Goal: Task Accomplishment & Management: Manage account settings

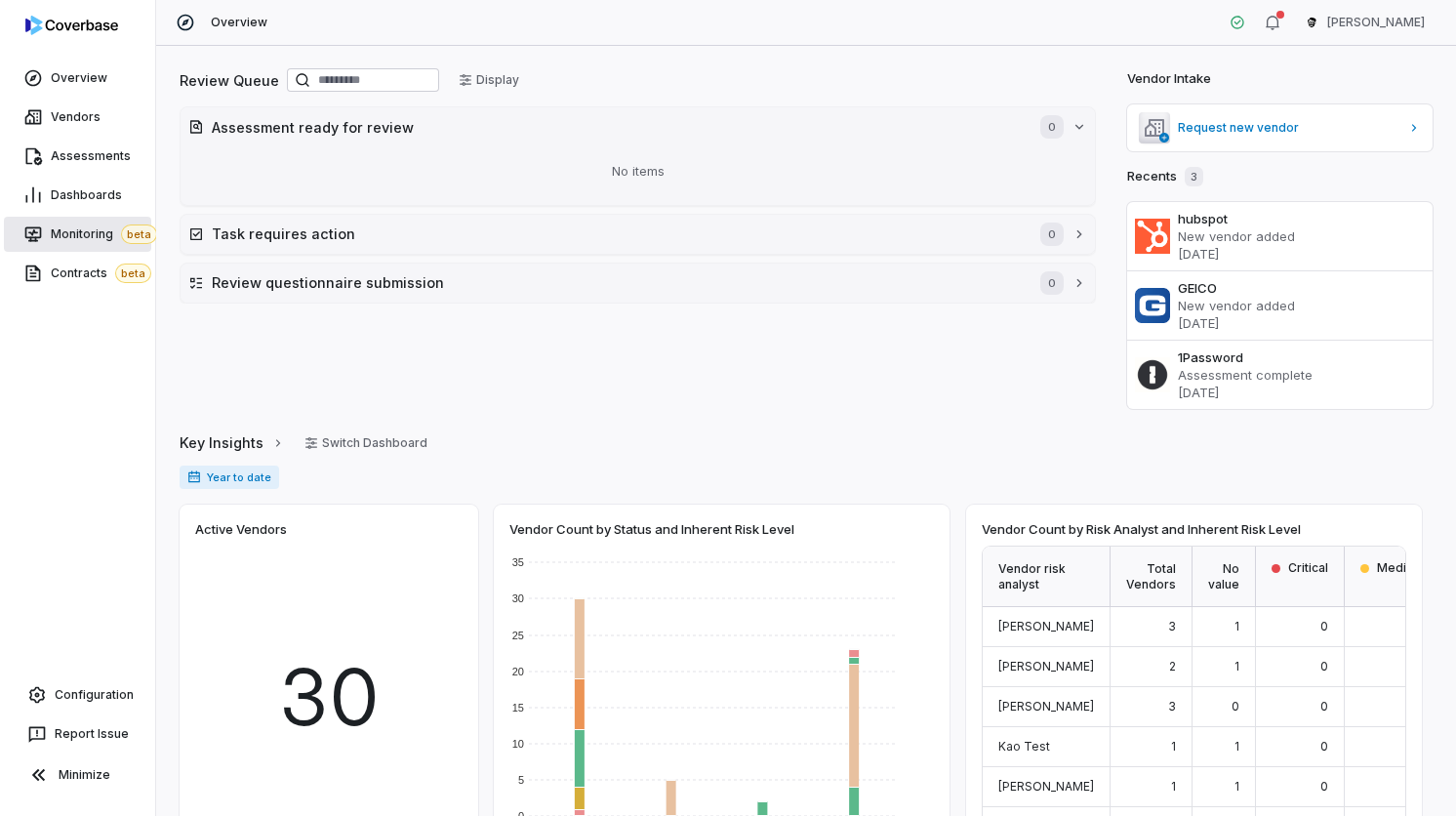
click at [121, 232] on span "beta" at bounding box center [139, 234] width 36 height 20
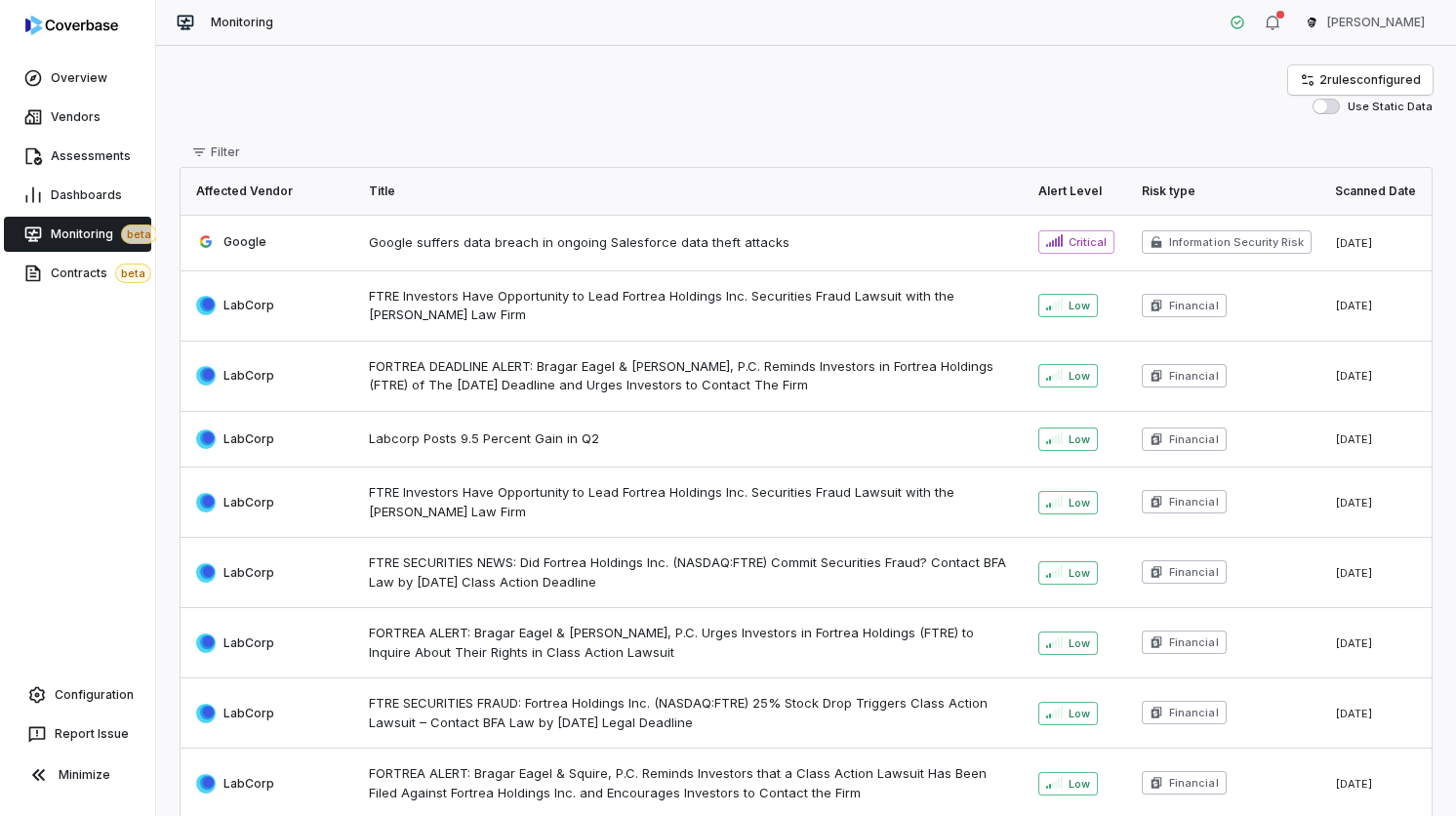
click at [61, 330] on div "Overview Vendors Assessments Dashboards Monitoring beta Contracts beta Configur…" at bounding box center [78, 408] width 156 height 816
click at [83, 289] on link "Contracts beta" at bounding box center [78, 272] width 148 height 35
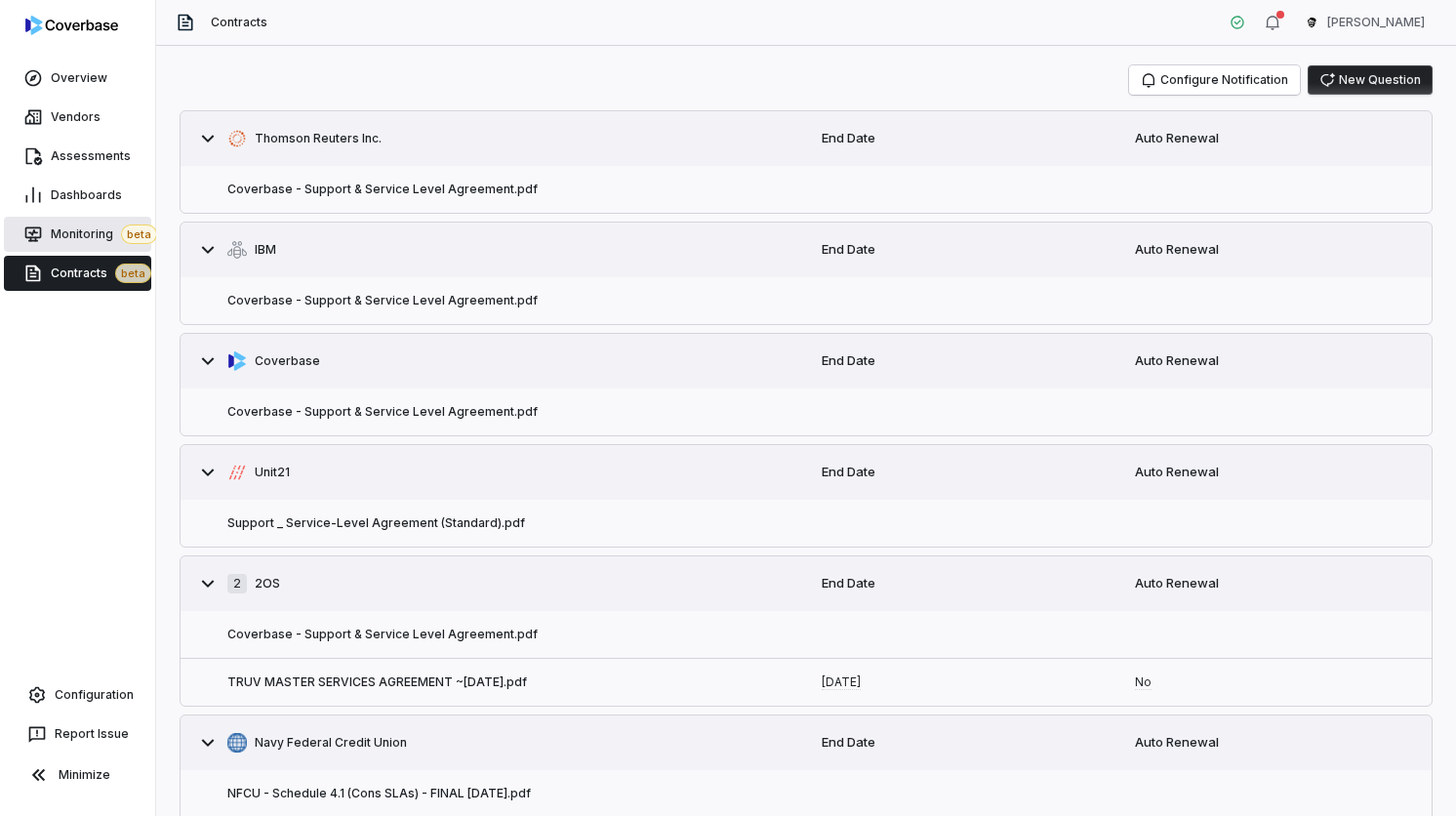
click at [90, 224] on span "Monitoring beta" at bounding box center [104, 234] width 107 height 20
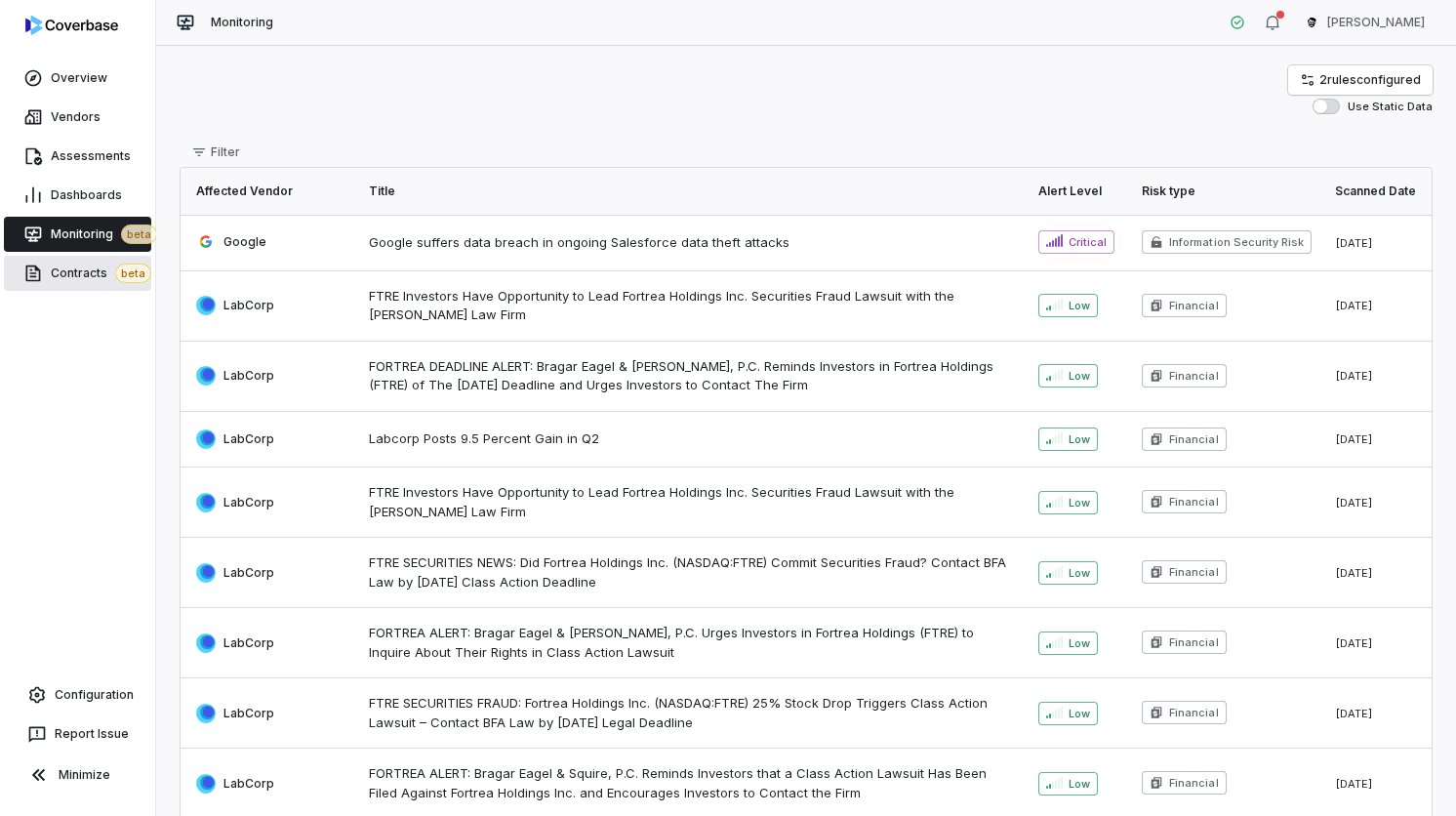
click at [79, 281] on span "Contracts beta" at bounding box center [101, 273] width 101 height 20
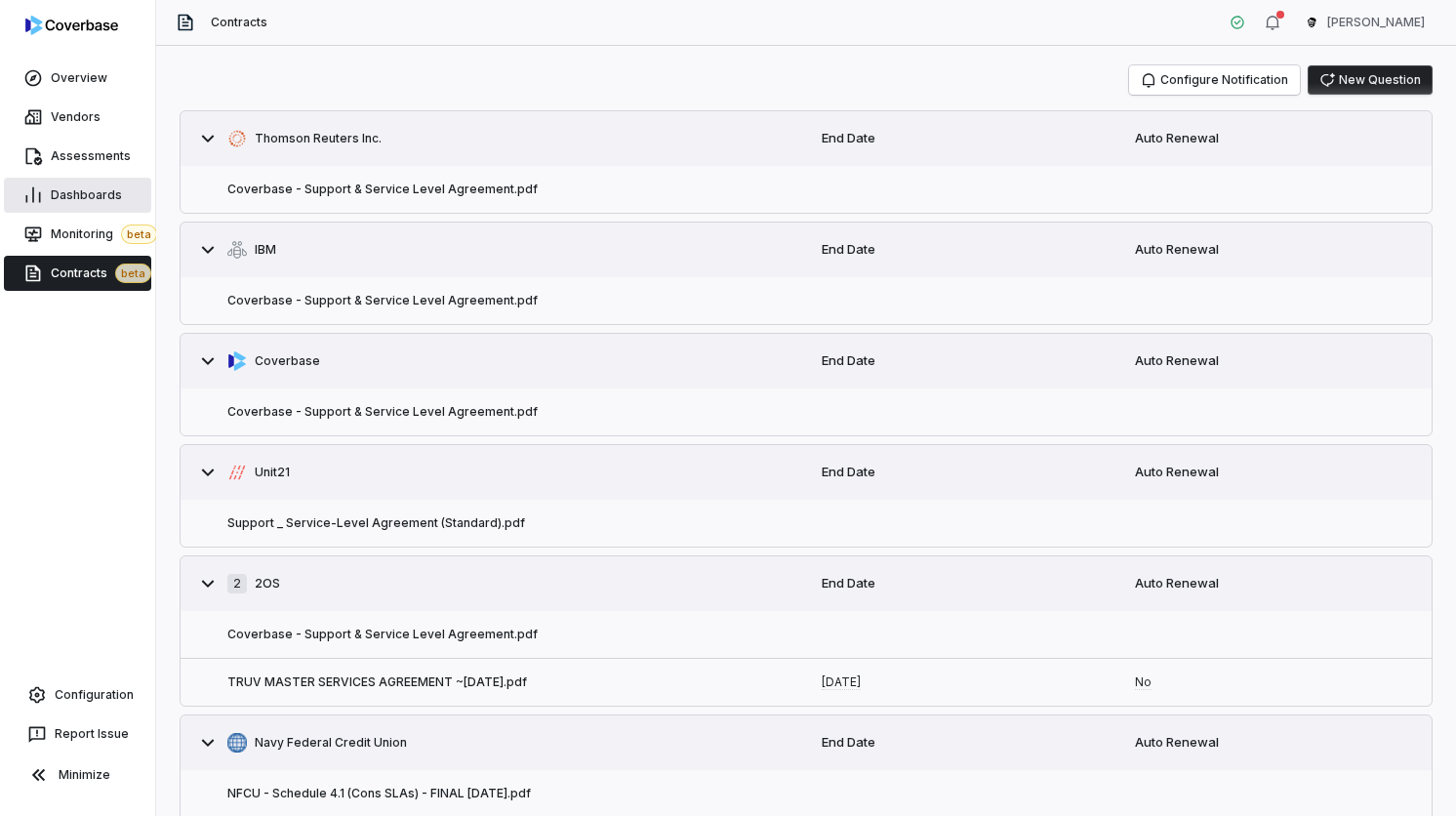
click at [85, 196] on span "Dashboards" at bounding box center [86, 196] width 71 height 16
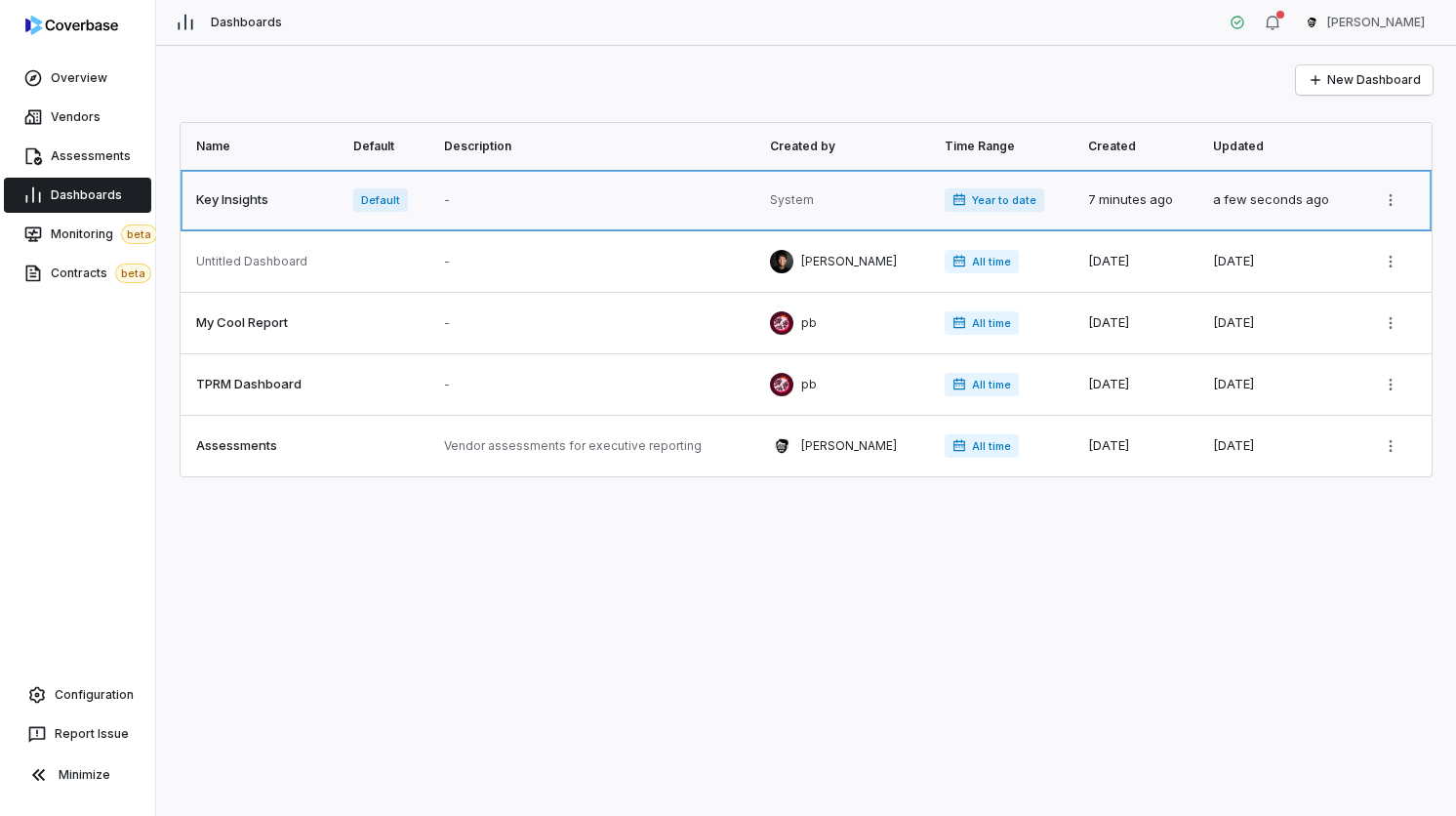
click at [286, 207] on link at bounding box center [260, 200] width 161 height 61
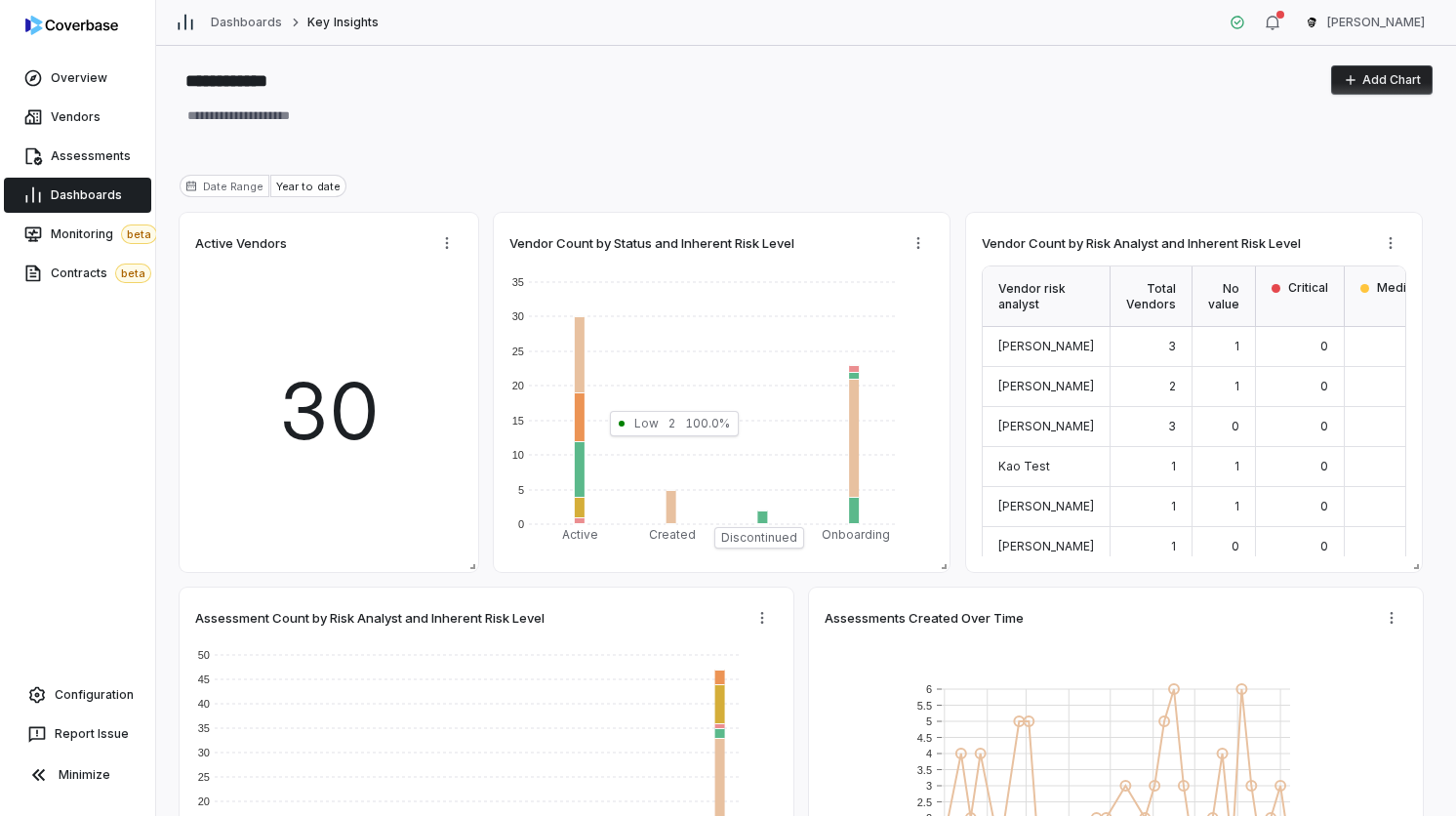
type textarea "*"
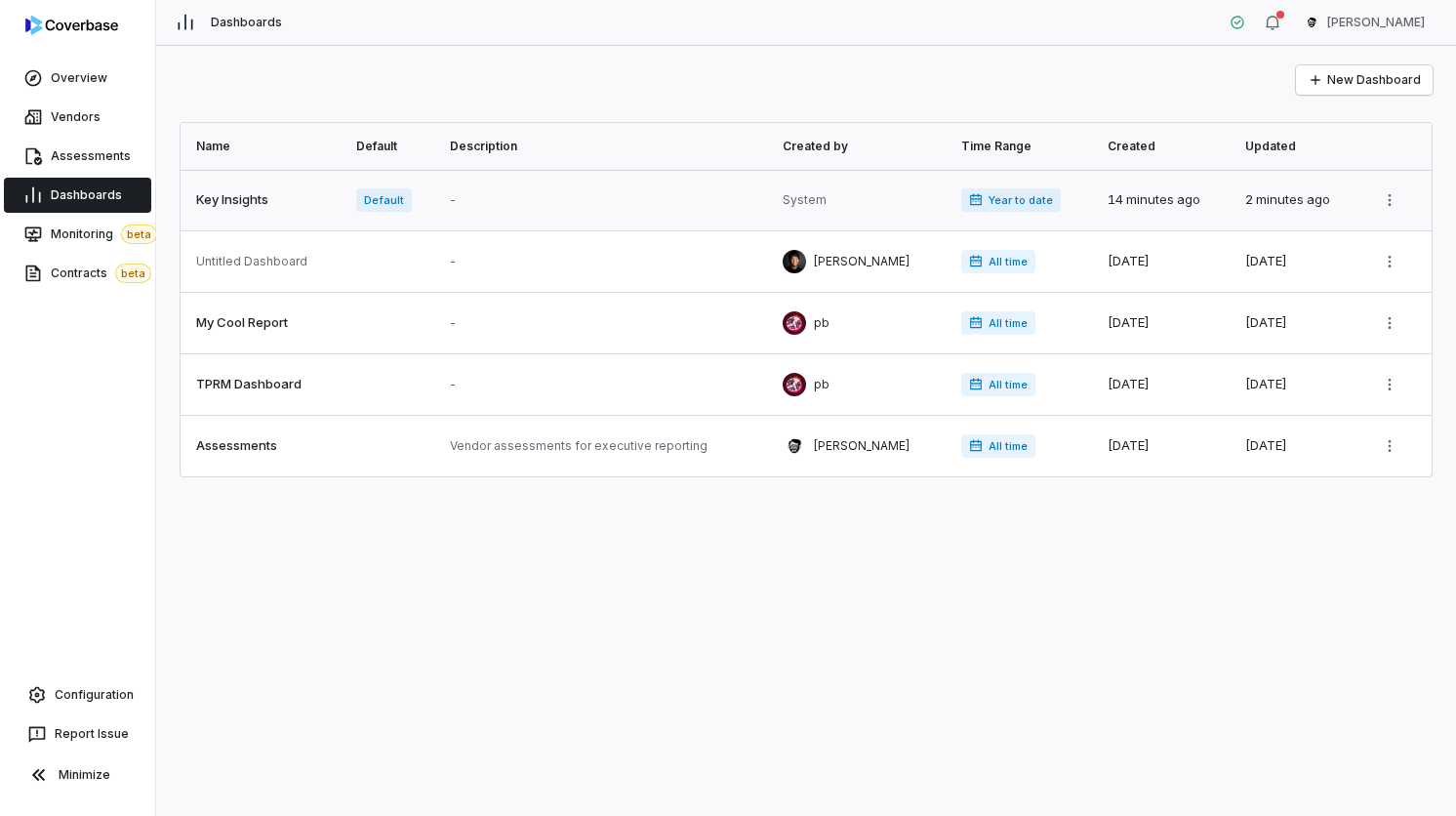
click at [482, 199] on link at bounding box center [604, 200] width 334 height 61
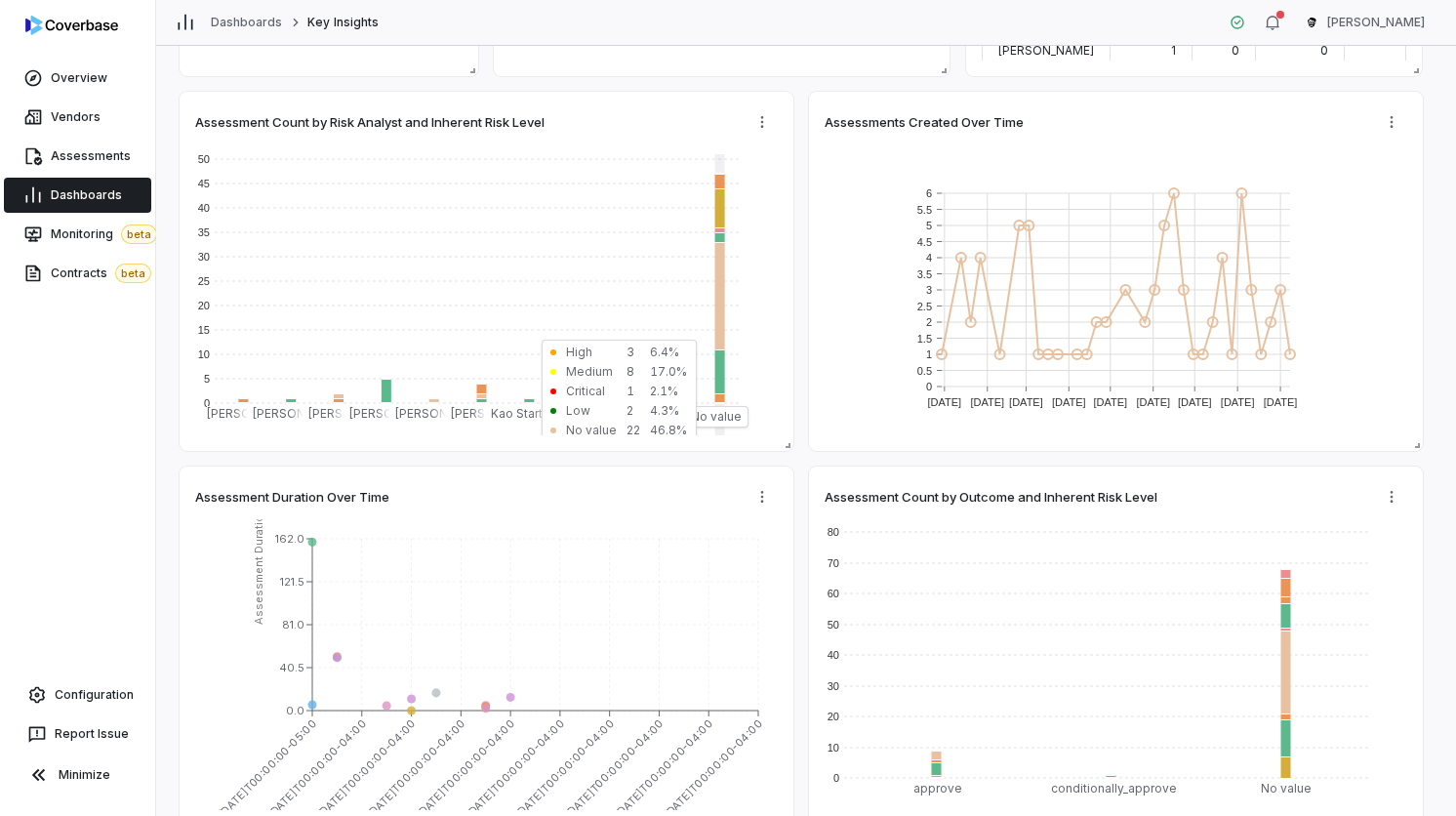
scroll to position [487, 0]
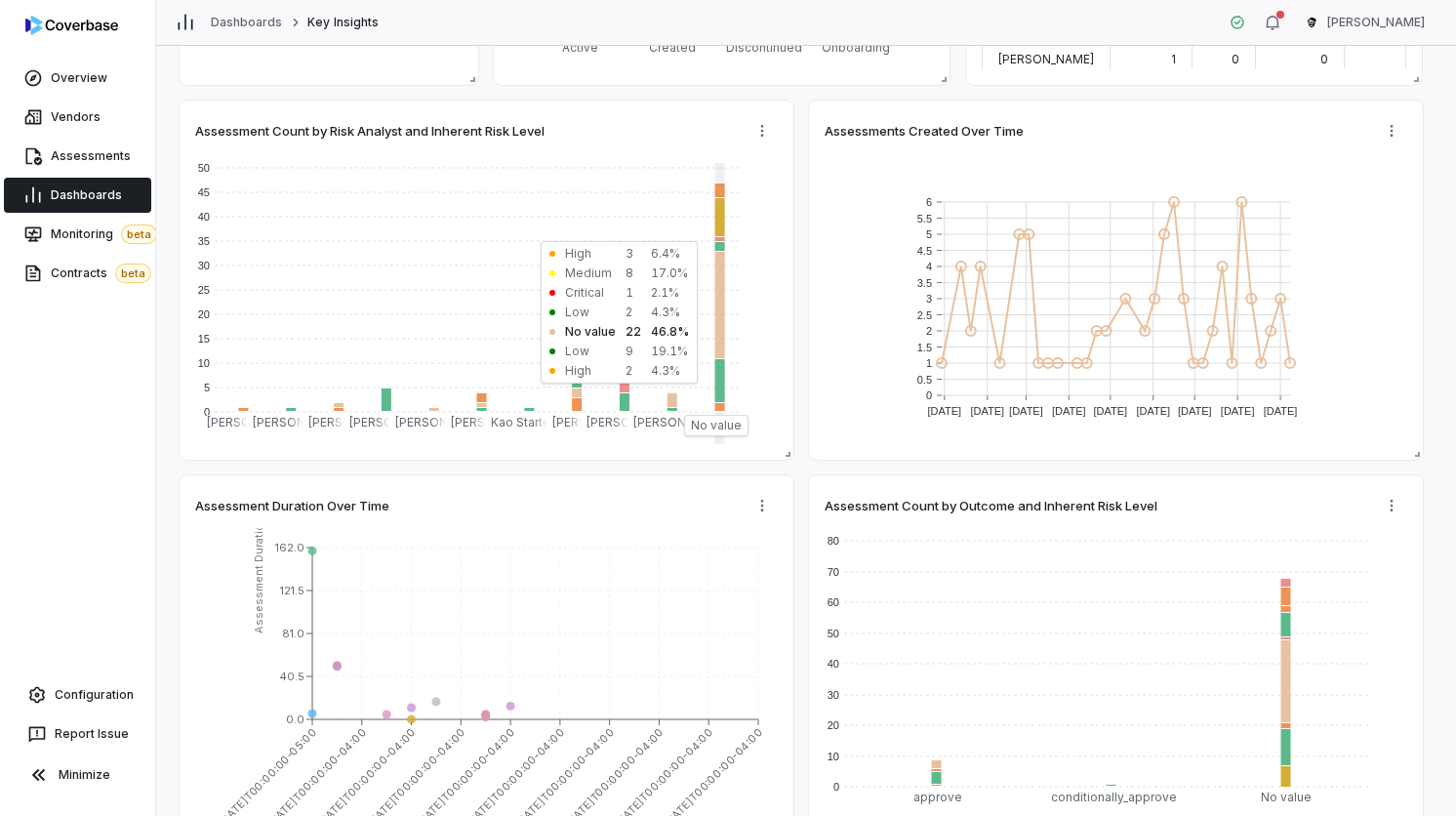
type textarea "*"
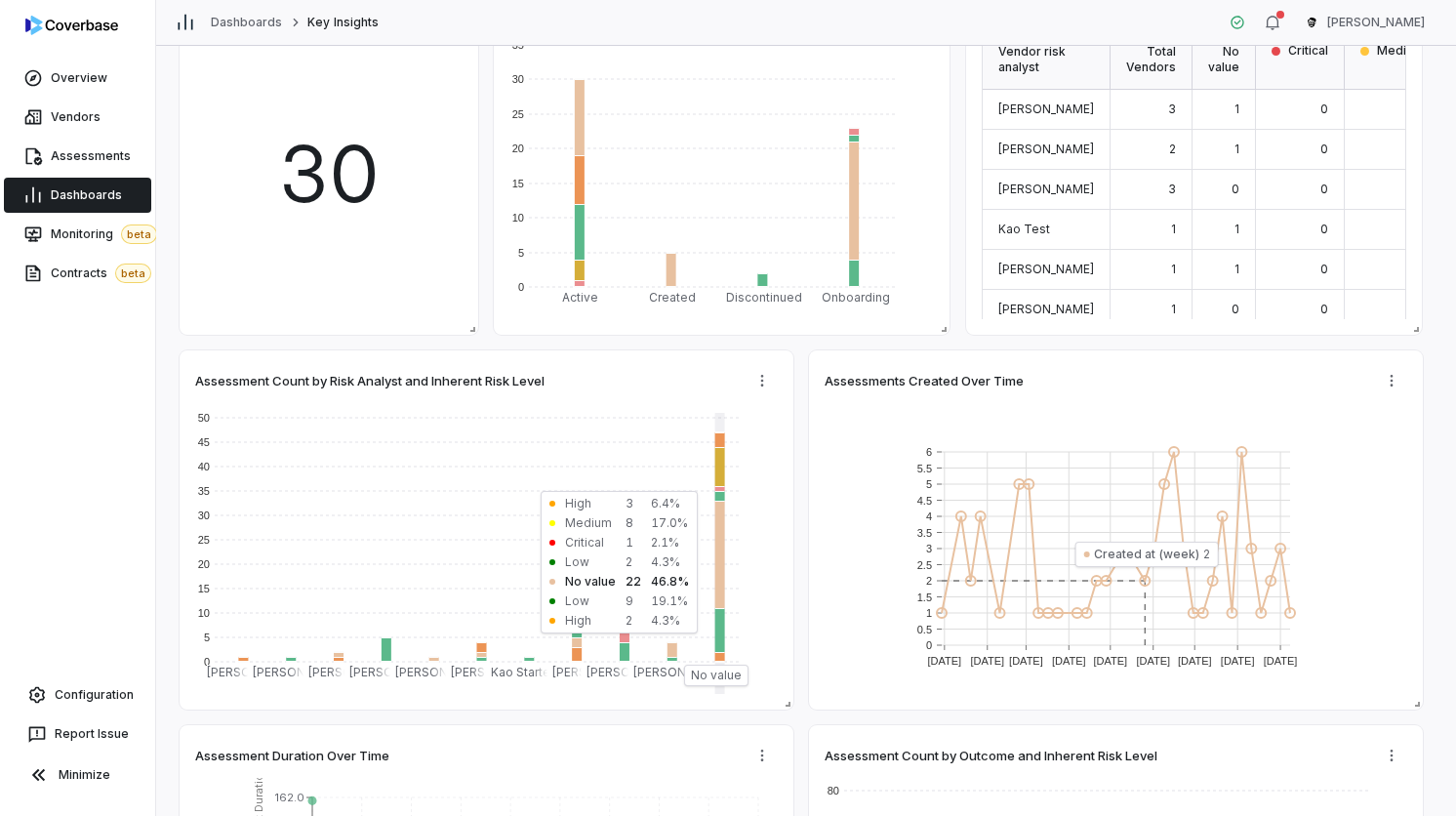
scroll to position [0, 0]
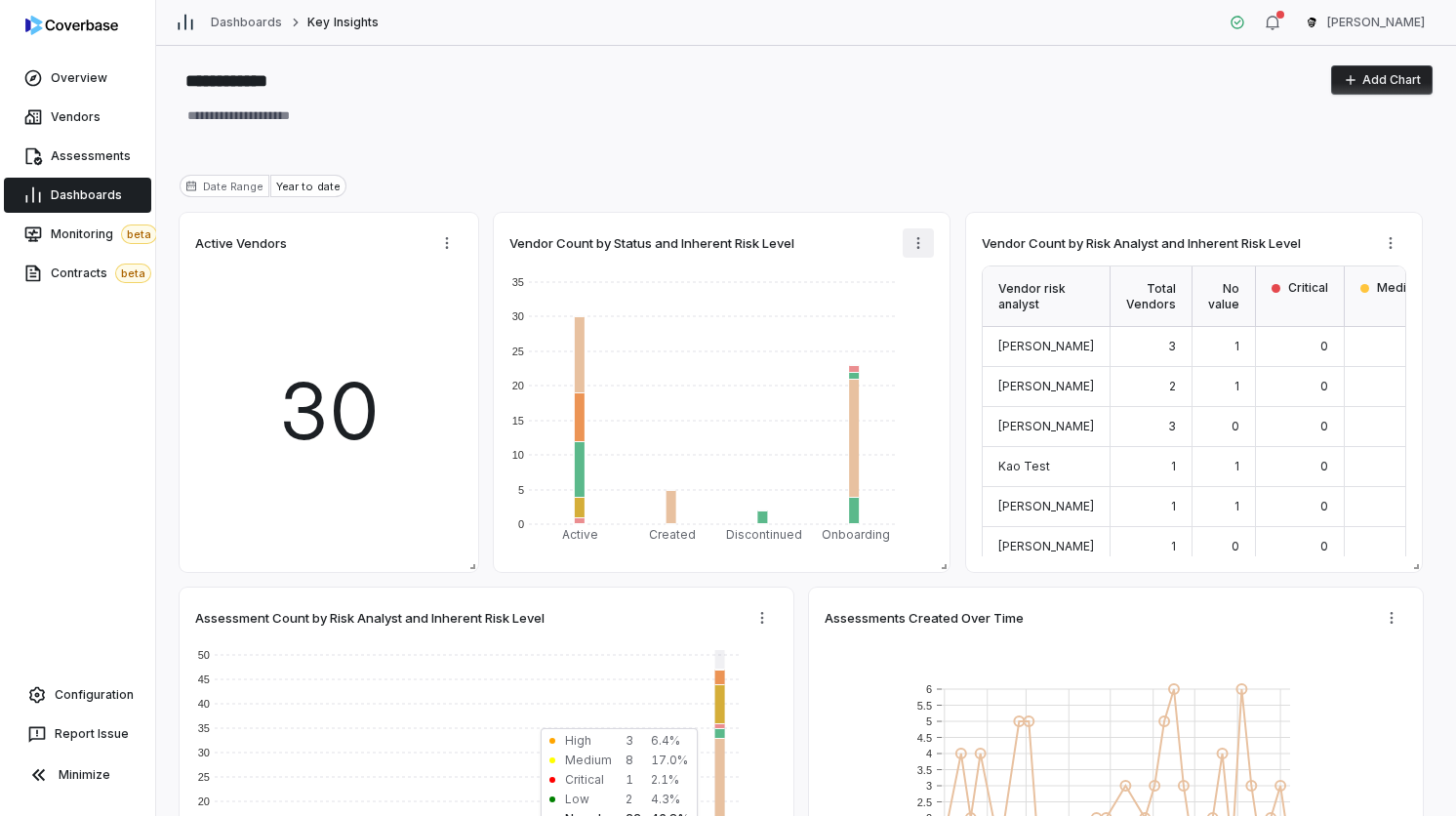
click at [925, 233] on html "**********" at bounding box center [728, 408] width 1456 height 816
click at [934, 293] on div "Edit" at bounding box center [1008, 284] width 196 height 31
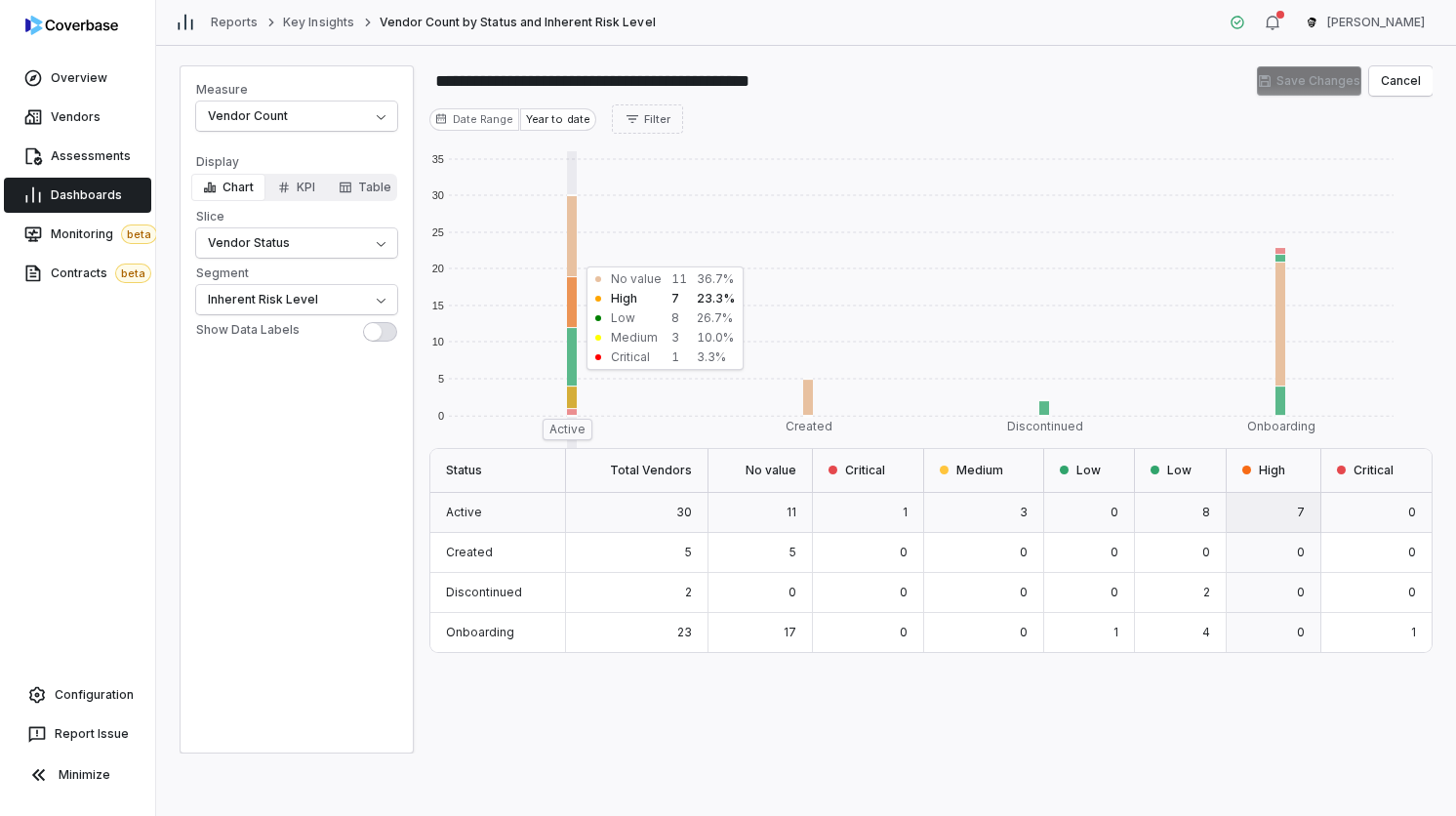
click at [383, 339] on button "Show Data Labels" at bounding box center [380, 332] width 34 height 20
click at [383, 339] on span "button" at bounding box center [388, 332] width 18 height 18
type button "on"
click at [333, 444] on div "**********" at bounding box center [296, 410] width 234 height 688
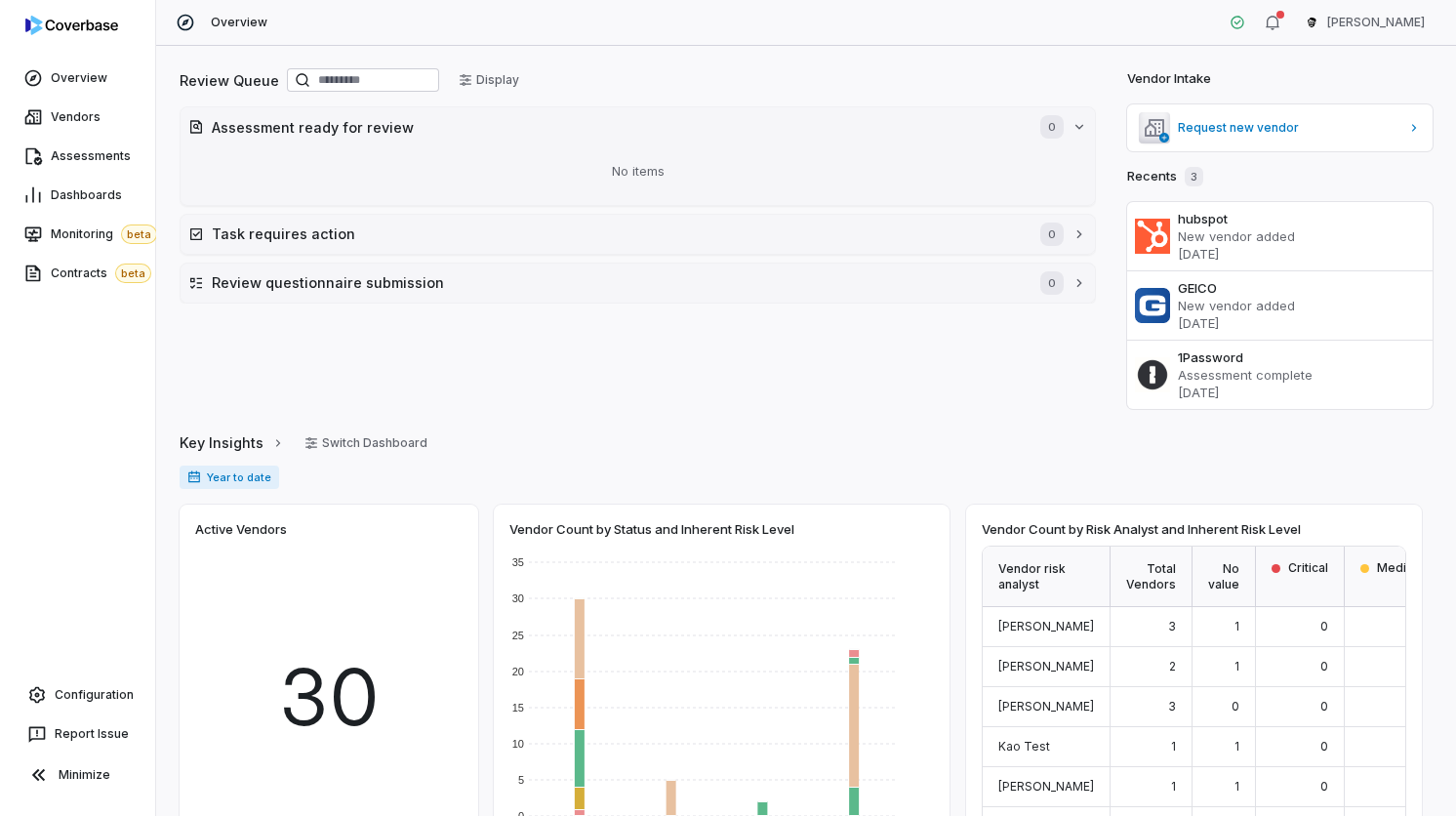
click at [67, 715] on div "Report Issue" at bounding box center [78, 733] width 148 height 39
click at [67, 708] on link "Configuration" at bounding box center [78, 694] width 140 height 35
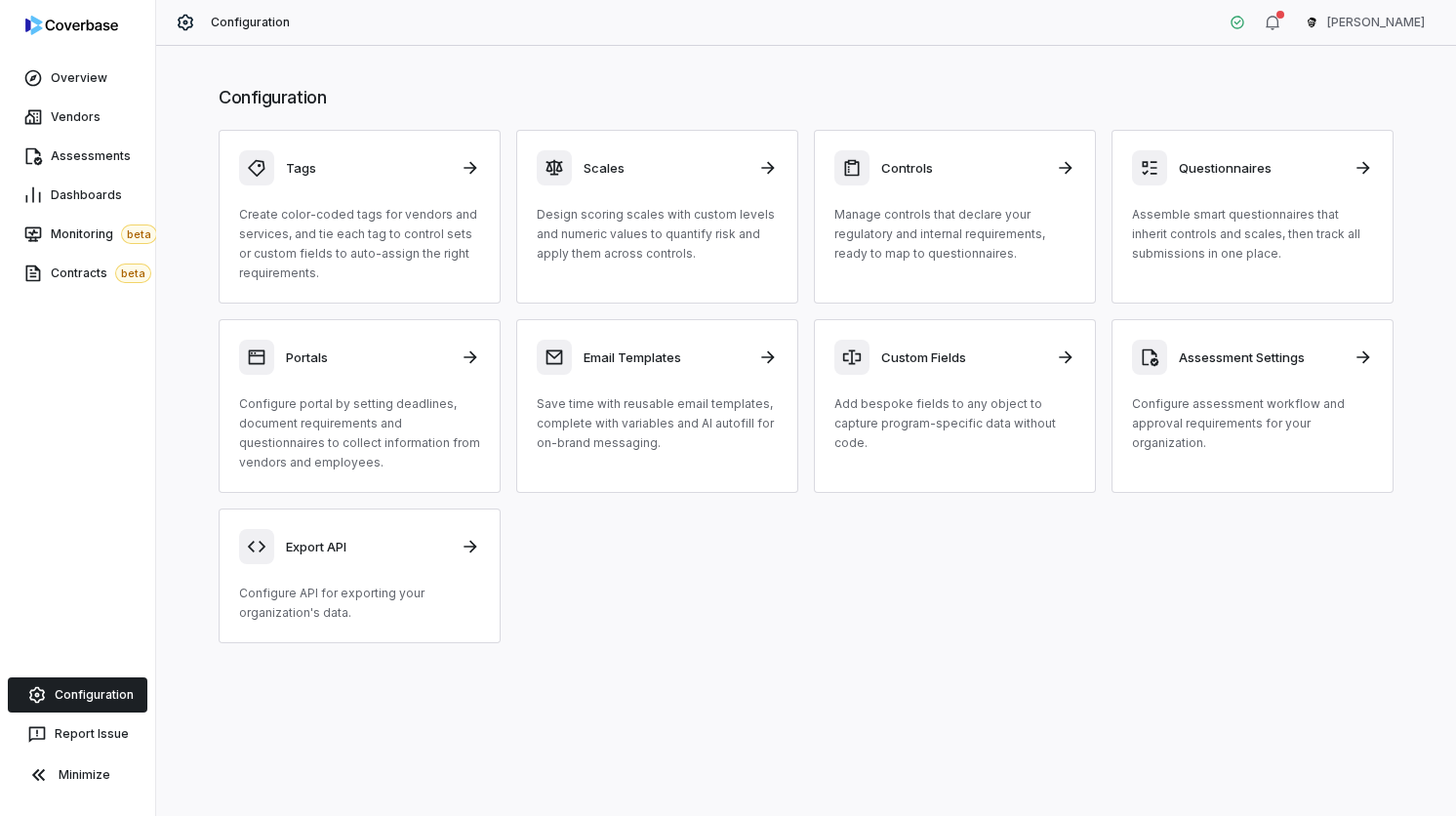
click at [629, 591] on div "Tags Create color-coded tags for vendors and services, and tie each tag to cont…" at bounding box center [806, 386] width 1175 height 514
click at [518, 553] on div "Tags Create color-coded tags for vendors and services, and tie each tag to cont…" at bounding box center [806, 386] width 1175 height 514
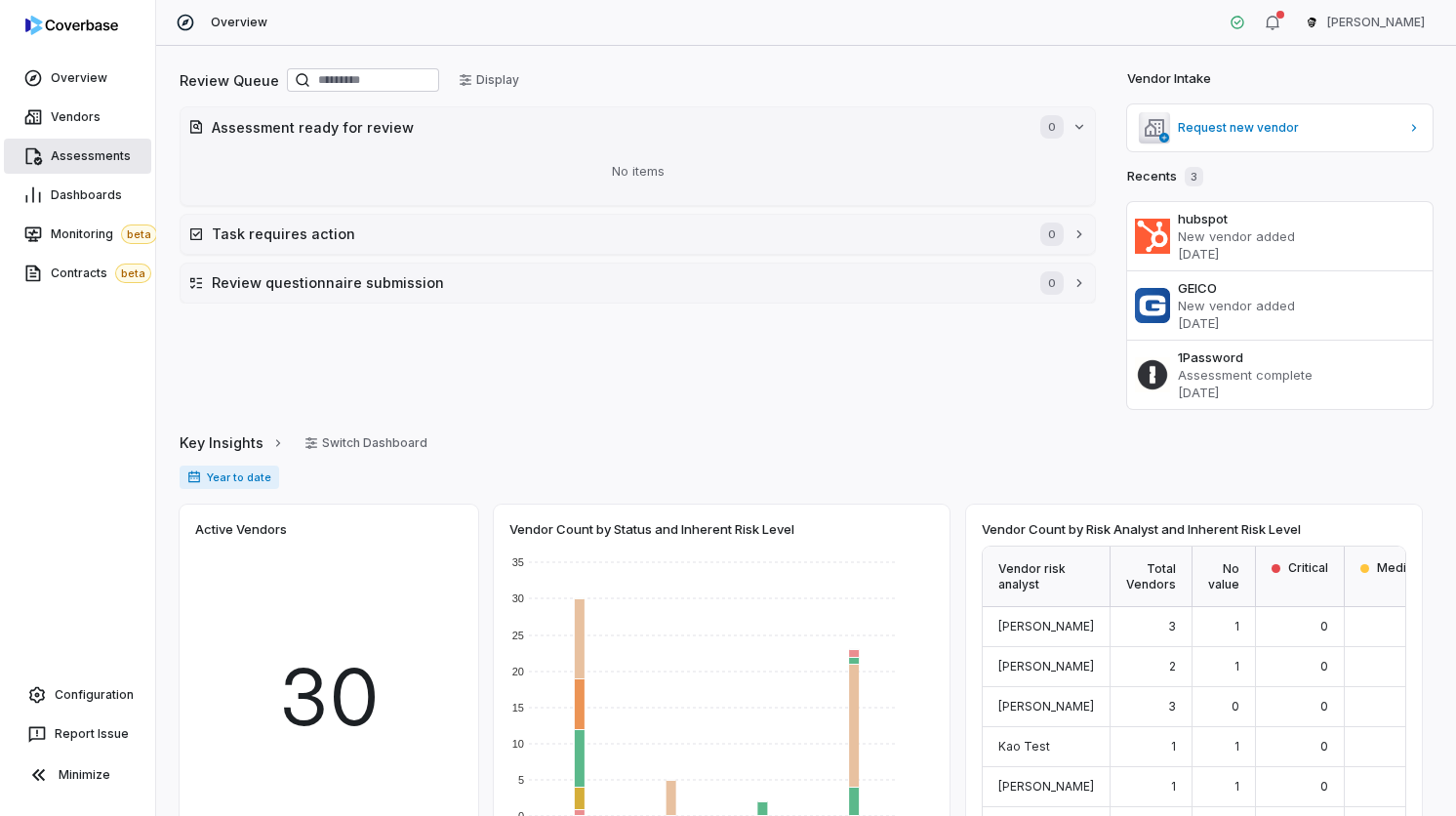
click at [118, 173] on link "Assessments" at bounding box center [78, 156] width 148 height 35
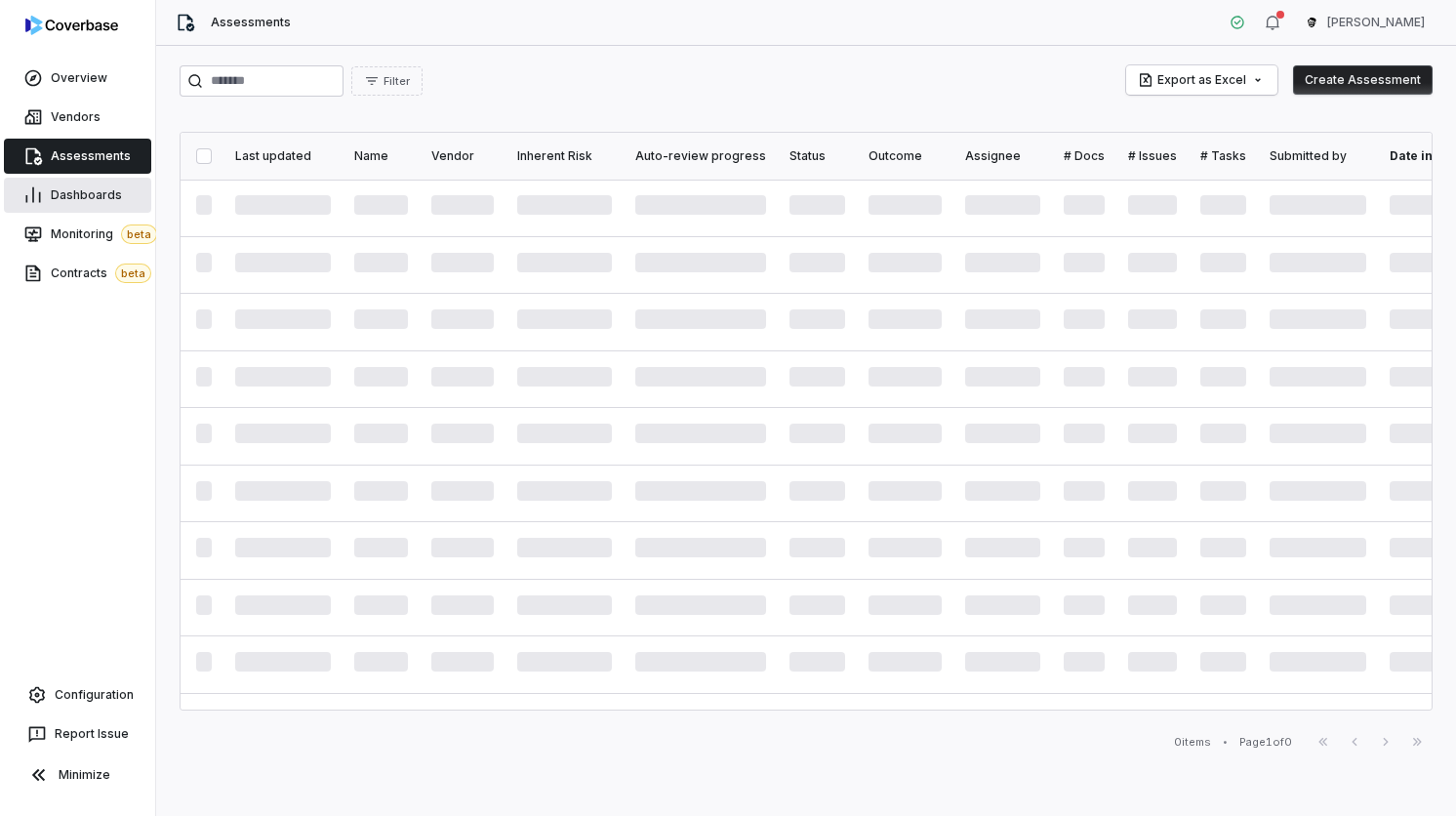
click at [119, 199] on link "Dashboards" at bounding box center [78, 195] width 148 height 35
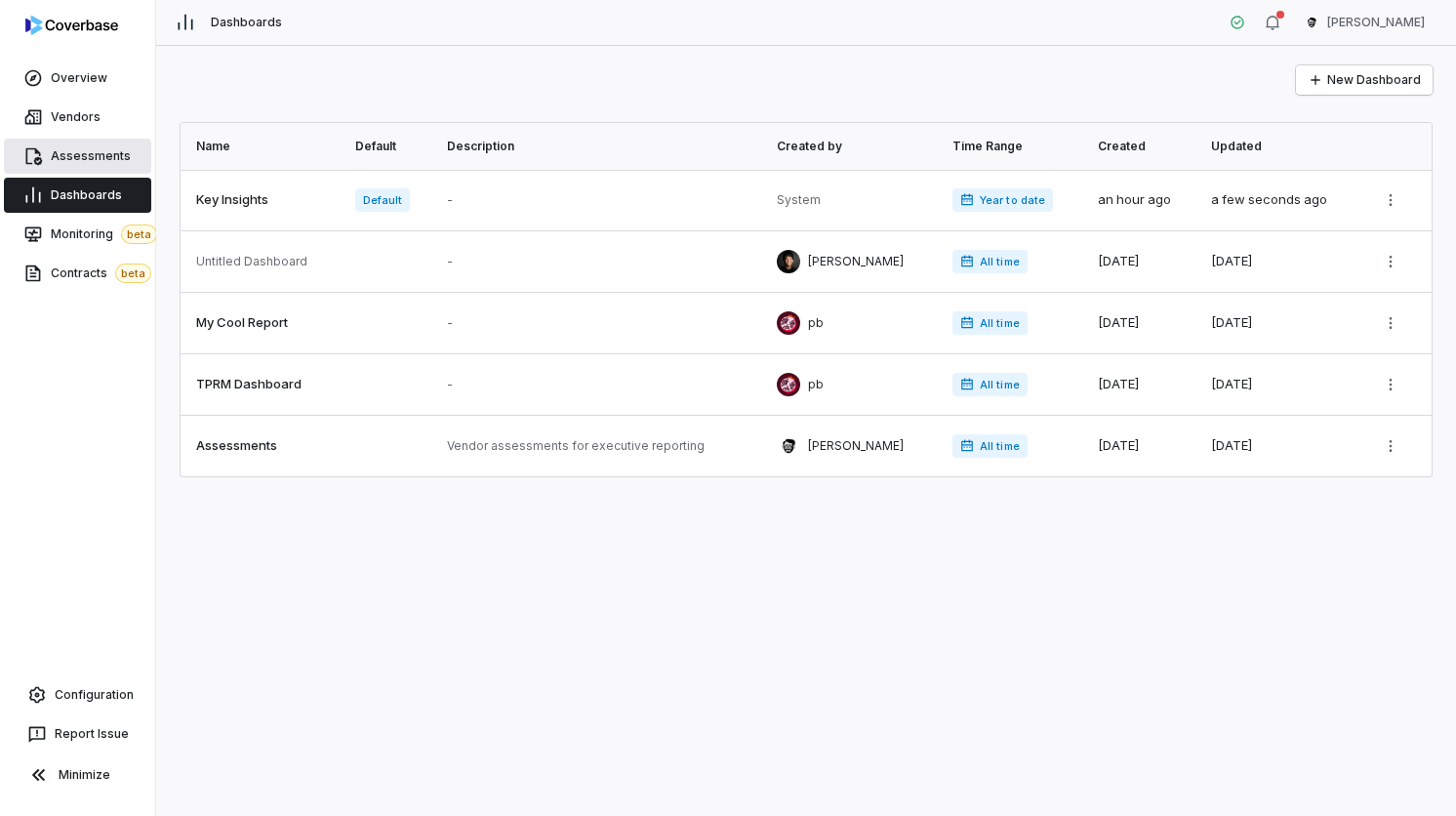
click at [118, 165] on link "Assessments" at bounding box center [78, 156] width 148 height 35
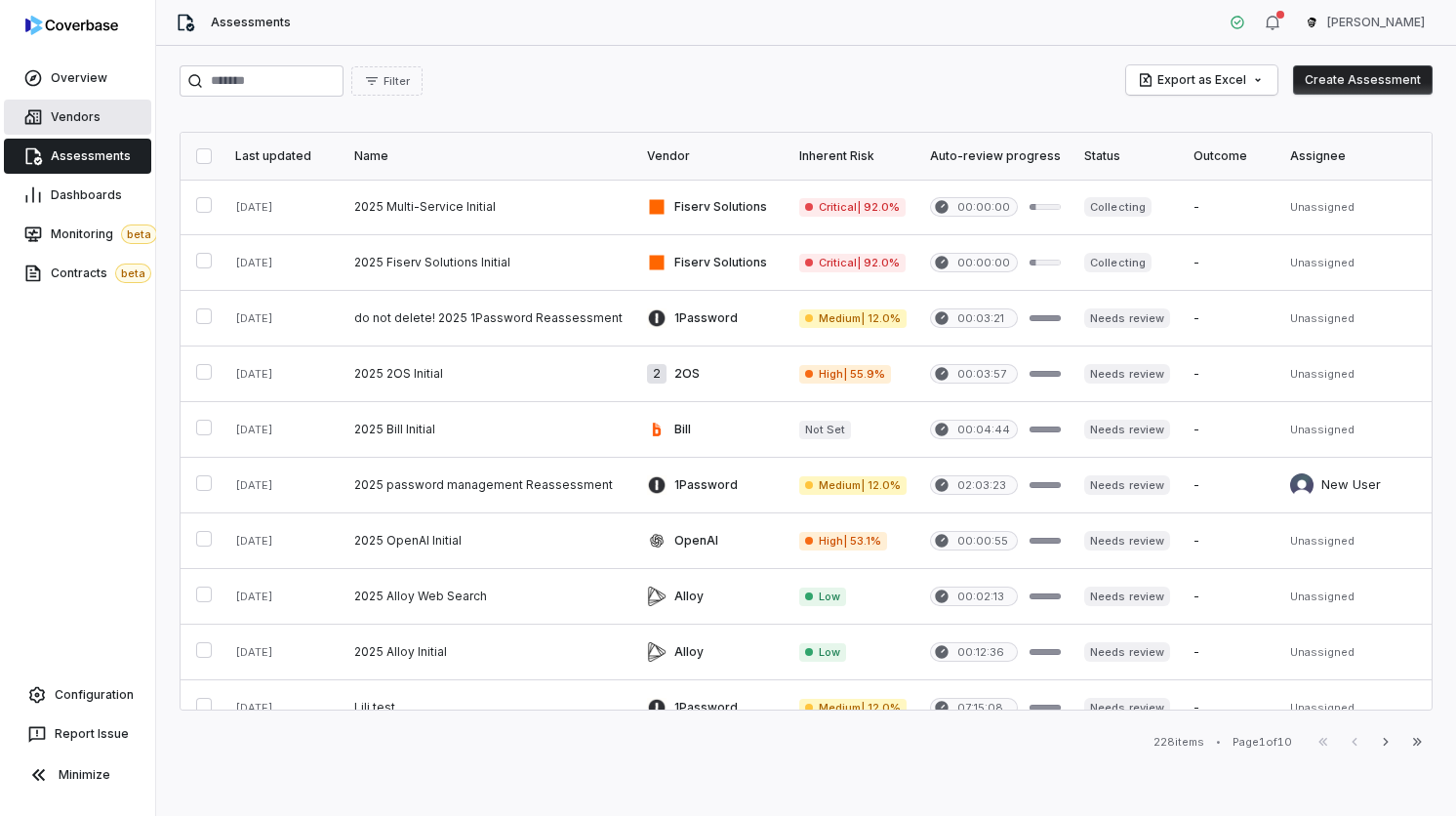
click at [106, 118] on link "Vendors" at bounding box center [78, 117] width 148 height 35
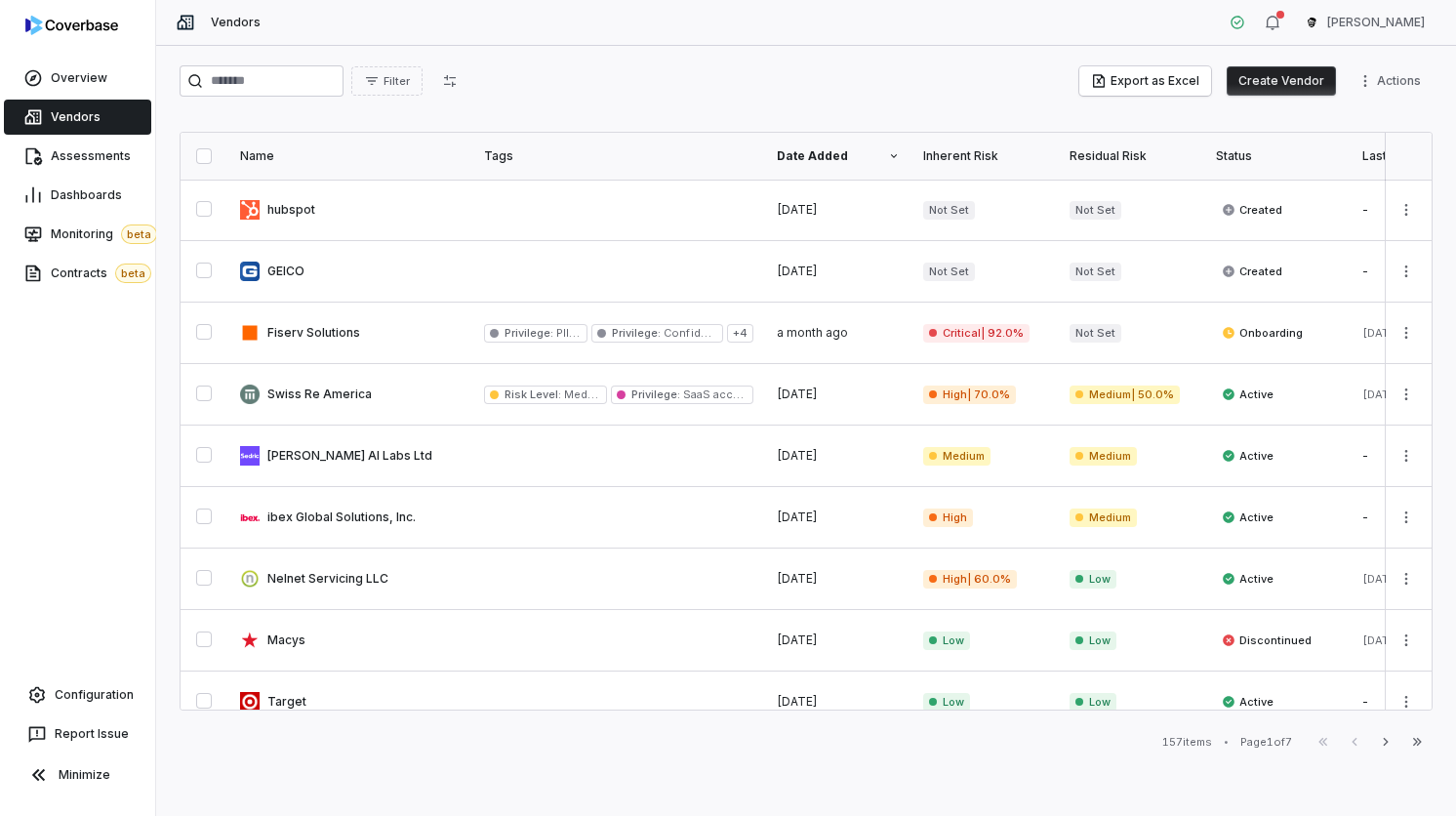
click at [401, 52] on div "Filter Export as Excel Create Vendor Actions Name Tags Date Added Inherent Risk…" at bounding box center [806, 431] width 1299 height 770
click at [401, 76] on span "Filter" at bounding box center [396, 81] width 26 height 15
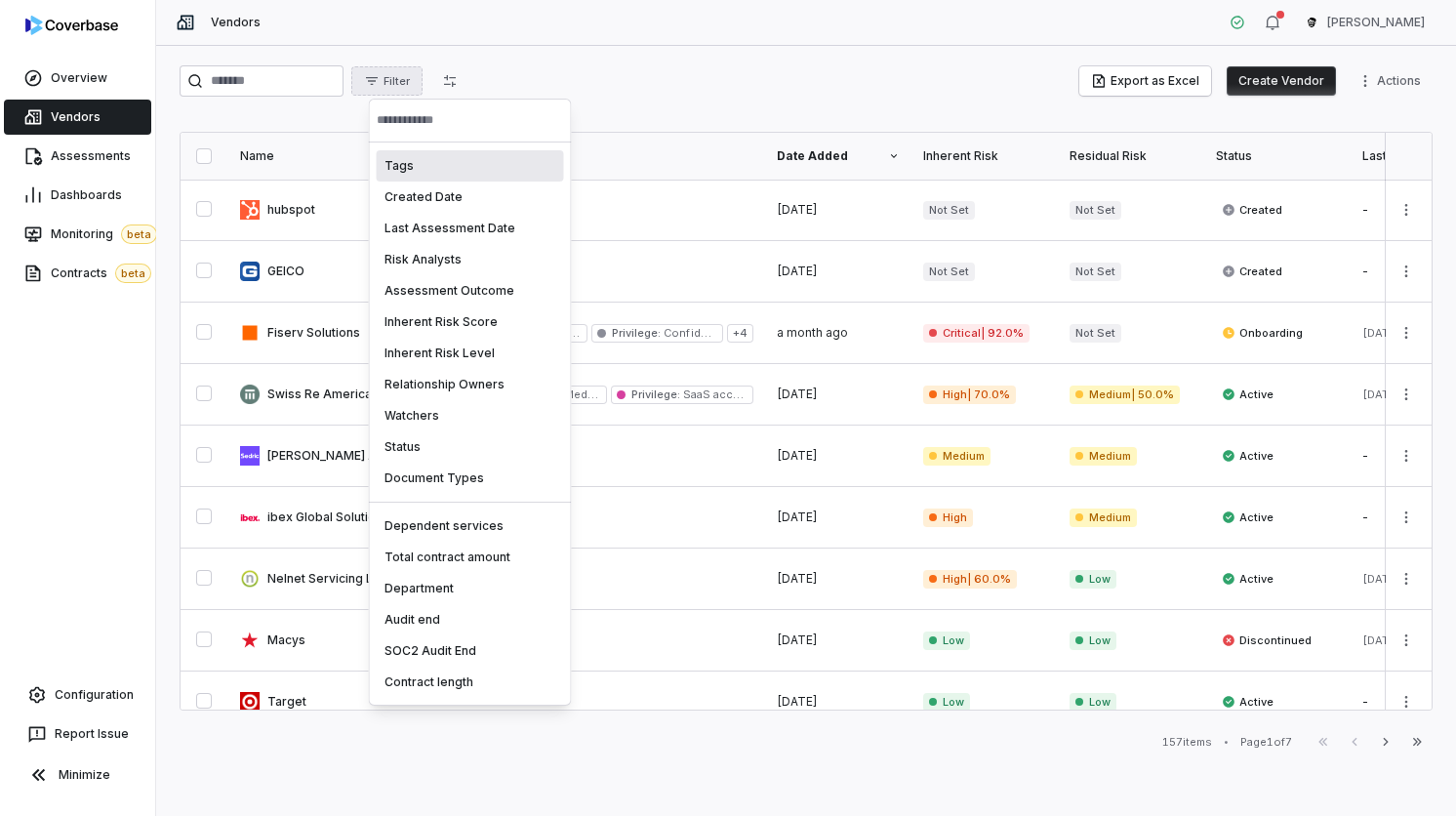
click at [471, 54] on html "Overview Vendors Assessments Dashboards Monitoring beta Contracts beta Configur…" at bounding box center [728, 408] width 1456 height 816
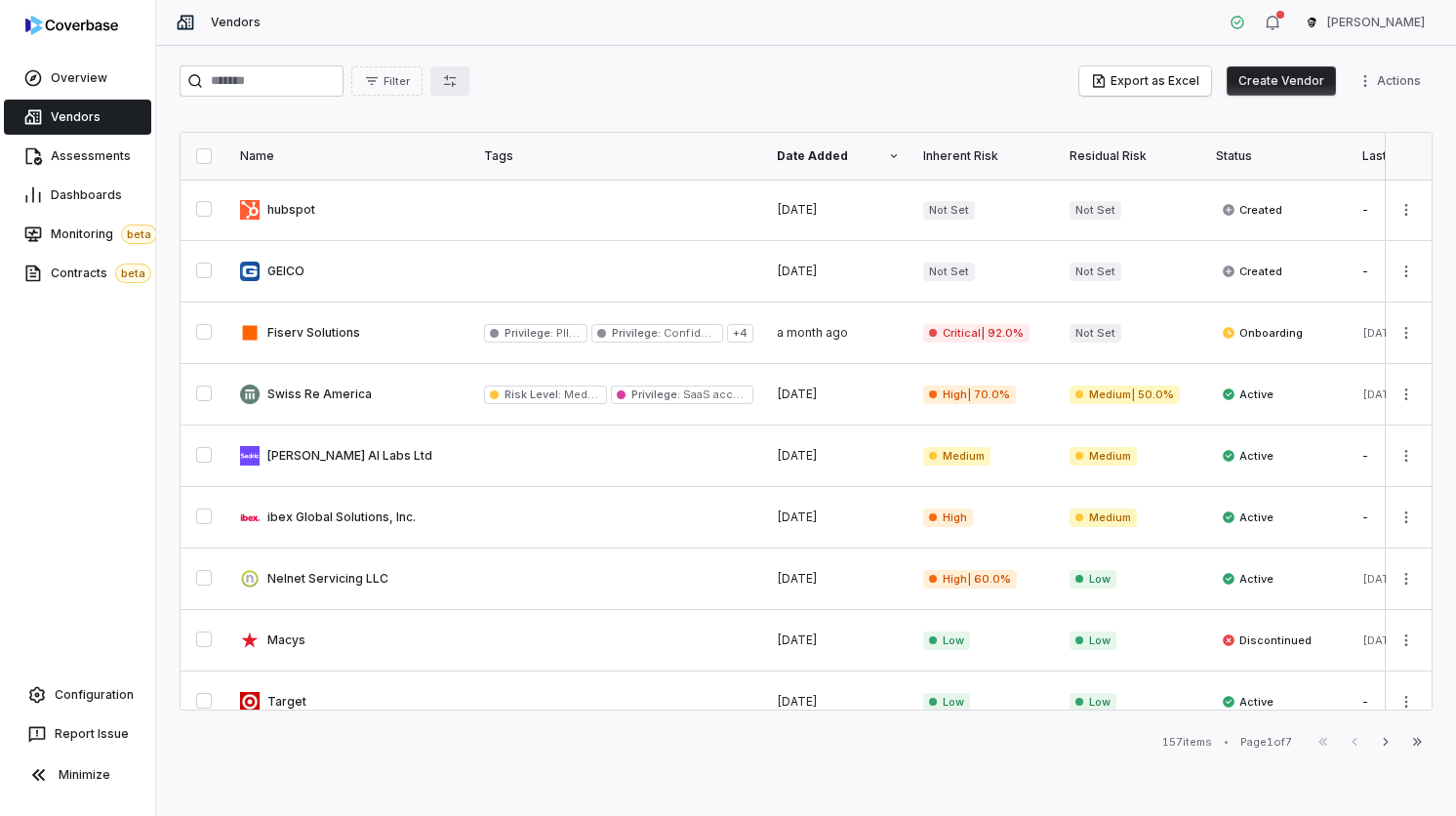
click at [456, 77] on icon "button" at bounding box center [450, 81] width 12 height 12
click at [553, 21] on div "Vendors Gus Cuddy" at bounding box center [806, 23] width 1299 height 46
click at [406, 186] on link at bounding box center [350, 209] width 244 height 61
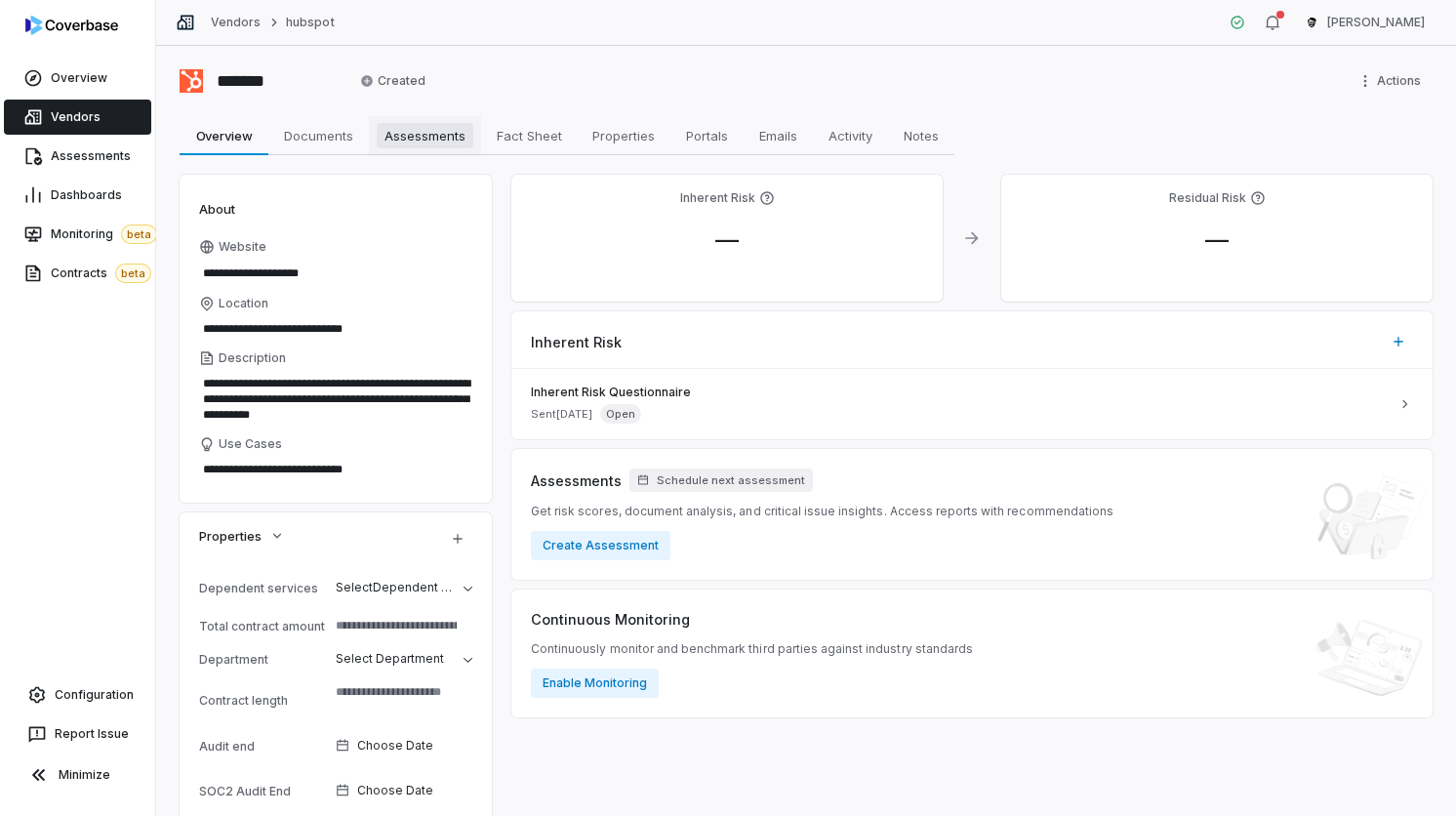
click at [447, 131] on span "Assessments" at bounding box center [425, 135] width 97 height 25
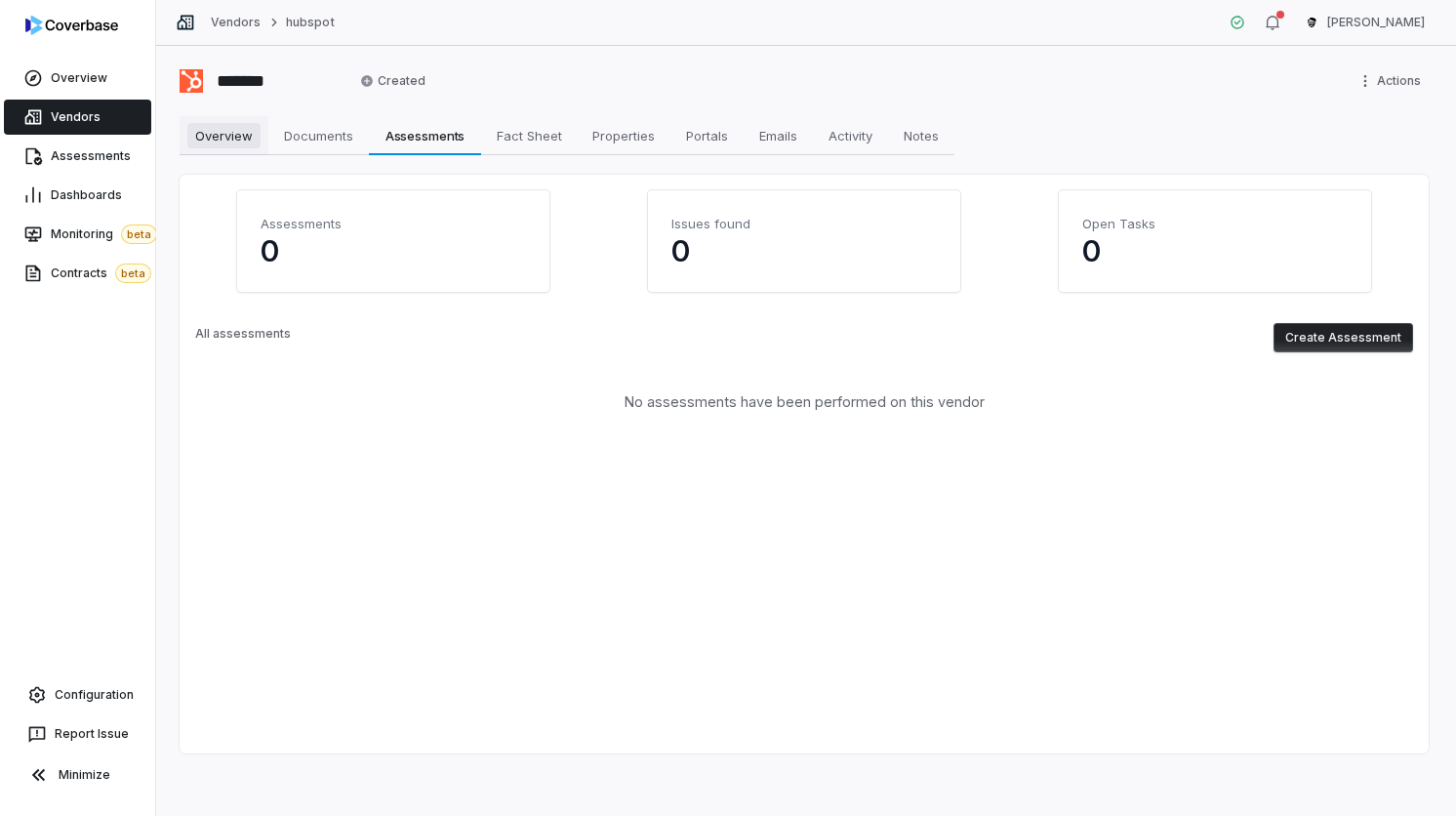
click at [227, 125] on span "Overview" at bounding box center [223, 135] width 73 height 25
type textarea "*"
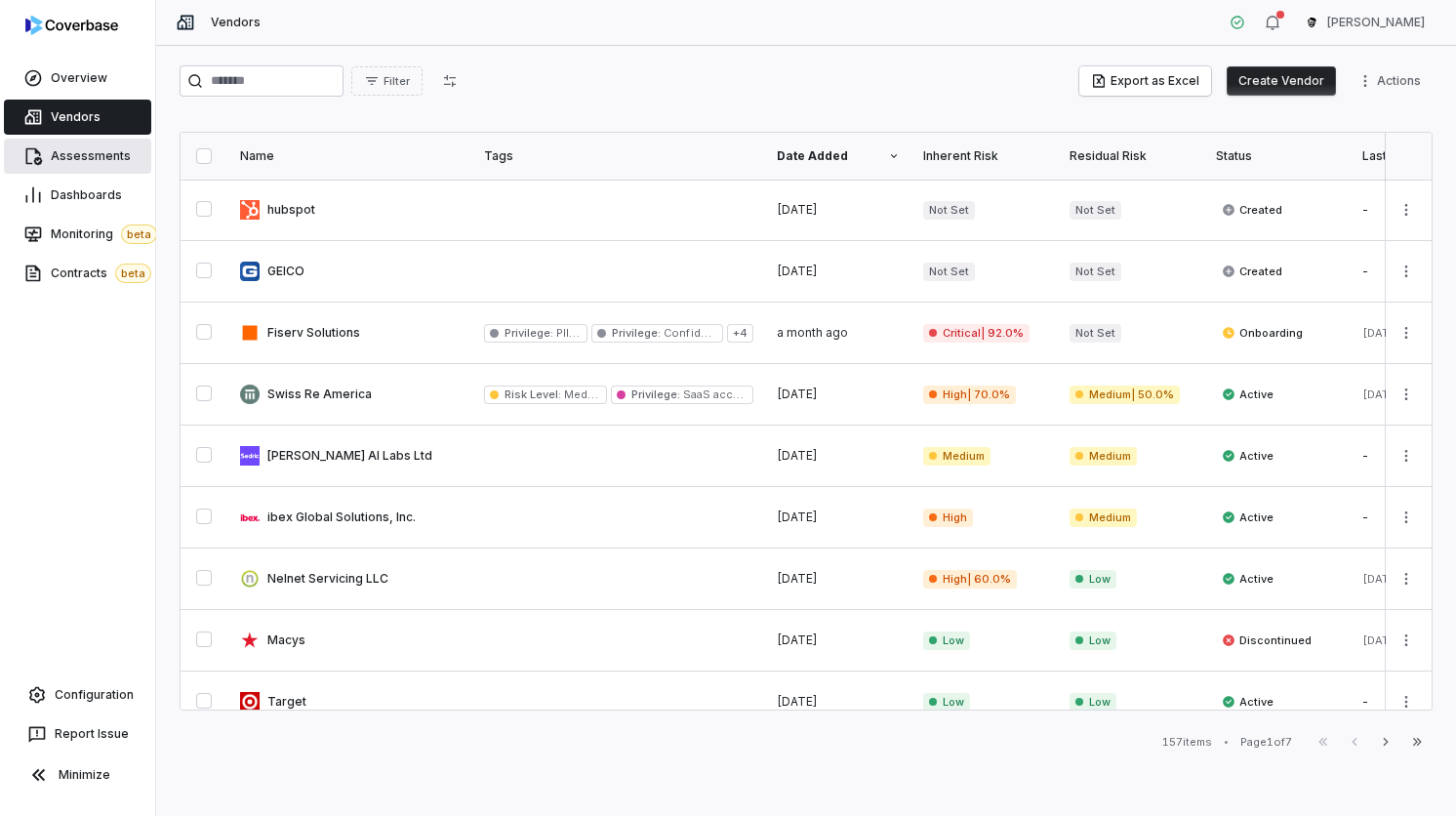
click at [76, 166] on link "Assessments" at bounding box center [78, 156] width 148 height 35
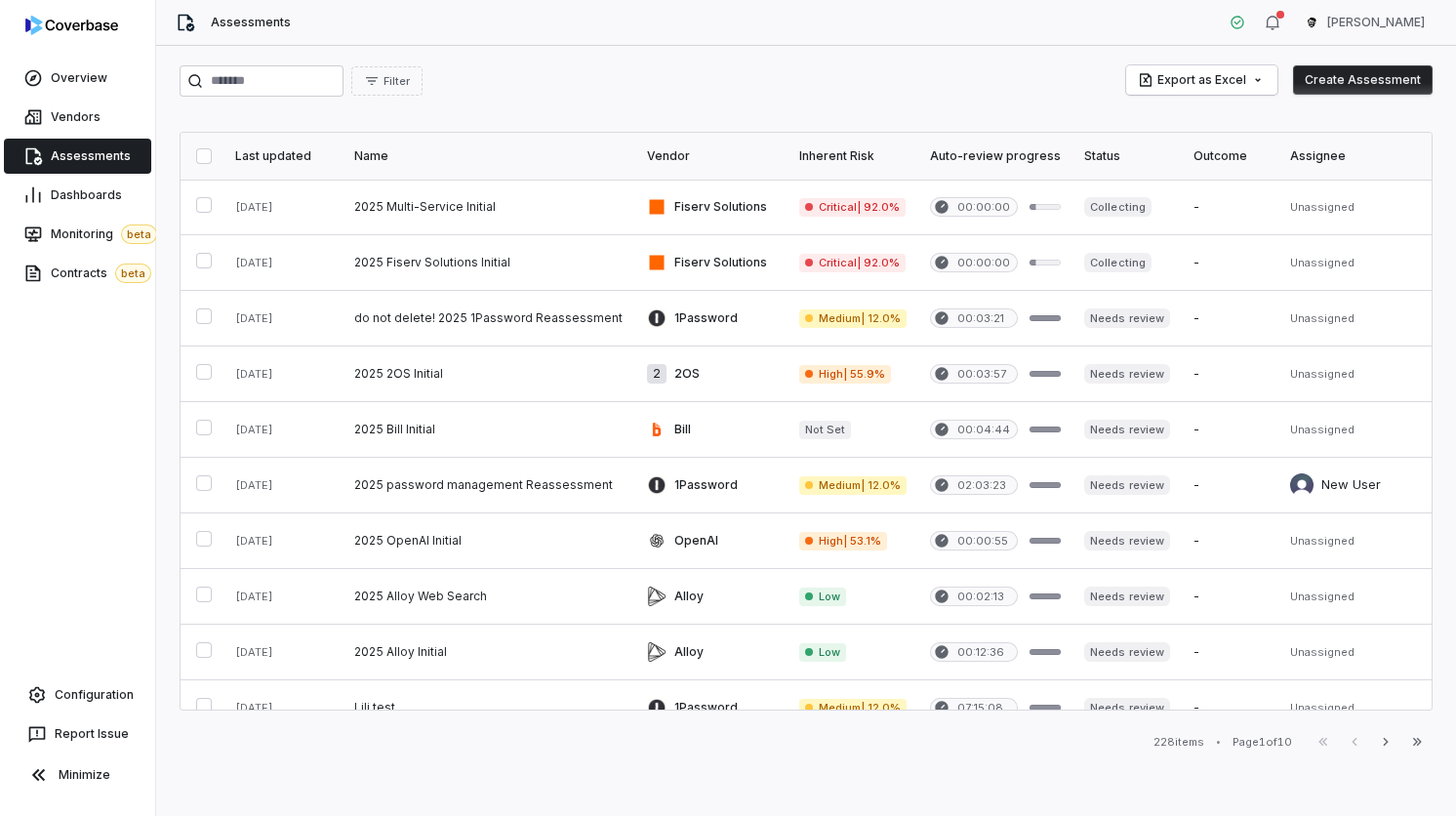
click at [260, 169] on th "Last updated" at bounding box center [282, 156] width 119 height 47
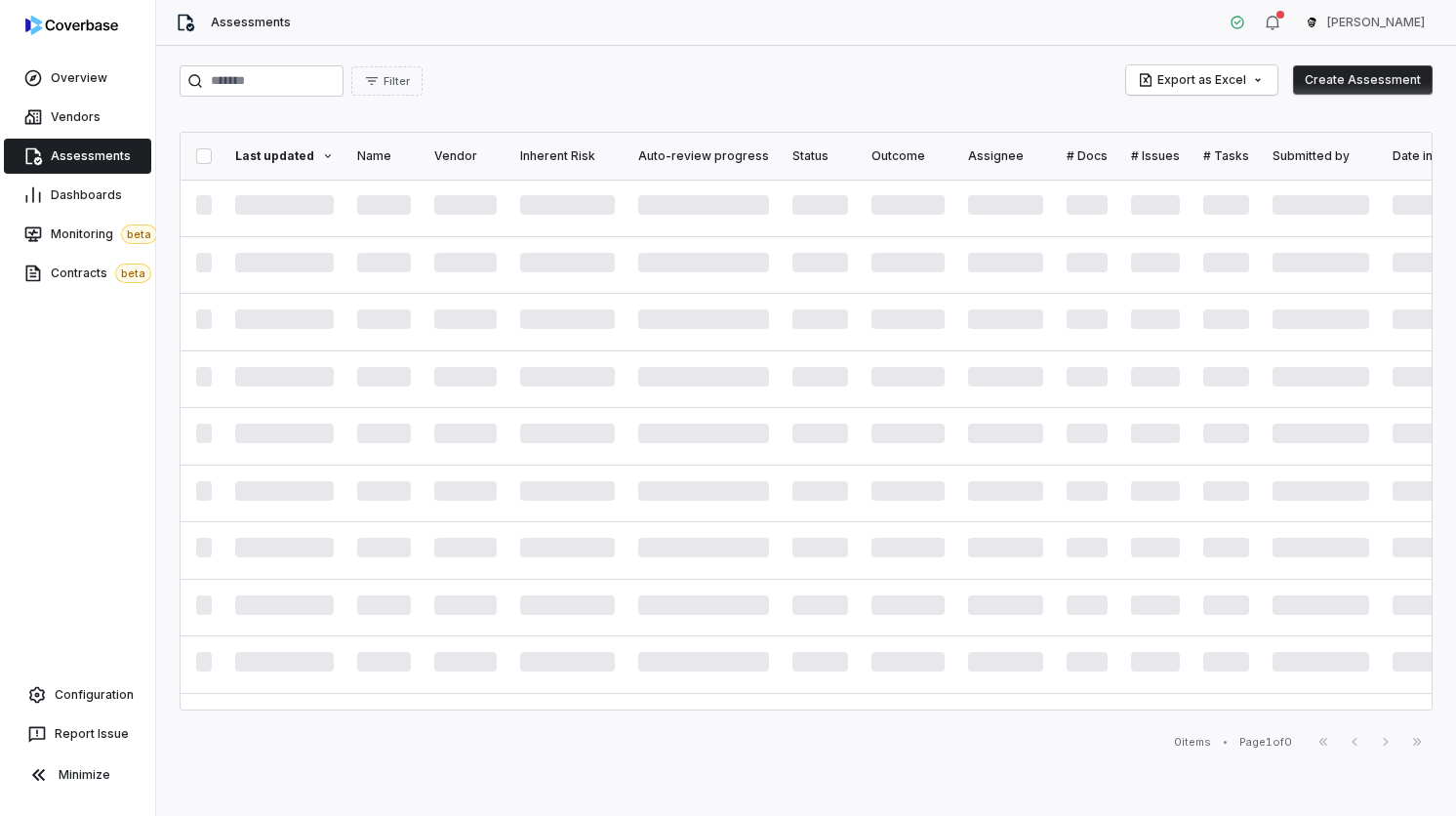
click at [260, 169] on th "Last updated" at bounding box center [284, 156] width 122 height 47
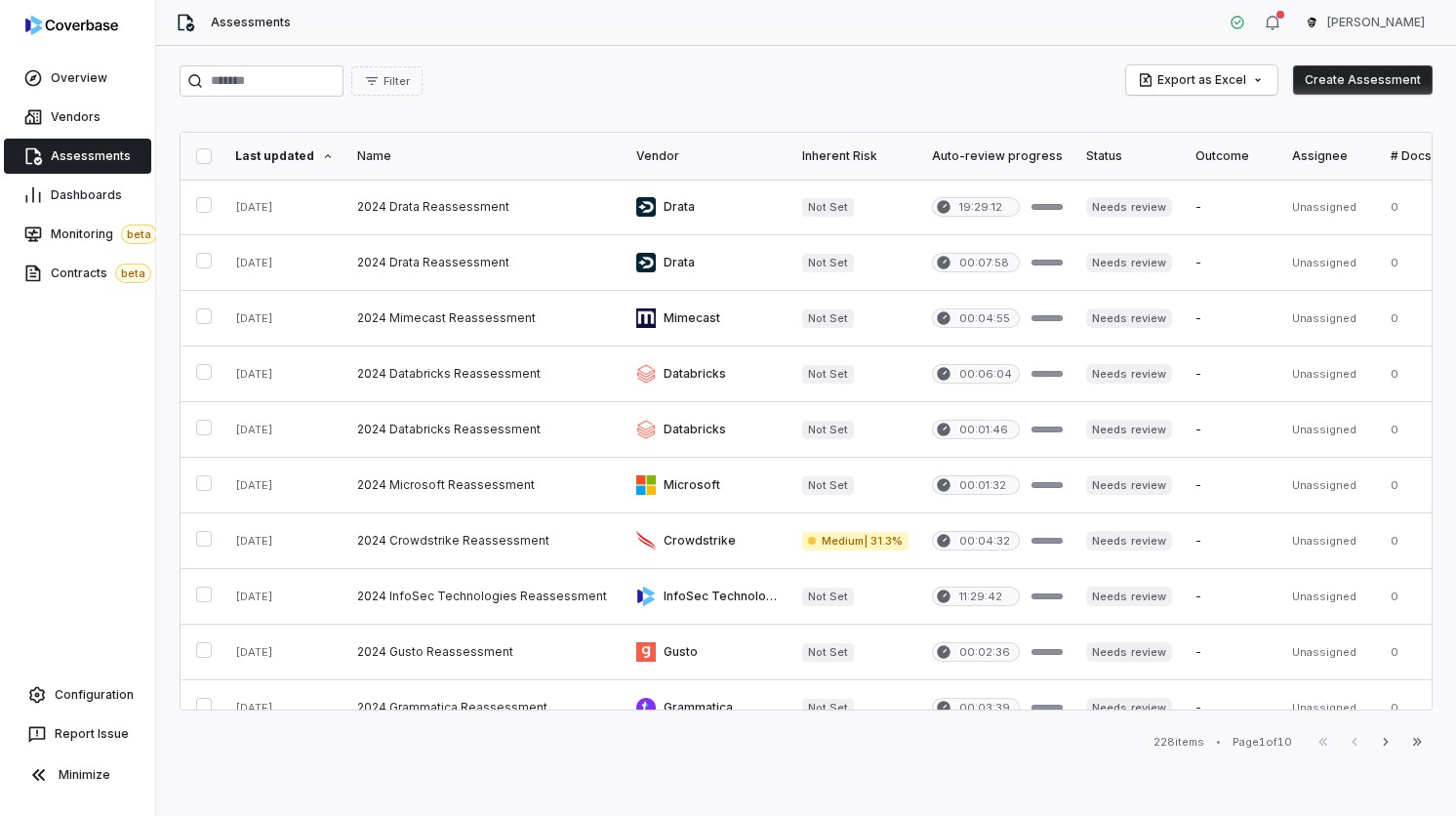
click at [642, 148] on th "Vendor" at bounding box center [707, 156] width 166 height 47
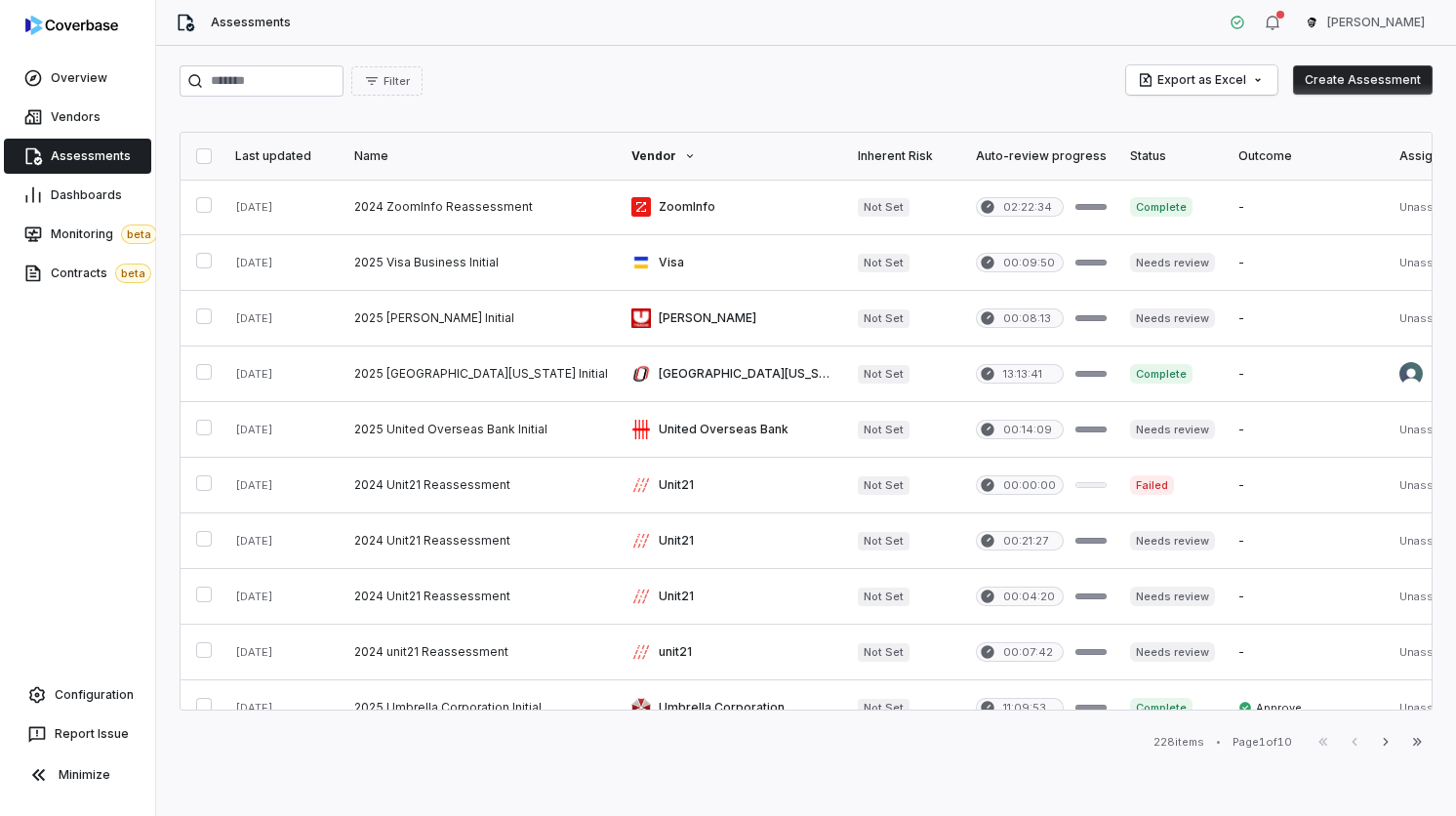
click at [619, 145] on th "Vendor" at bounding box center [732, 156] width 226 height 47
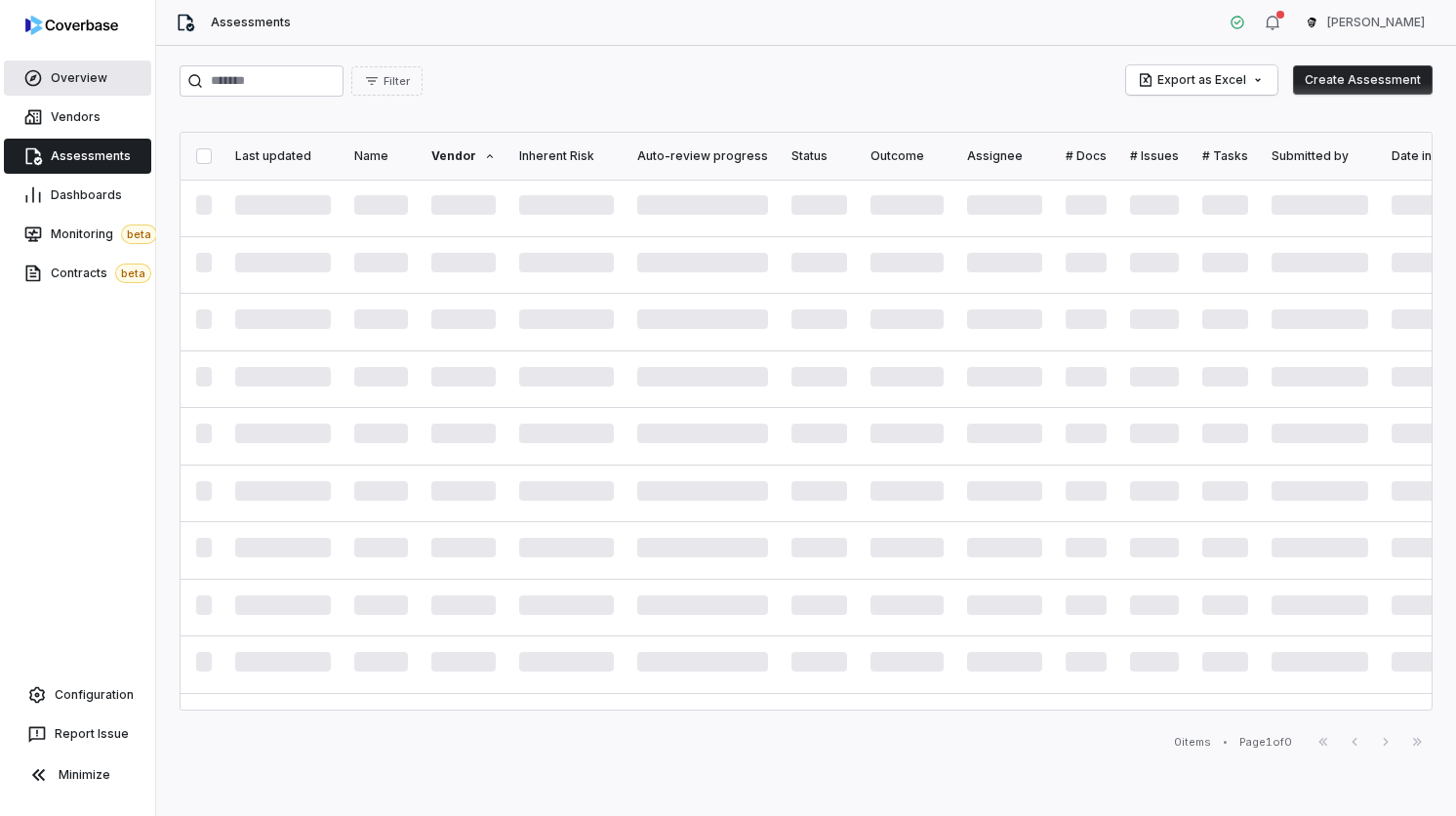
click at [69, 78] on span "Overview" at bounding box center [79, 78] width 57 height 16
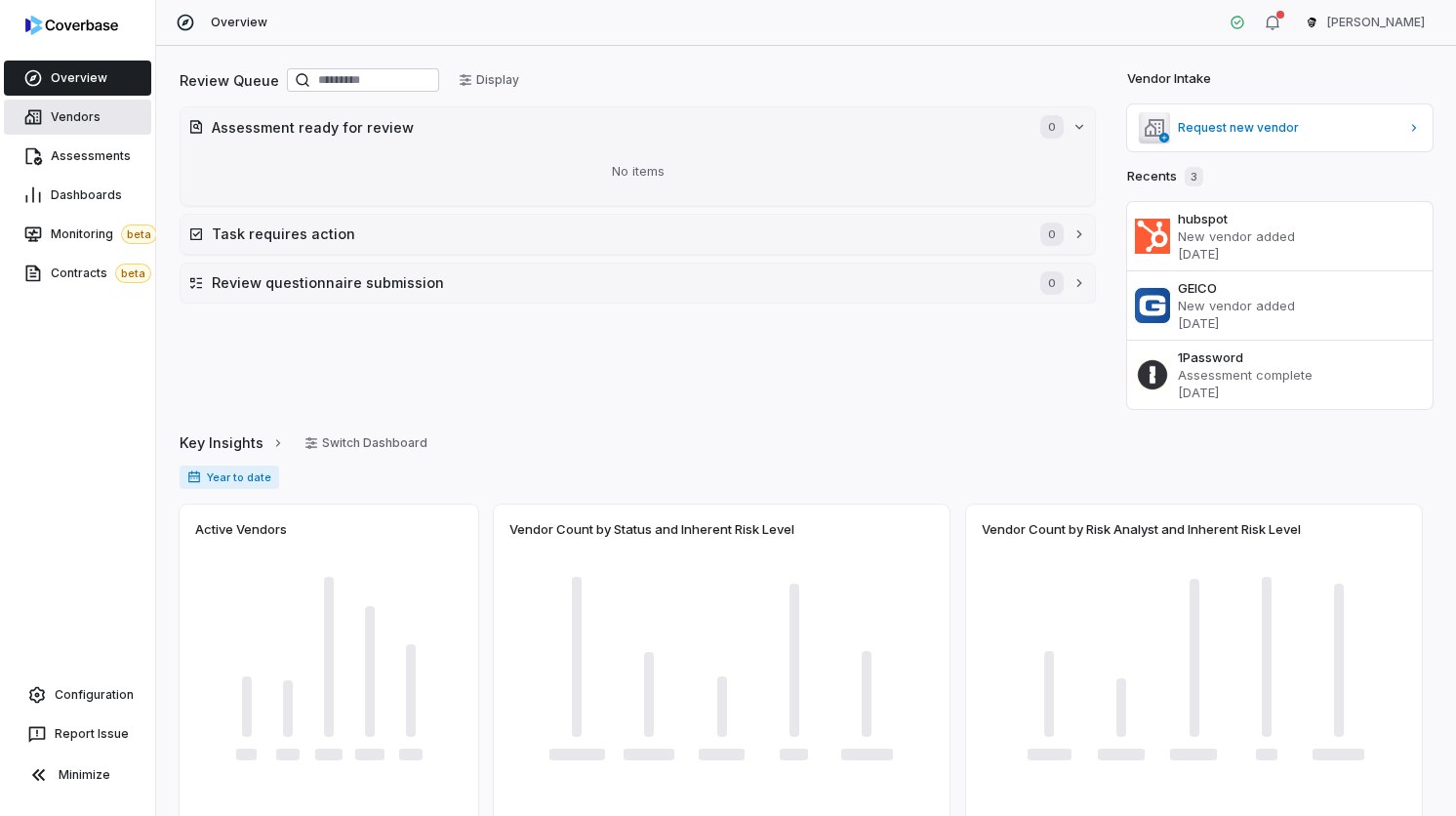
click at [92, 117] on span "Vendors" at bounding box center [76, 118] width 50 height 16
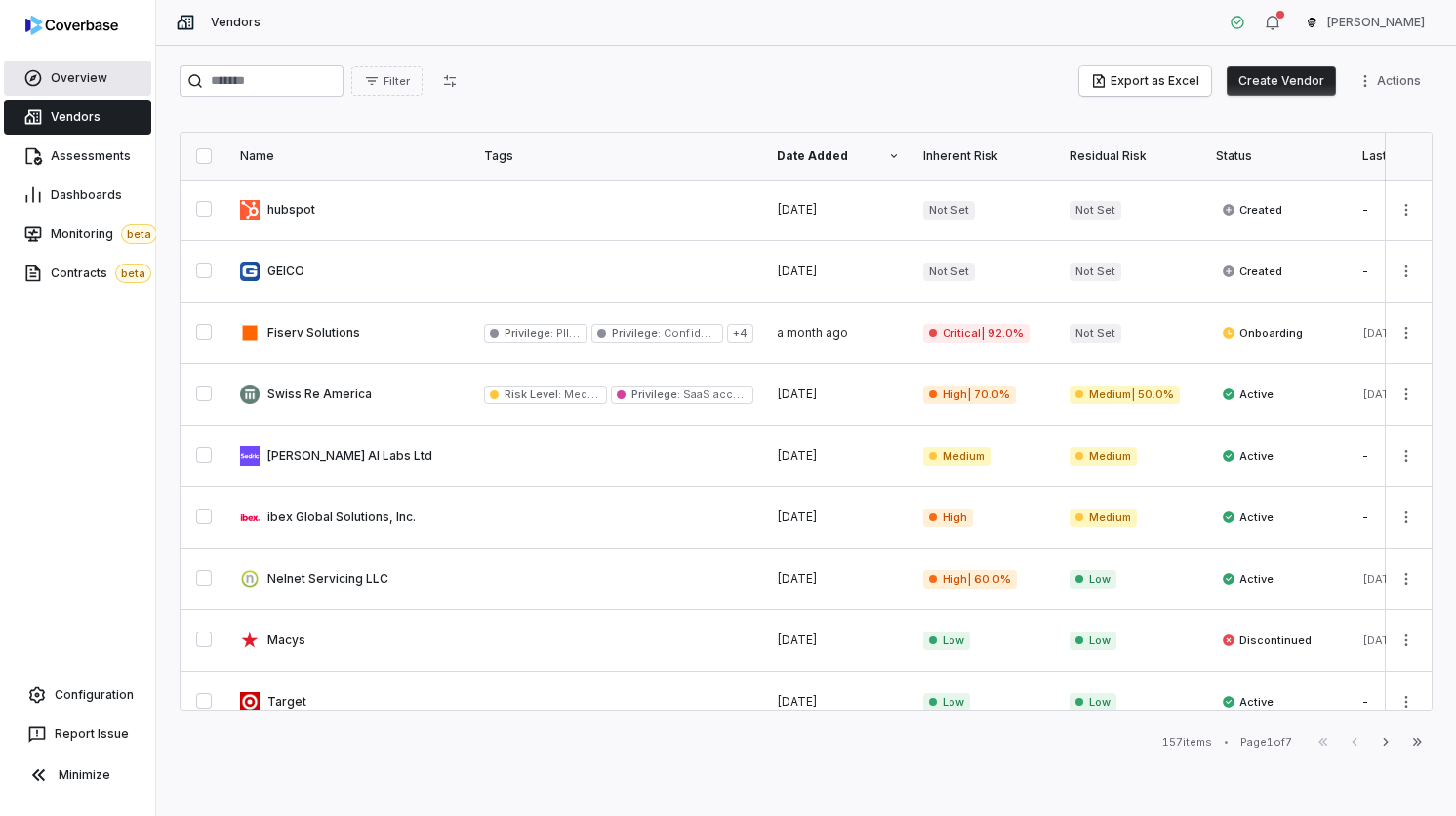
click at [97, 93] on link "Overview" at bounding box center [78, 78] width 148 height 35
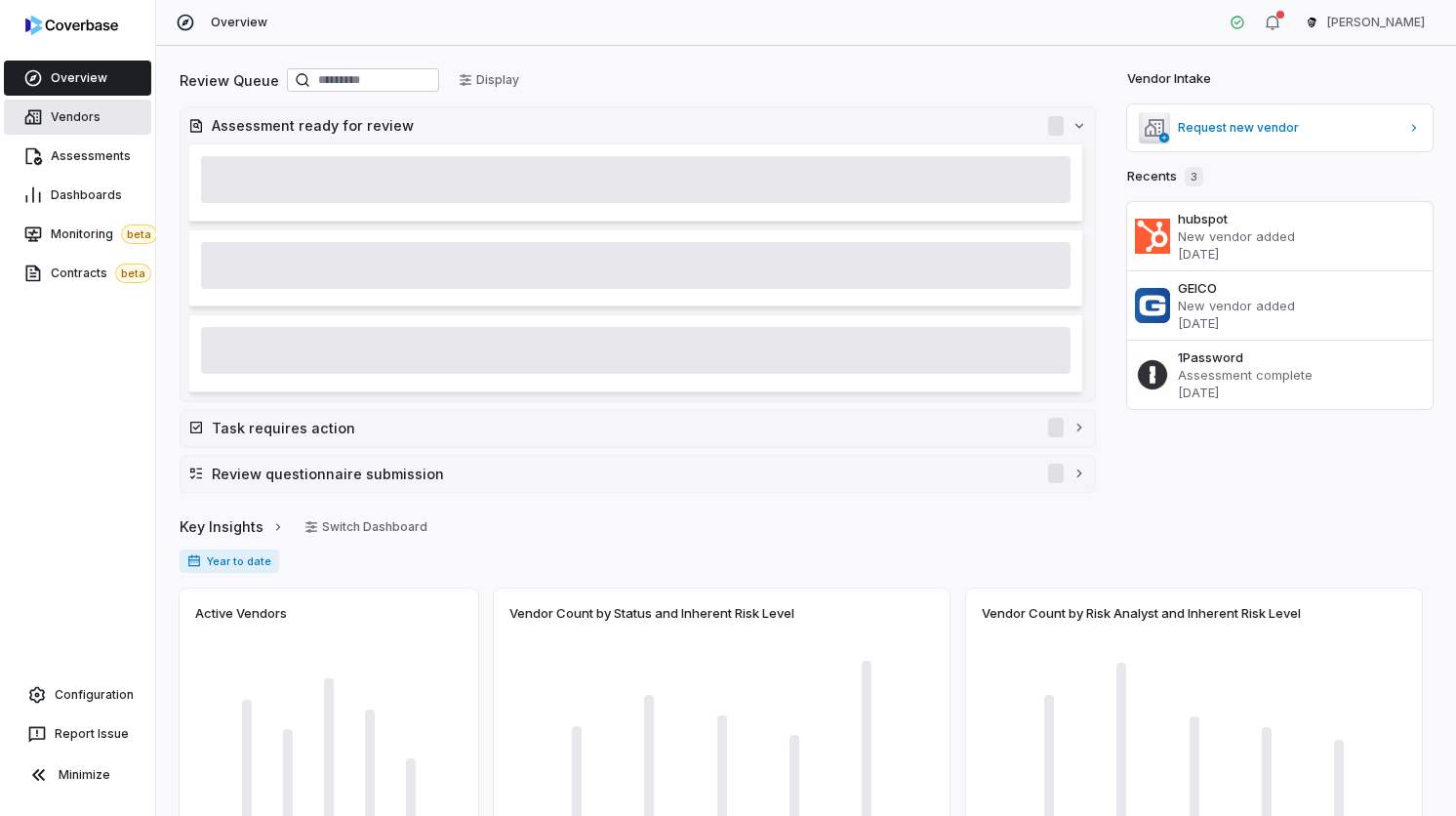
click at [95, 129] on link "Vendors" at bounding box center [78, 117] width 148 height 35
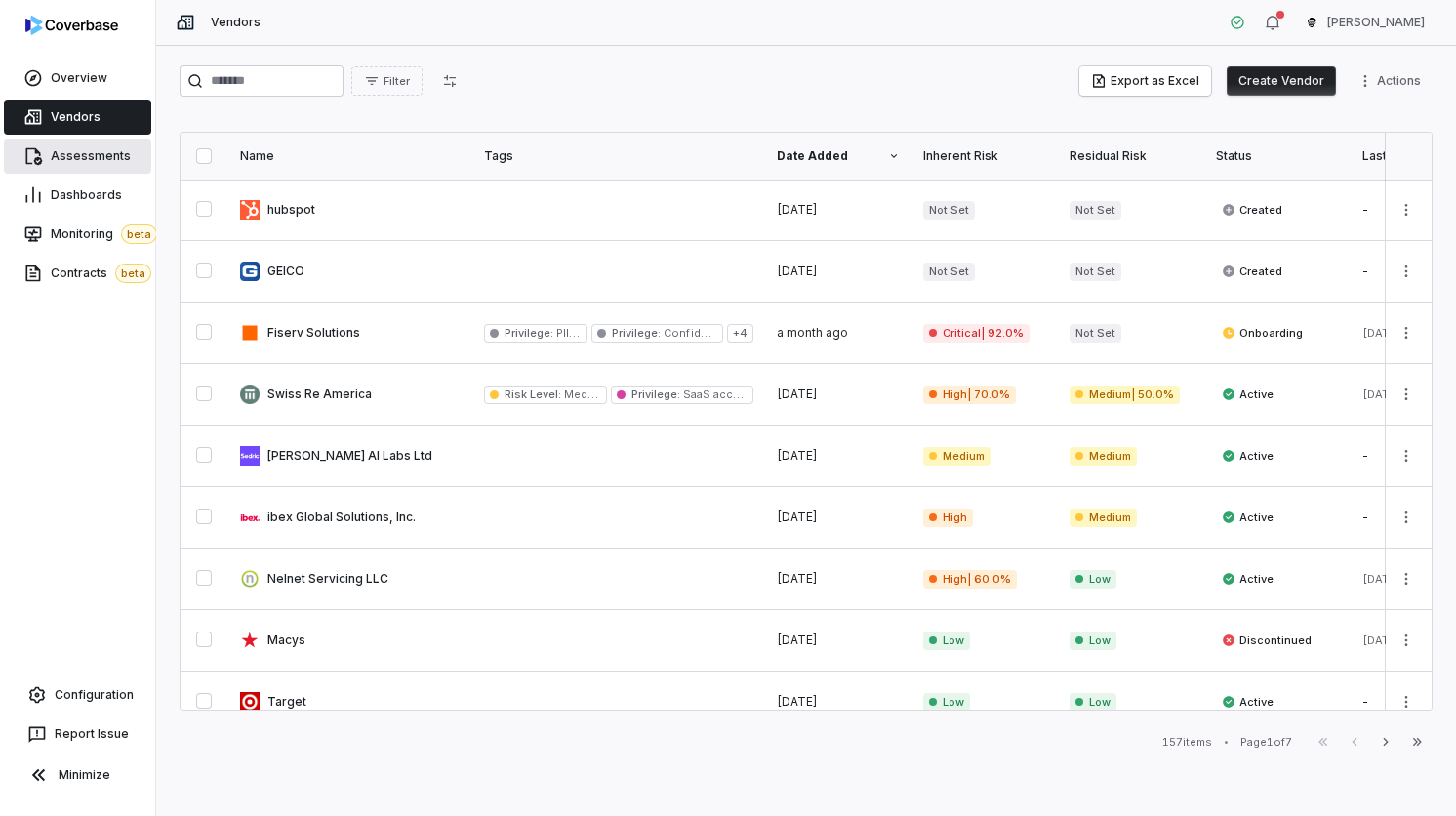
click at [100, 158] on span "Assessments" at bounding box center [91, 157] width 80 height 16
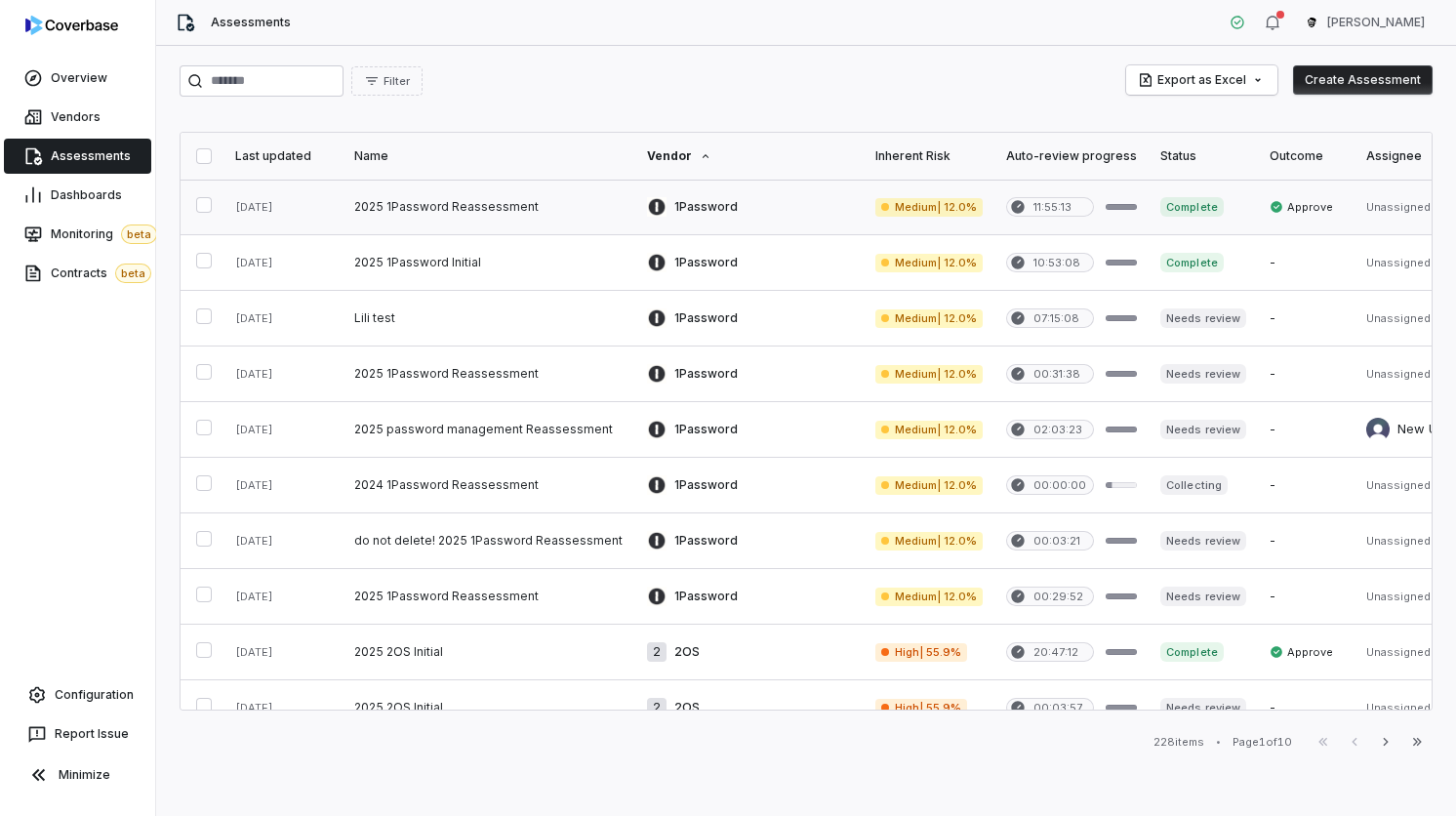
click at [196, 203] on button "button" at bounding box center [204, 205] width 16 height 16
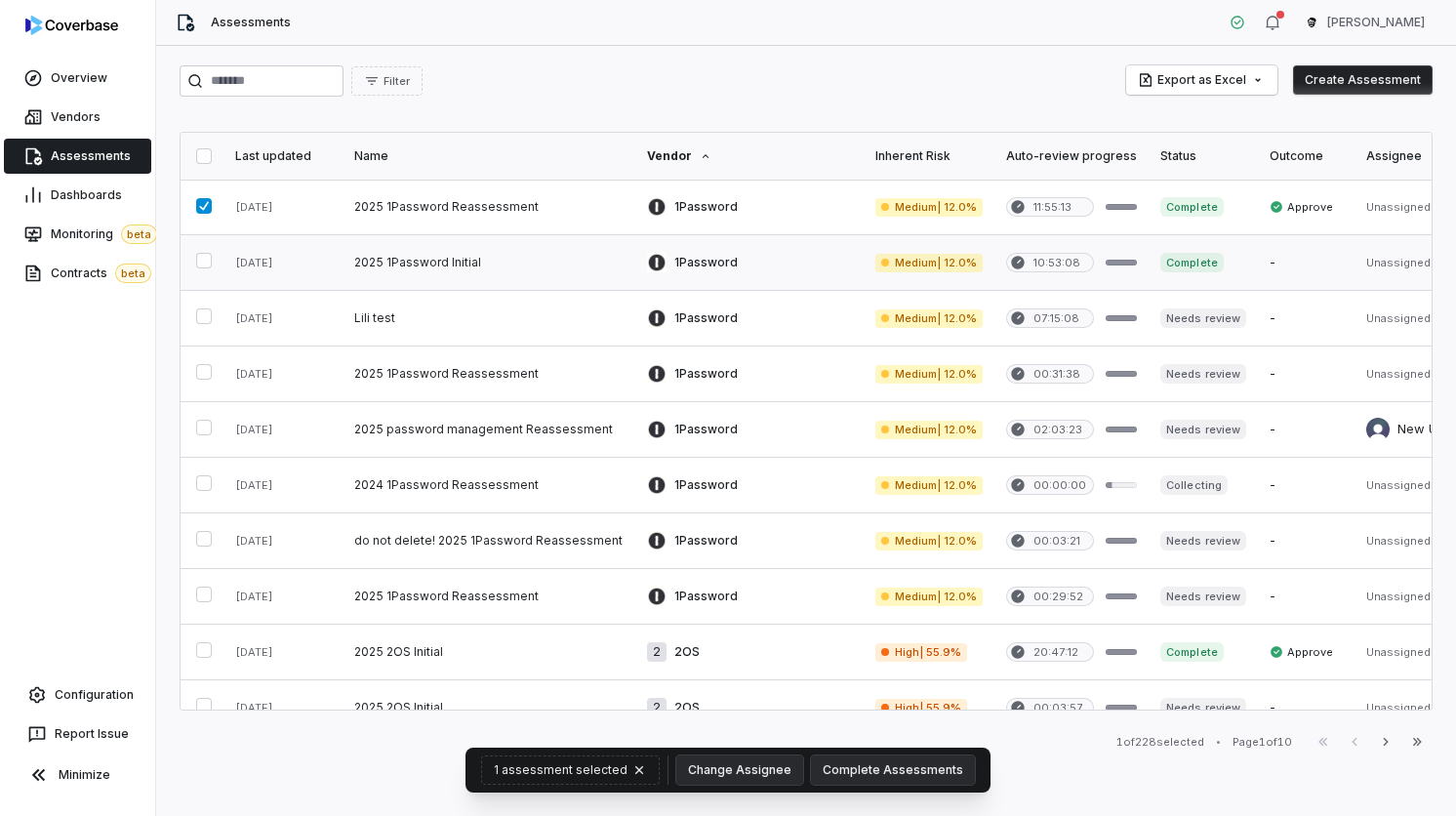
click at [200, 259] on button "button" at bounding box center [204, 260] width 16 height 16
type button "on"
click at [202, 380] on button "button" at bounding box center [204, 372] width 16 height 16
type button "on"
click at [197, 435] on button "button" at bounding box center [204, 428] width 16 height 16
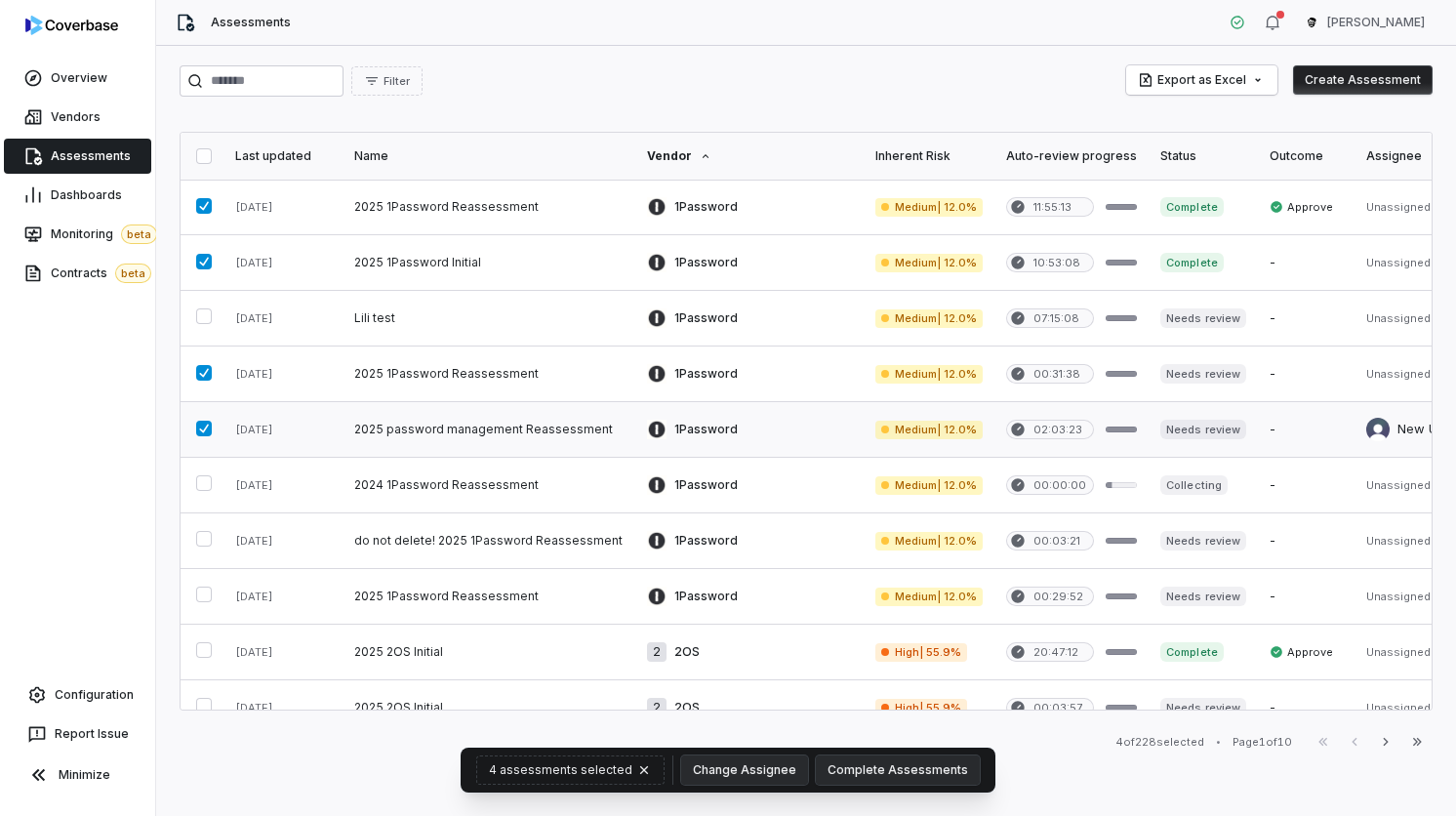
click at [204, 421] on button "button" at bounding box center [204, 429] width 16 height 16
click at [204, 381] on button "button" at bounding box center [204, 373] width 16 height 16
click at [205, 253] on button "button" at bounding box center [204, 261] width 16 height 16
click at [202, 213] on button "button" at bounding box center [204, 206] width 16 height 16
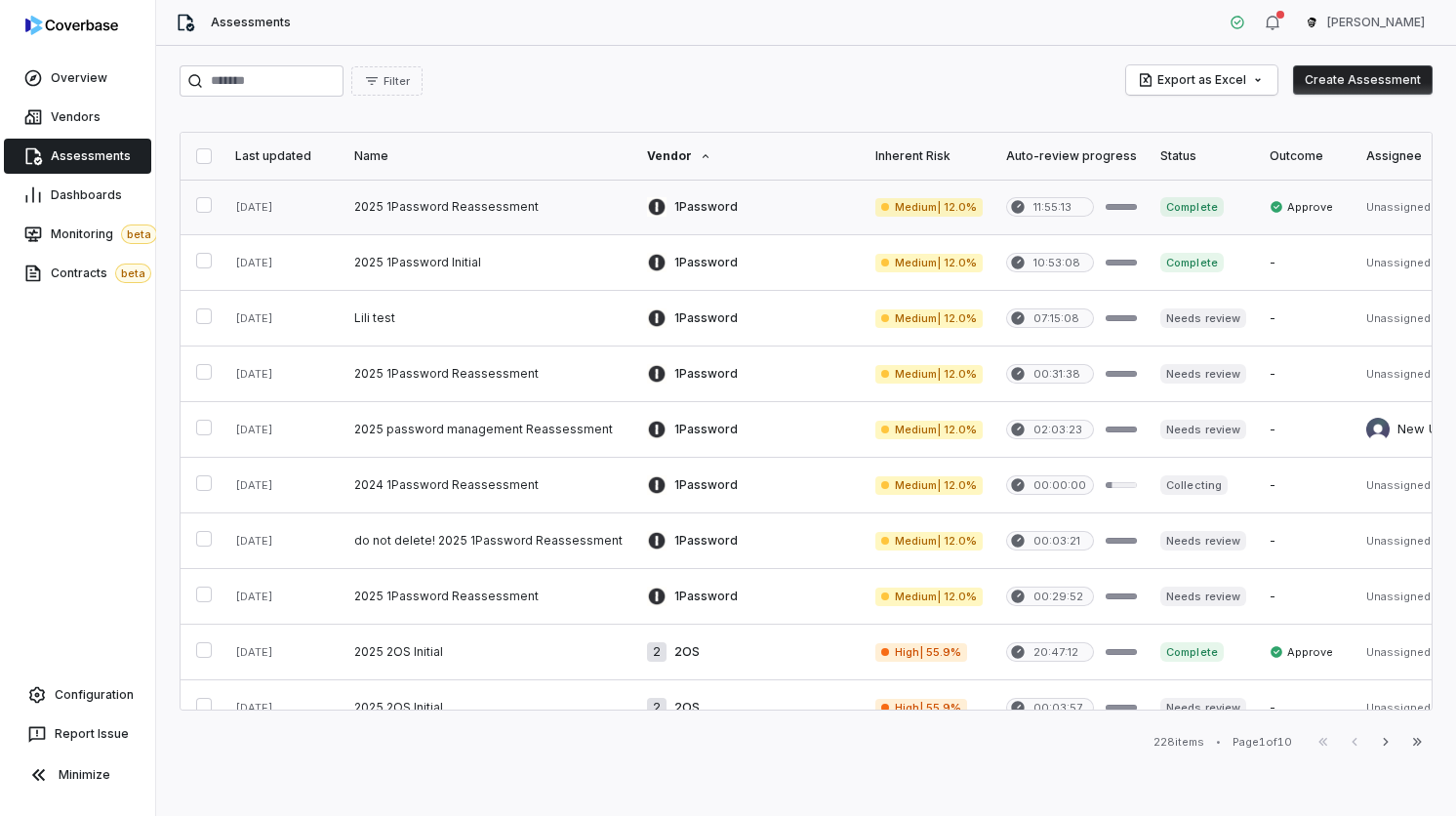
click at [202, 212] on button "button" at bounding box center [204, 205] width 16 height 16
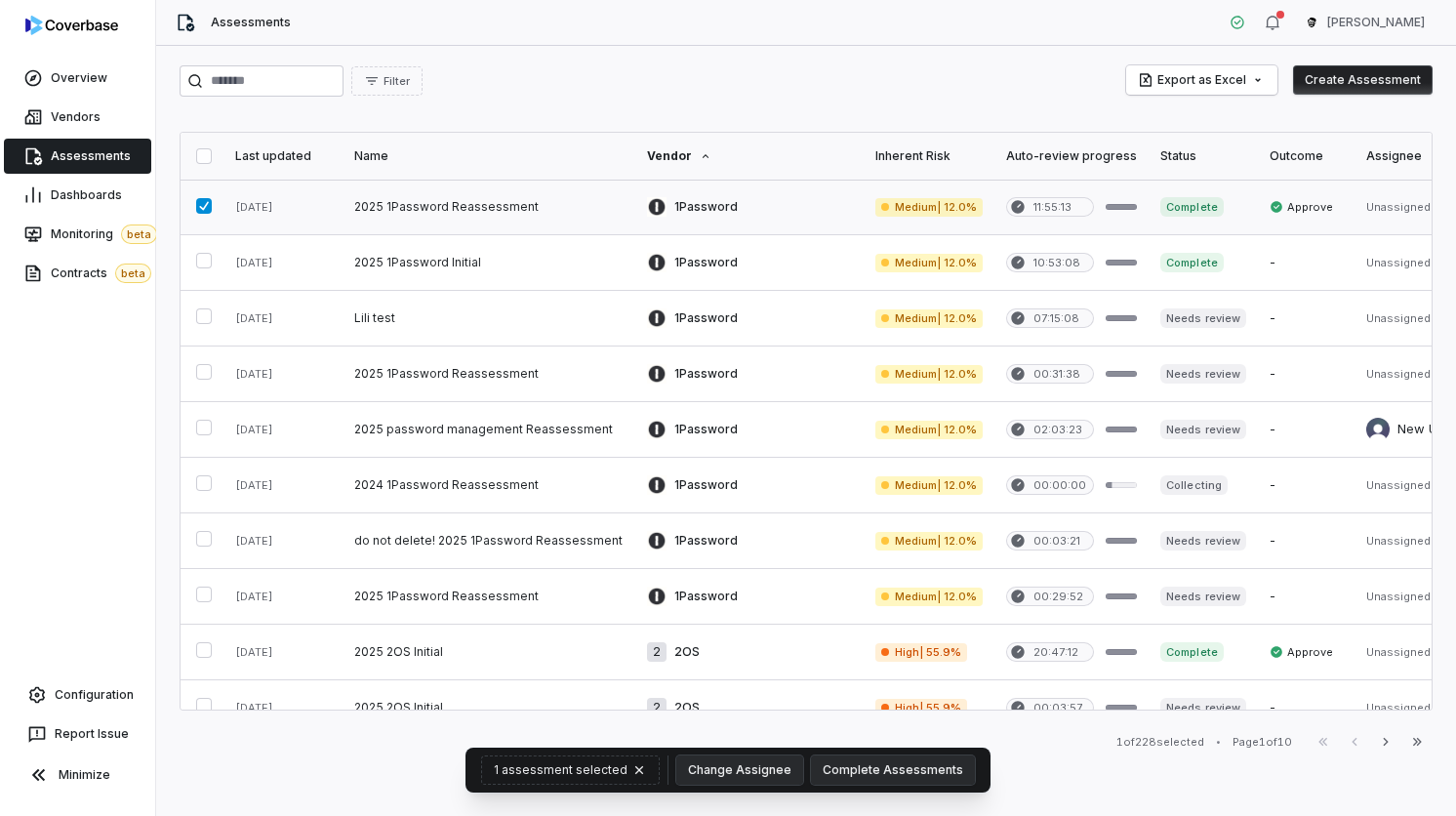
click at [202, 213] on button "button" at bounding box center [204, 206] width 16 height 16
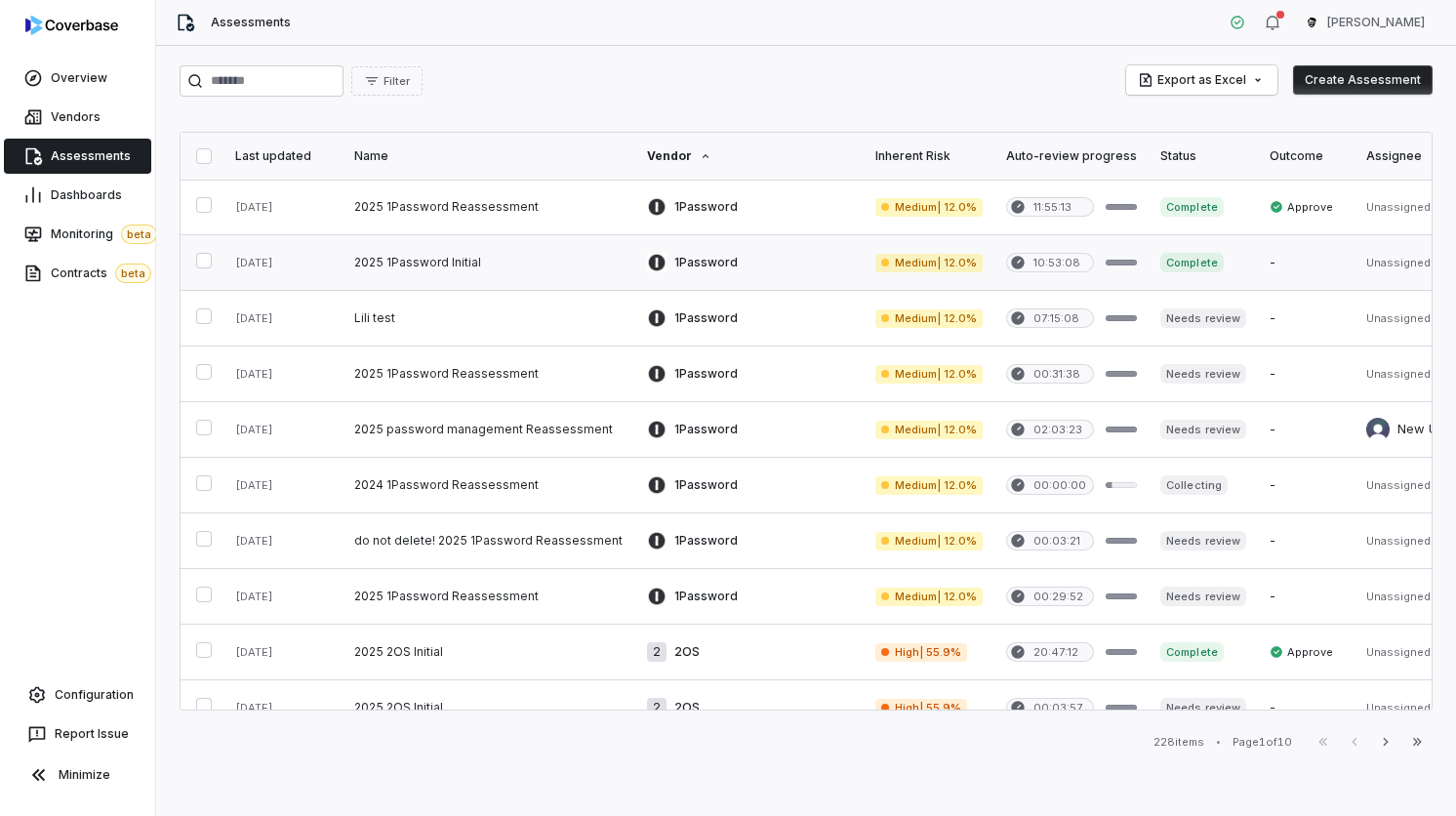
click at [202, 257] on button "on" at bounding box center [204, 260] width 16 height 16
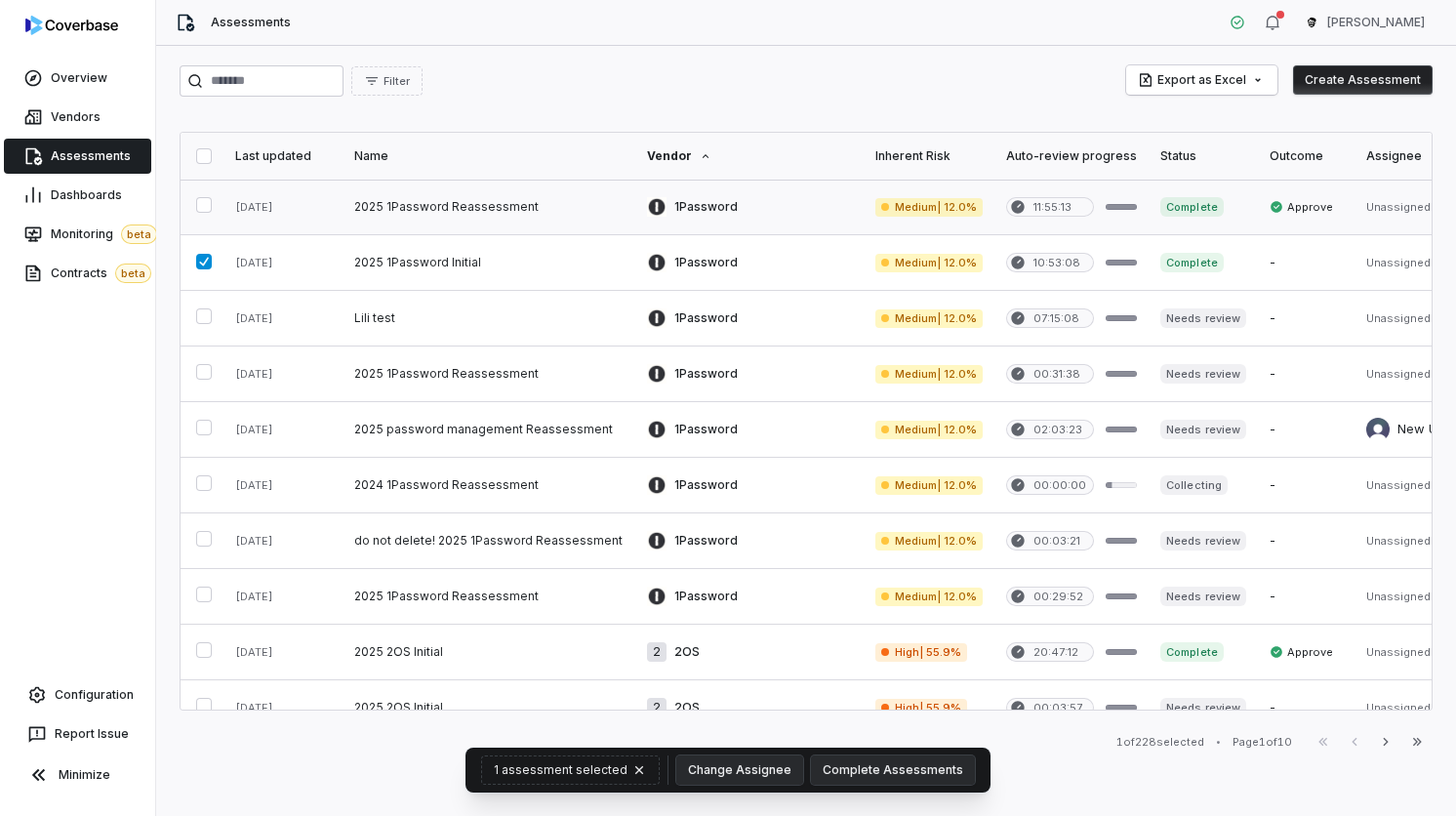
click at [202, 212] on button "button" at bounding box center [204, 205] width 16 height 16
click at [197, 269] on button "button" at bounding box center [204, 261] width 16 height 16
click at [197, 309] on button "button" at bounding box center [204, 316] width 16 height 16
click at [197, 213] on button "button" at bounding box center [204, 206] width 16 height 16
click at [197, 268] on button "on" at bounding box center [204, 260] width 16 height 16
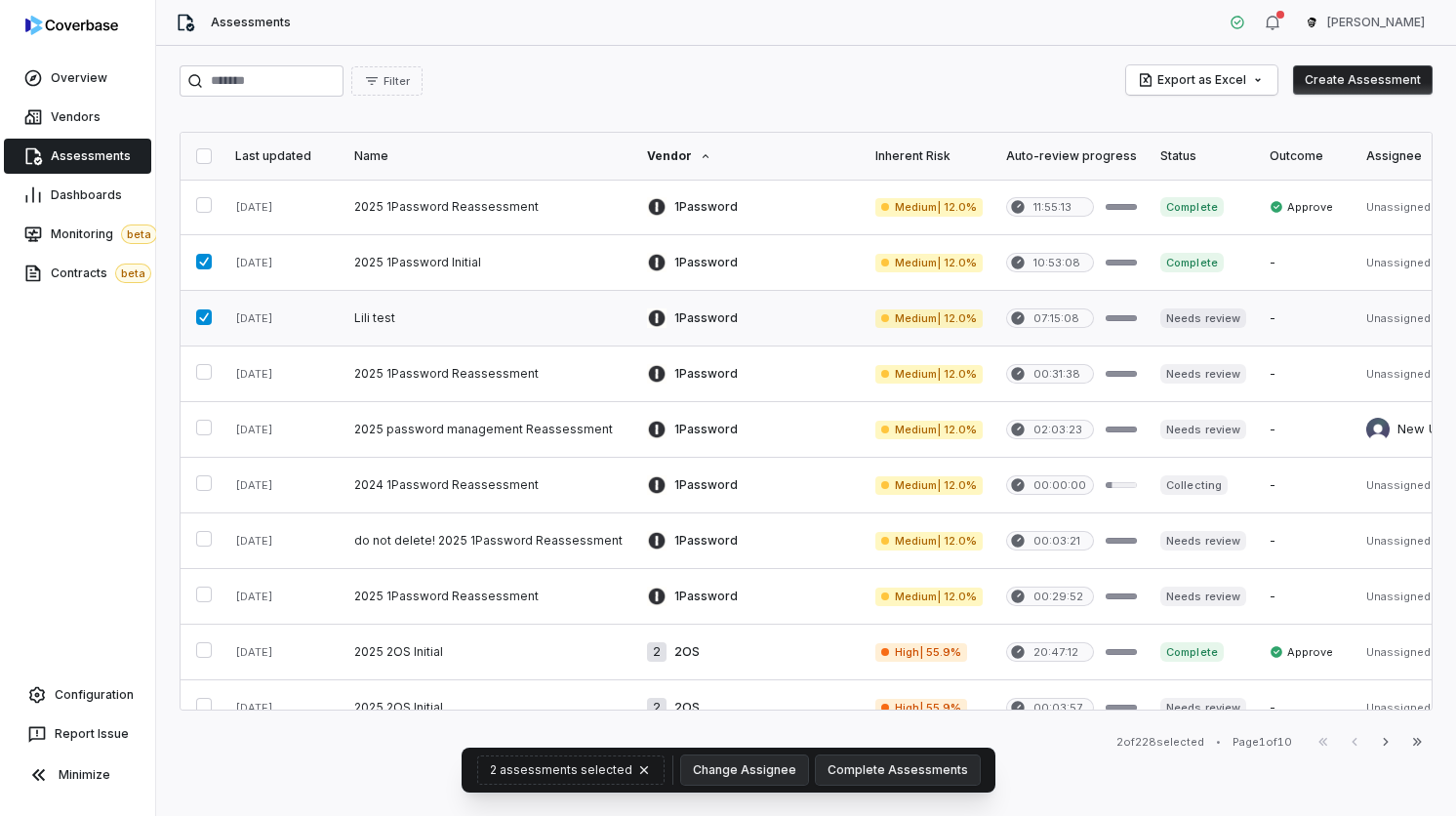
click at [197, 318] on button "button" at bounding box center [204, 317] width 16 height 16
click at [202, 269] on button "button" at bounding box center [204, 261] width 16 height 16
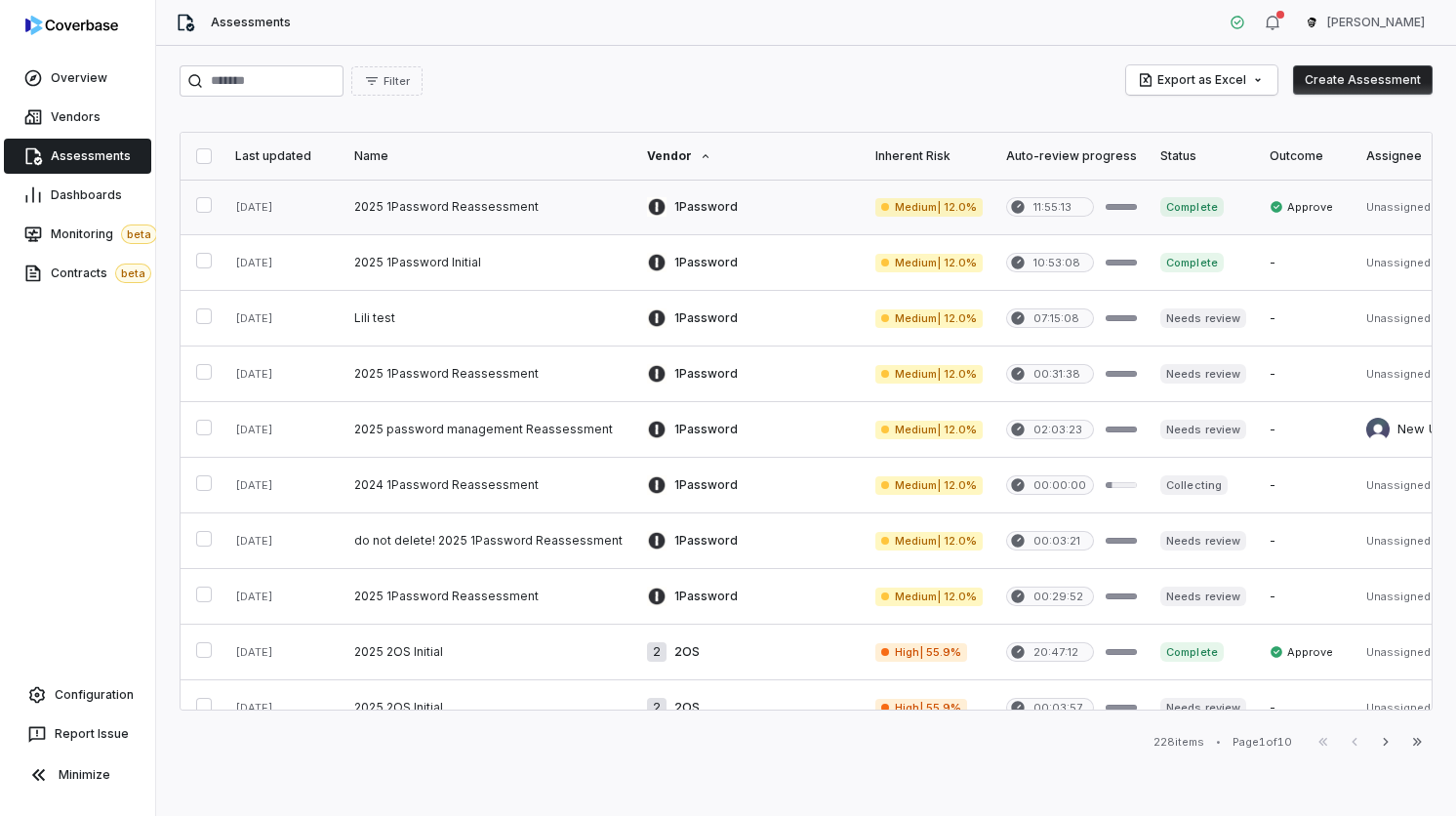
click at [203, 212] on button "button" at bounding box center [204, 205] width 16 height 16
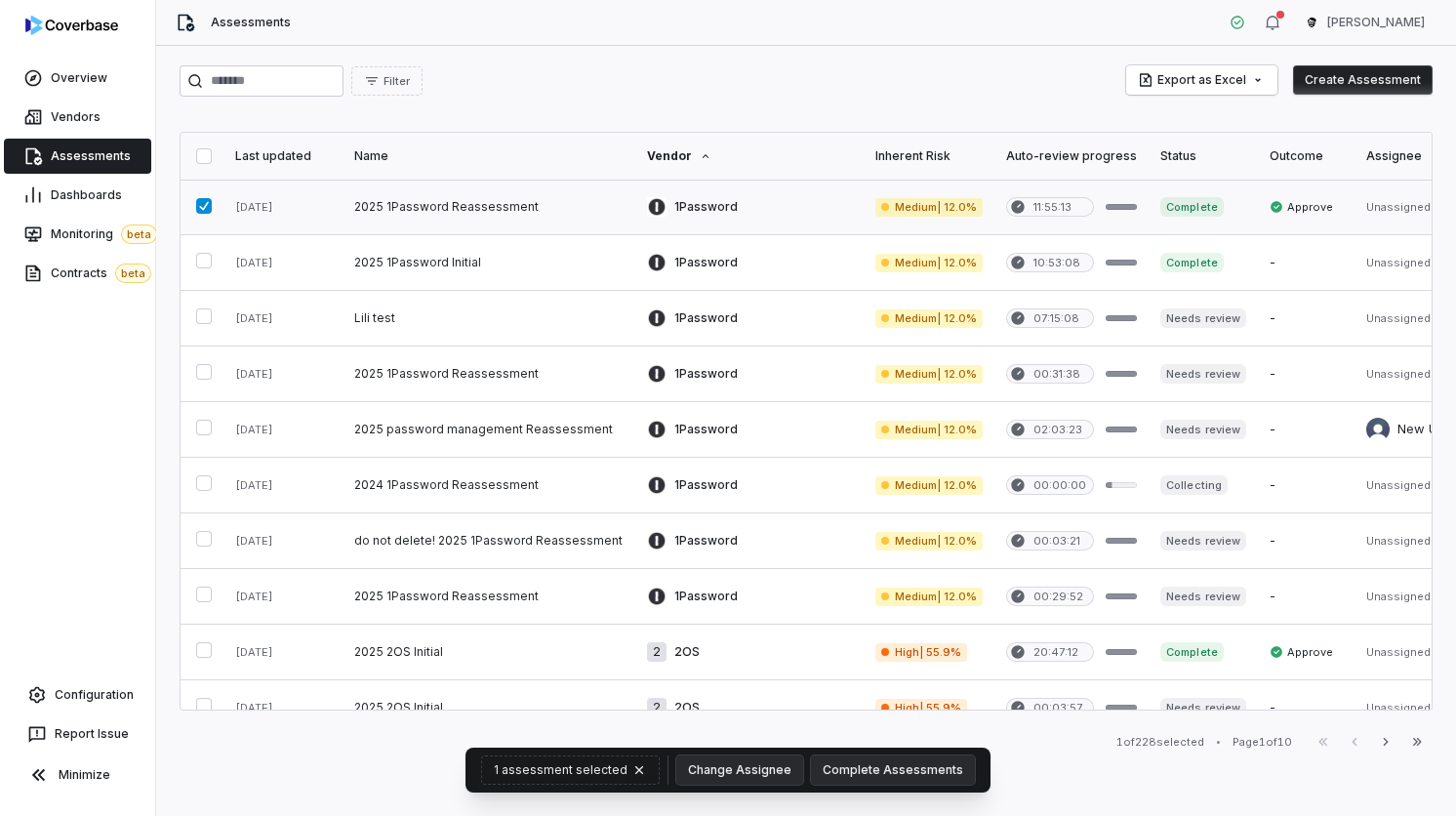
click at [203, 213] on button "button" at bounding box center [204, 206] width 16 height 16
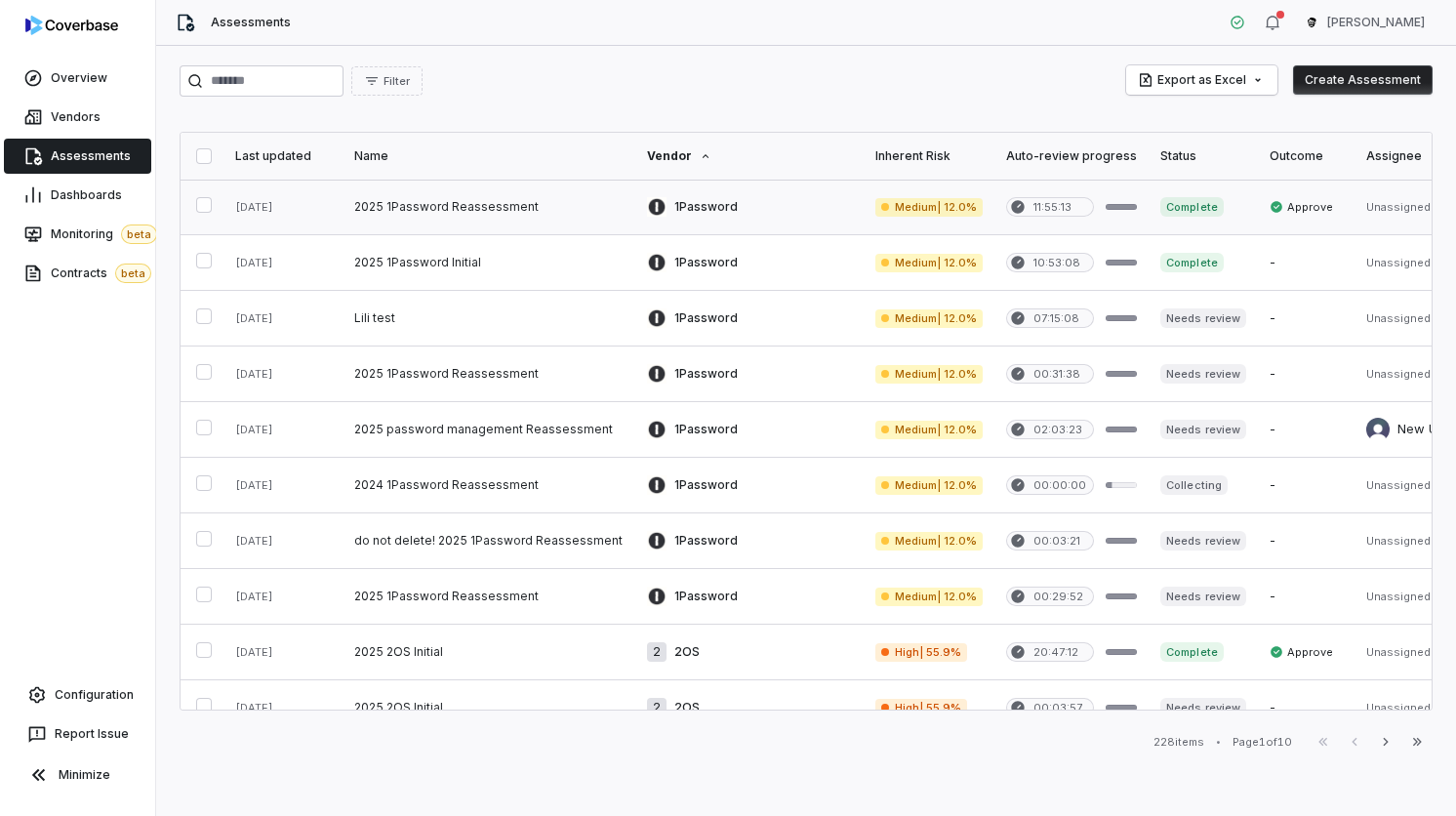
type button "on"
click at [112, 192] on span "Dashboards" at bounding box center [86, 196] width 71 height 16
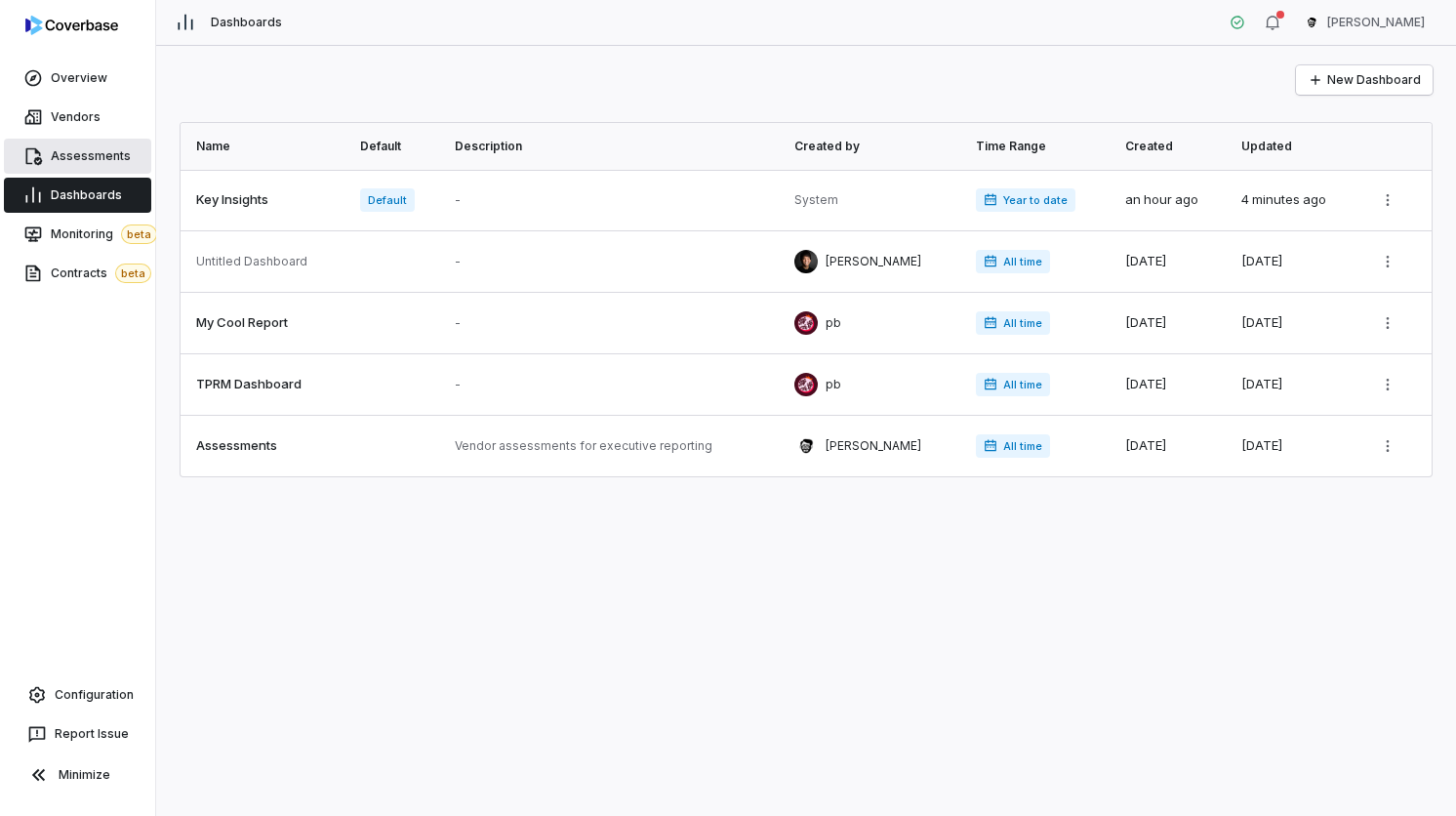
click at [88, 145] on link "Assessments" at bounding box center [78, 156] width 148 height 35
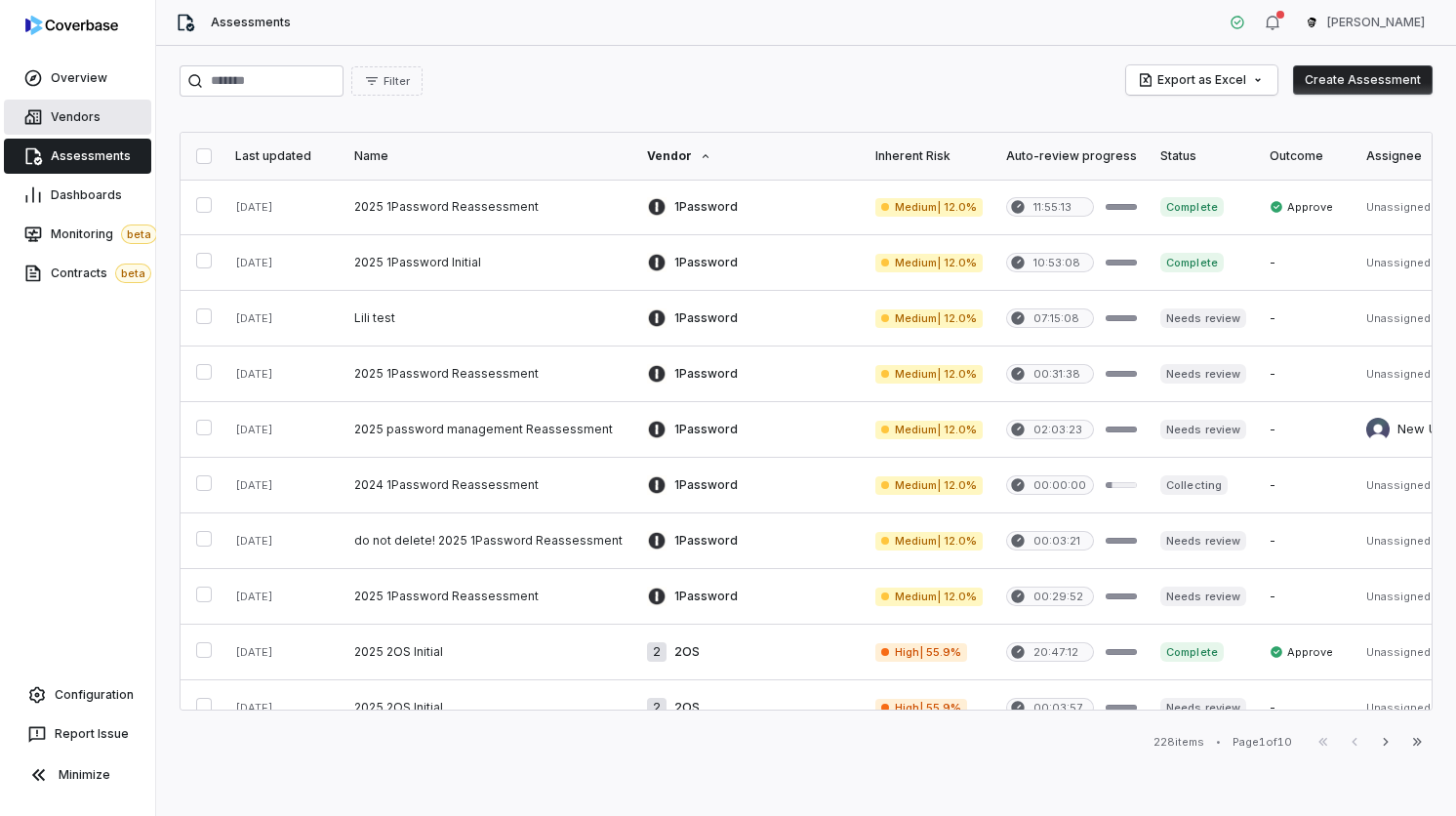
click at [100, 116] on link "Vendors" at bounding box center [78, 117] width 148 height 35
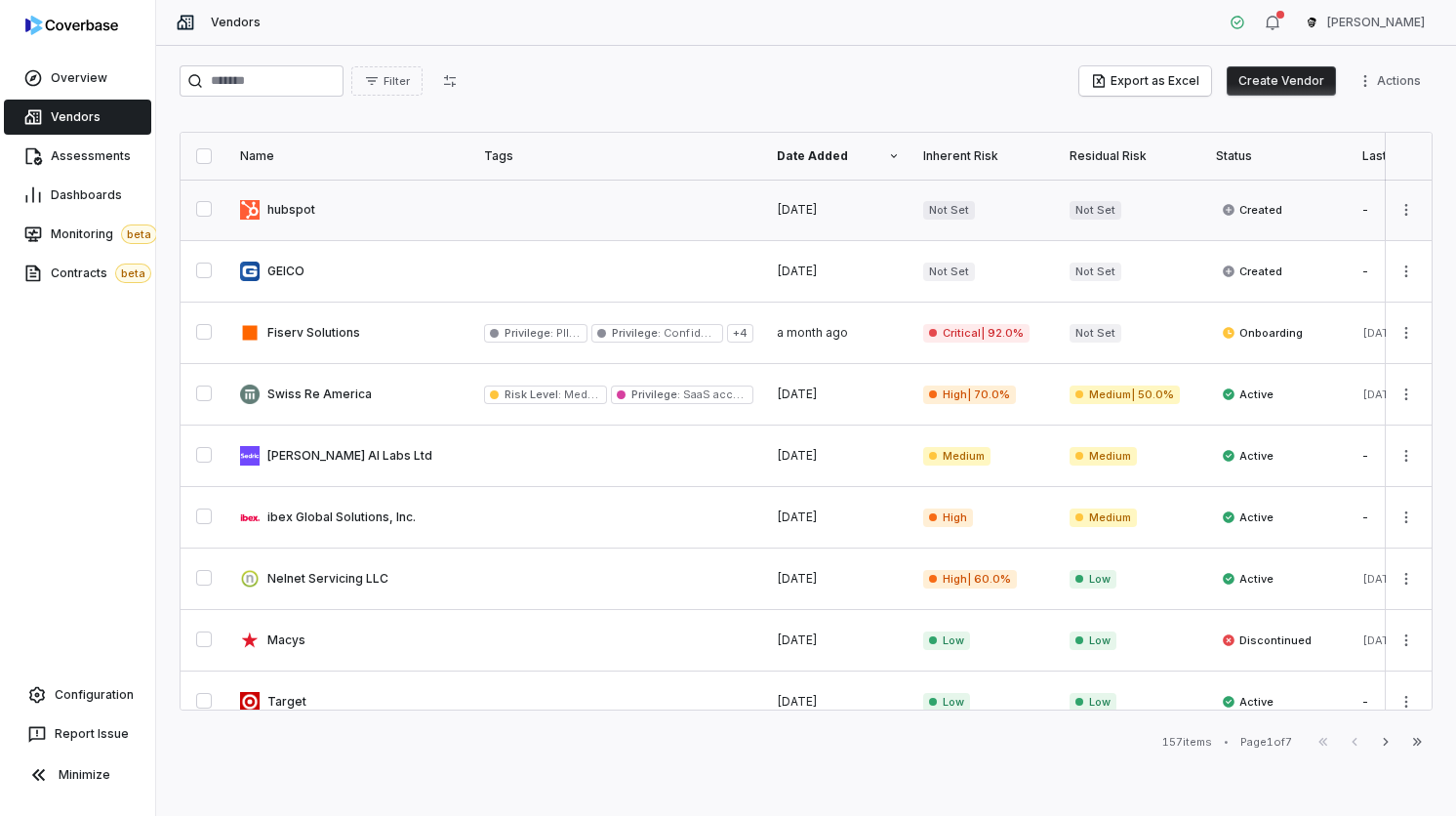
click at [469, 238] on link at bounding box center [350, 209] width 244 height 61
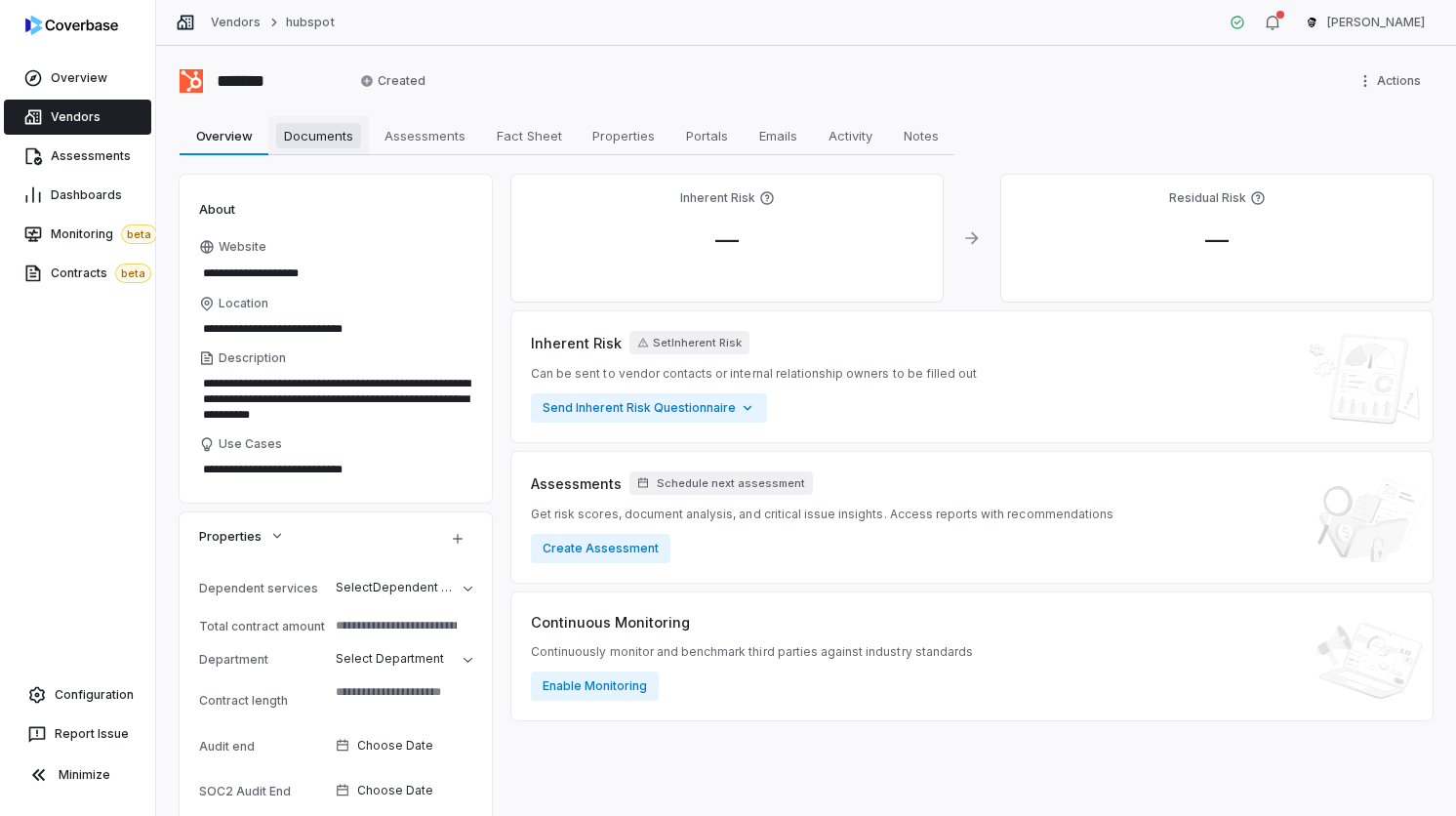
click at [331, 138] on span "Documents" at bounding box center [318, 135] width 85 height 25
type textarea "*"
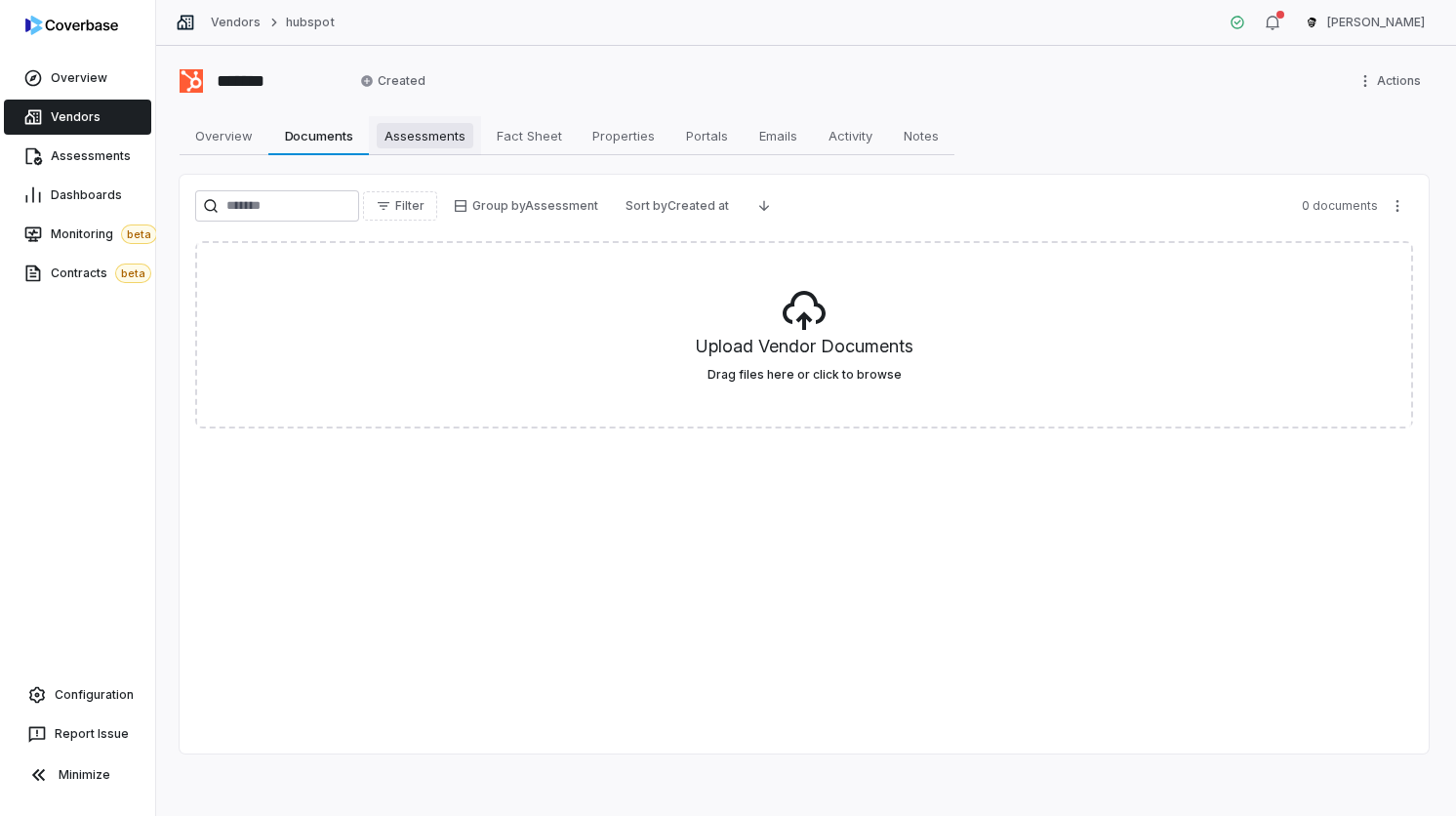
click at [415, 143] on span "Assessments" at bounding box center [425, 135] width 97 height 25
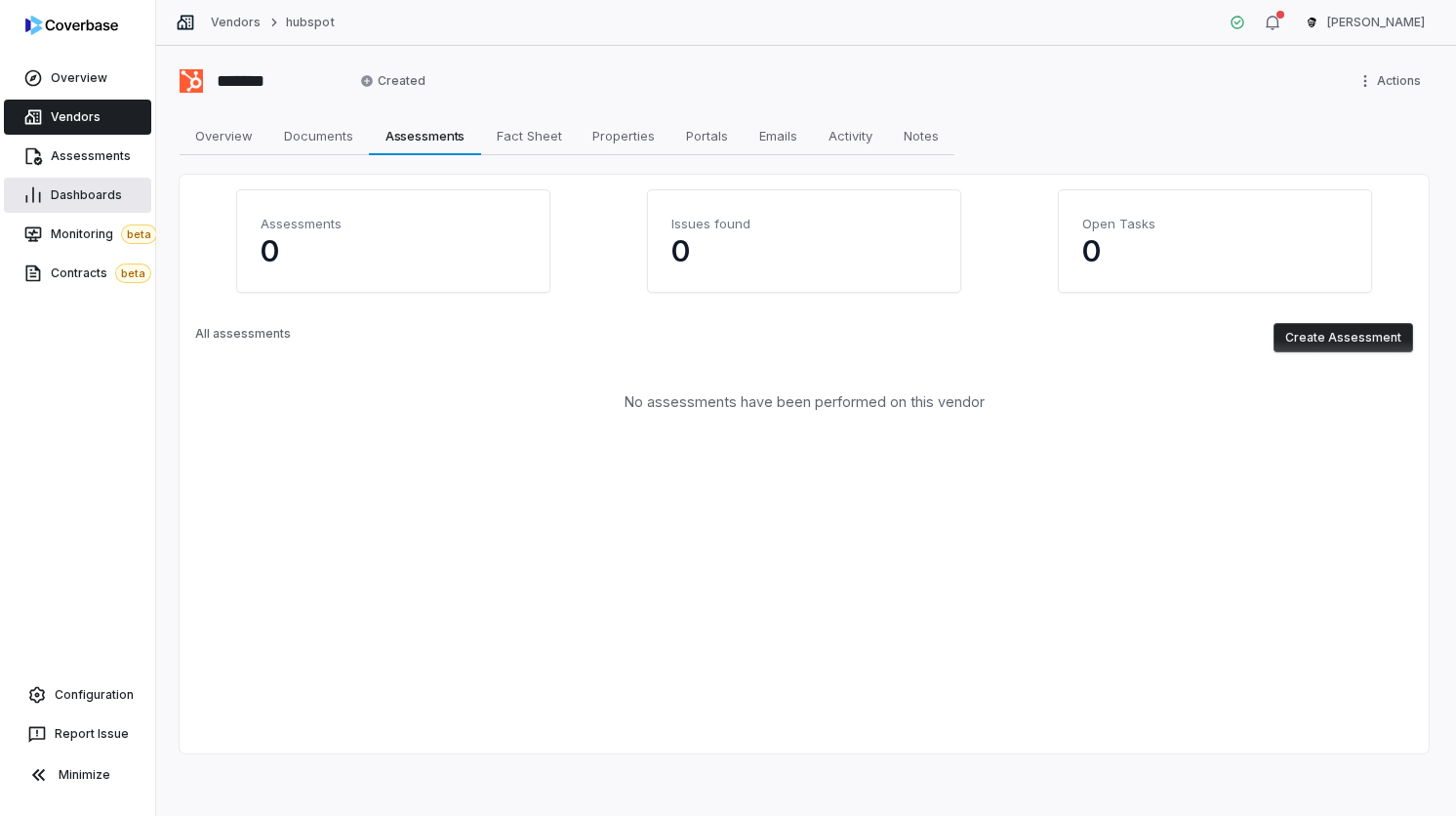
click at [116, 188] on span "Dashboards" at bounding box center [86, 196] width 71 height 16
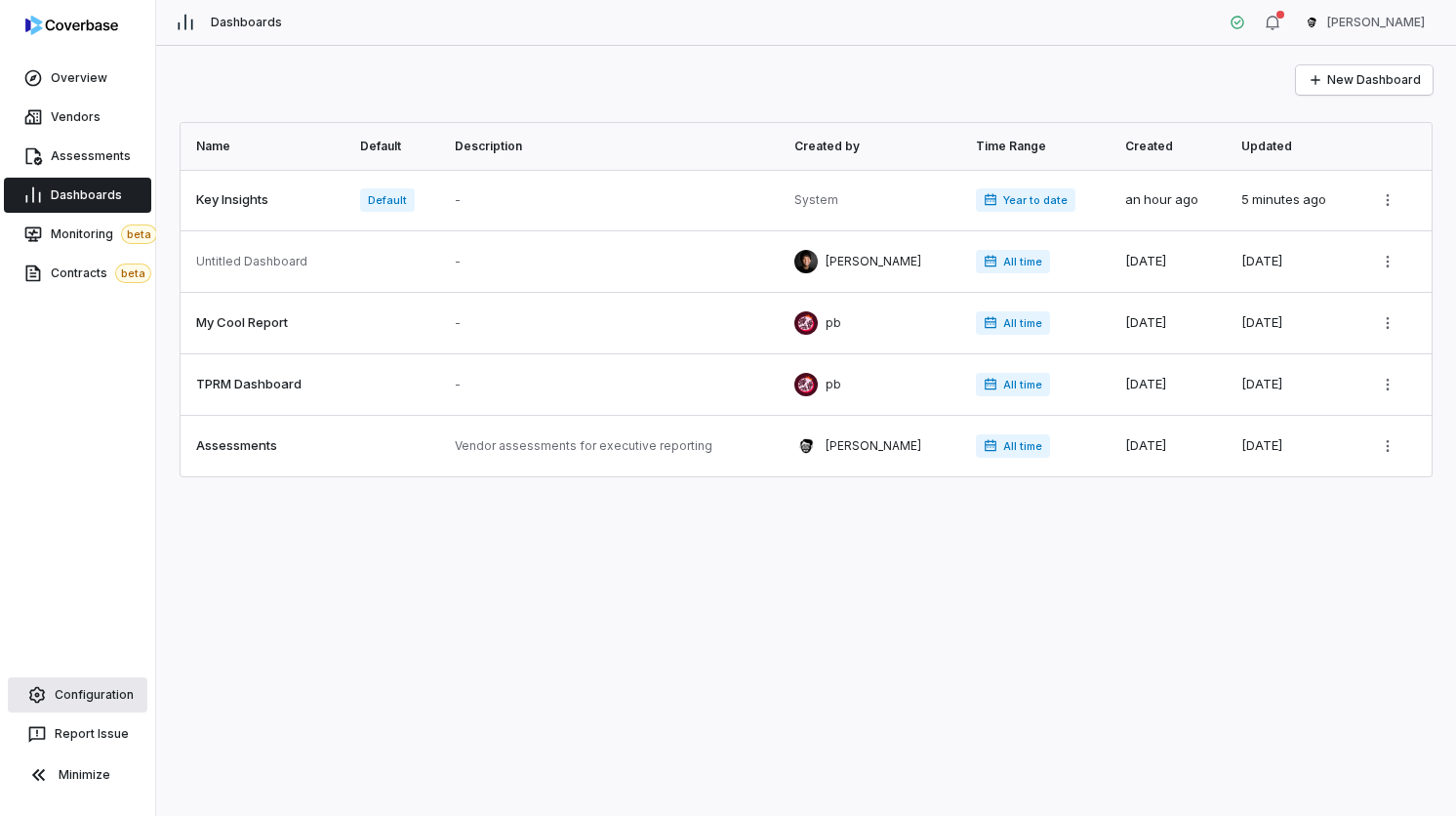
click at [78, 685] on link "Configuration" at bounding box center [78, 694] width 140 height 35
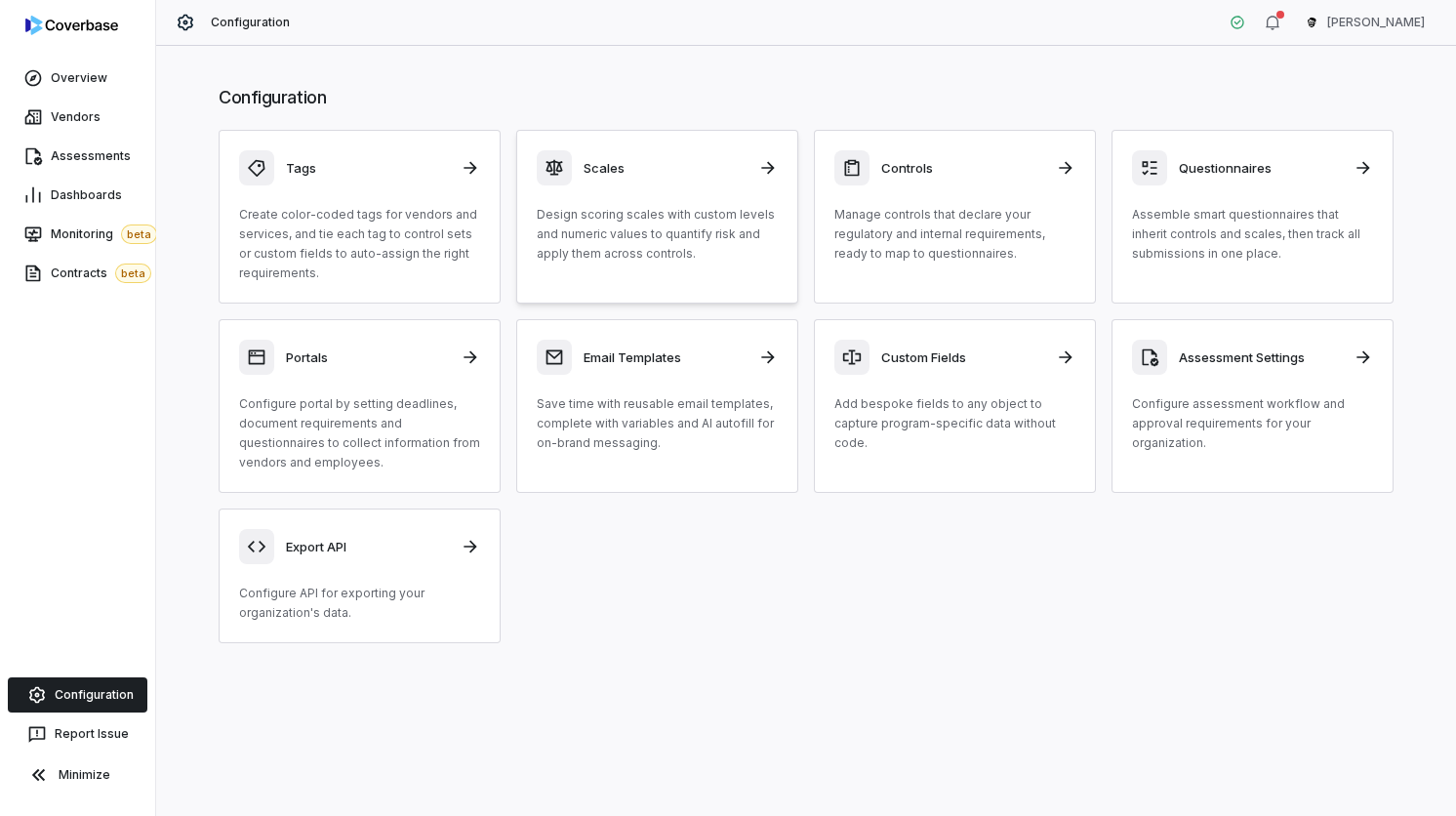
click at [742, 229] on p "Design scoring scales with custom levels and numeric values to quantify risk an…" at bounding box center [657, 233] width 241 height 59
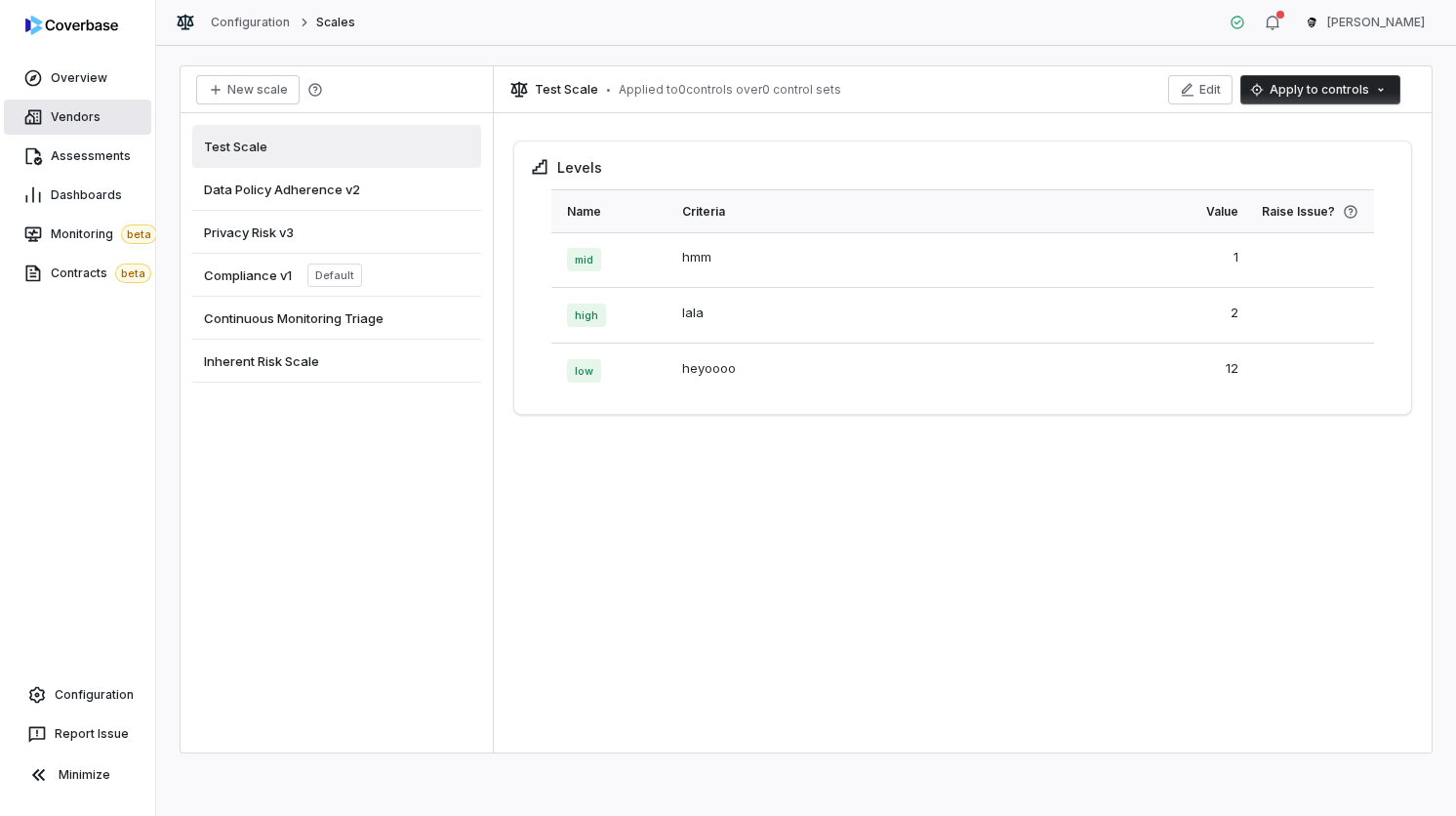
click at [91, 121] on span "Vendors" at bounding box center [76, 118] width 50 height 16
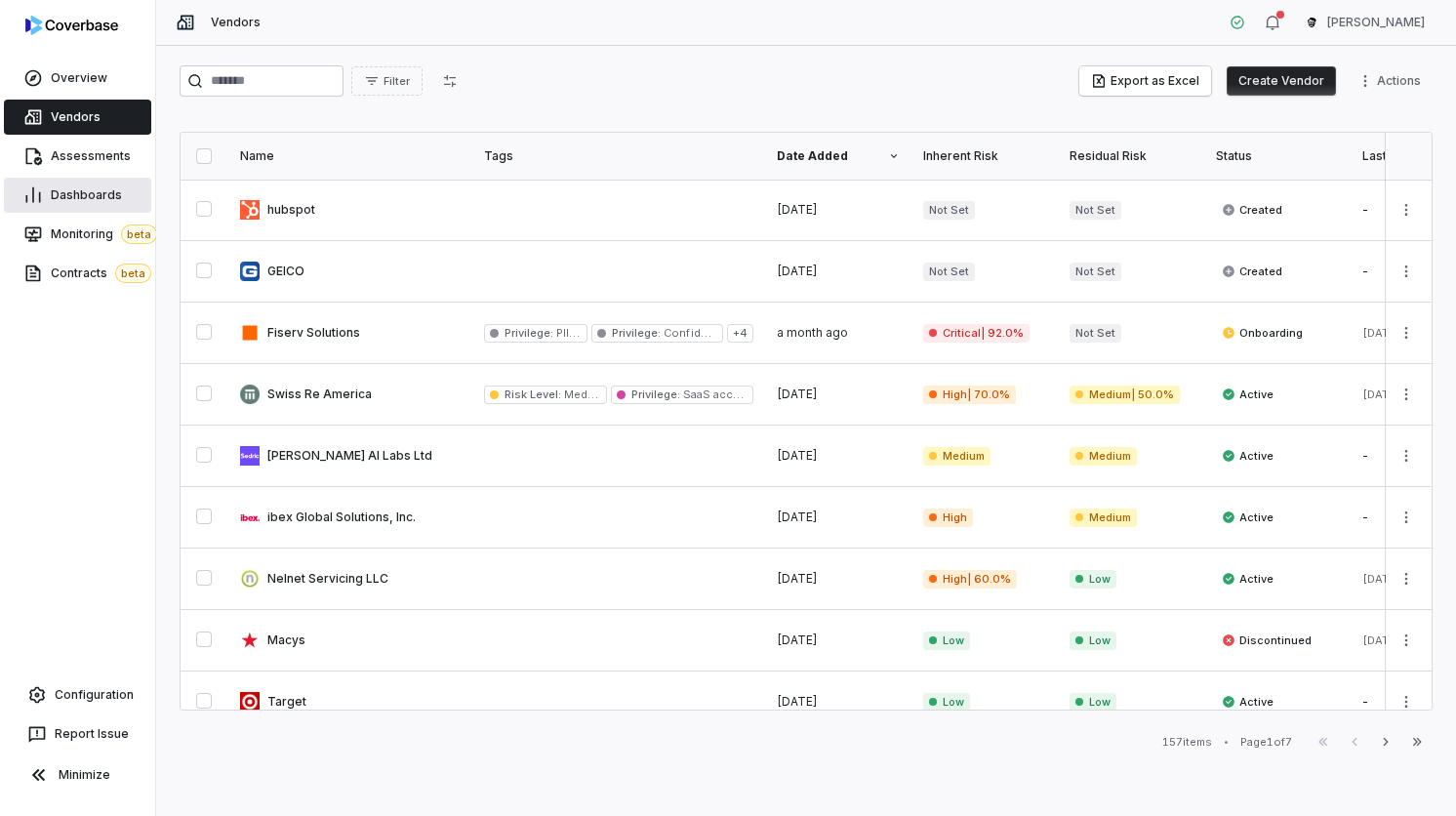
click at [121, 206] on link "Dashboards" at bounding box center [78, 195] width 148 height 35
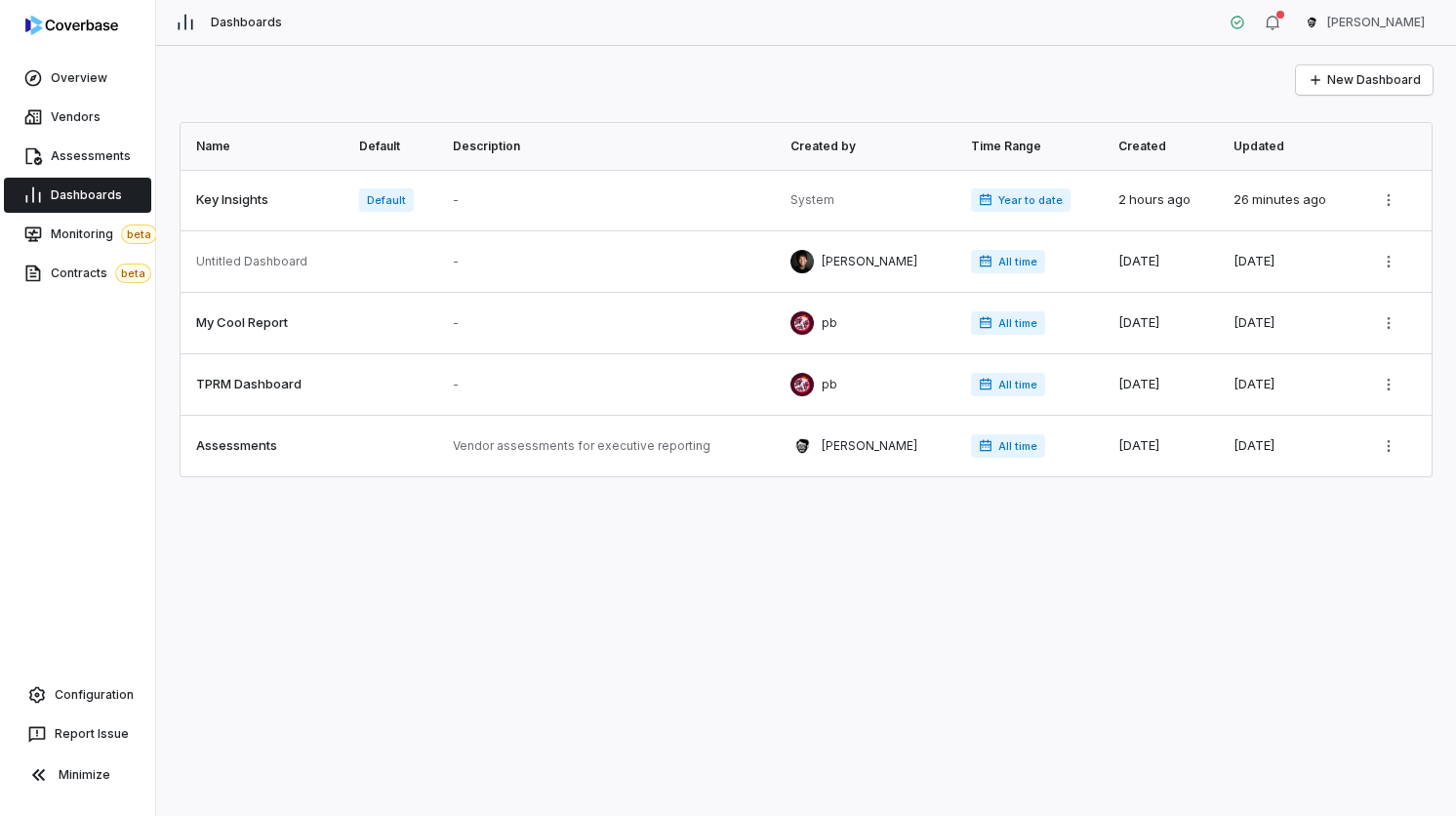
click at [518, 78] on div "New Dashboard" at bounding box center [806, 80] width 1253 height 29
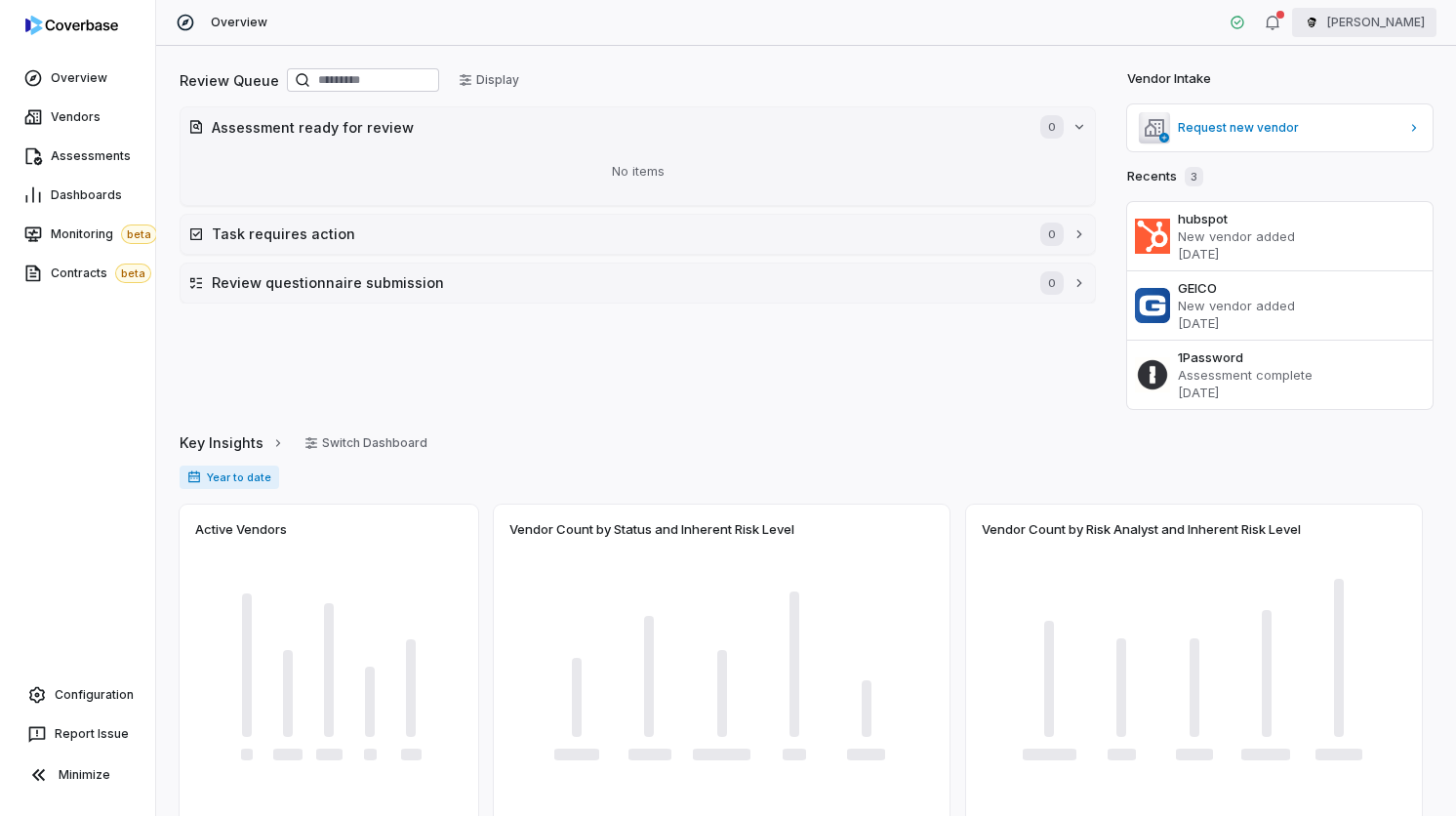
click at [1388, 35] on html "Overview Vendors Assessments Dashboards Monitoring beta Contracts beta Configur…" at bounding box center [728, 408] width 1456 height 816
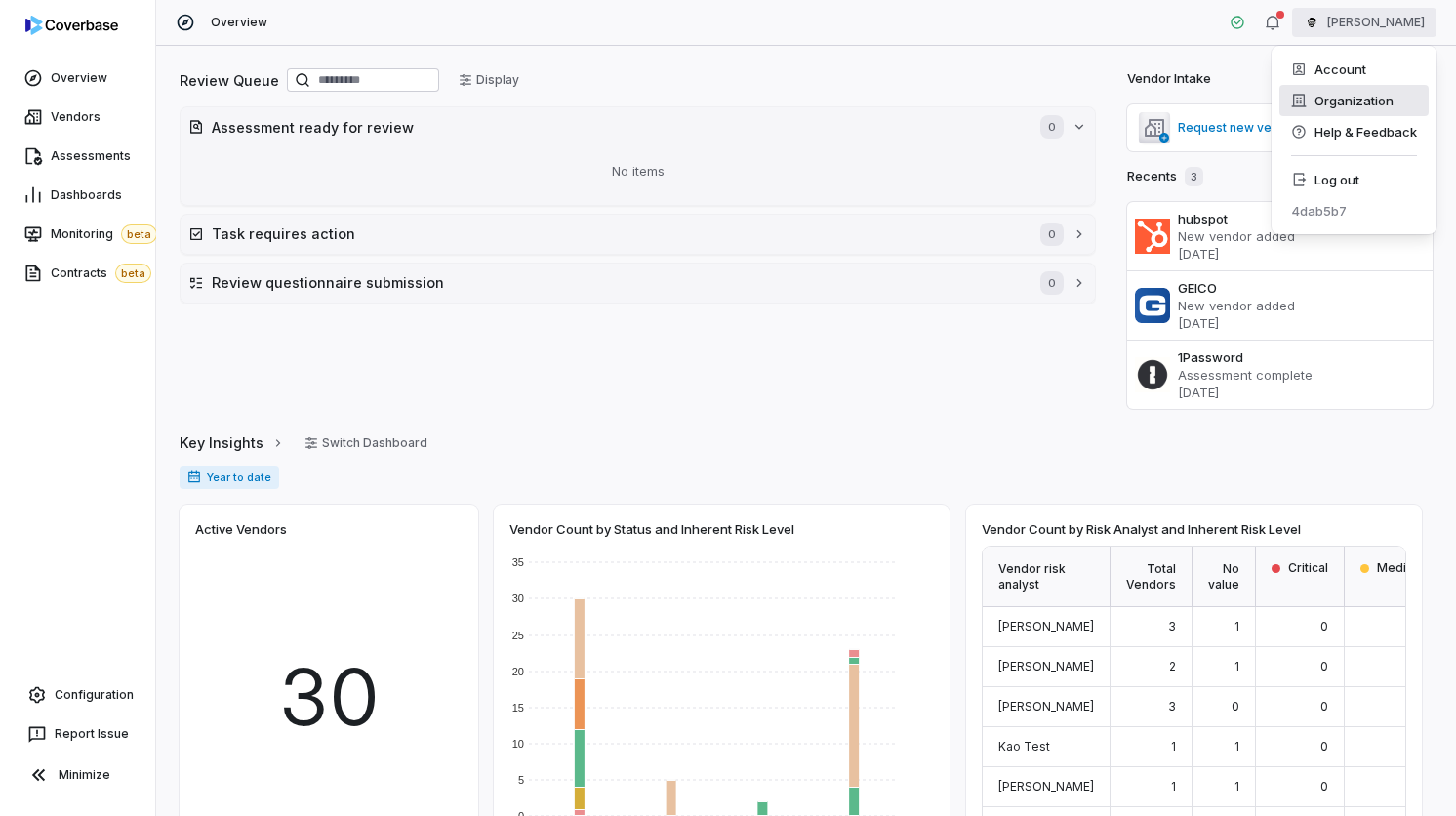
click at [1334, 111] on div "Organization" at bounding box center [1354, 100] width 150 height 31
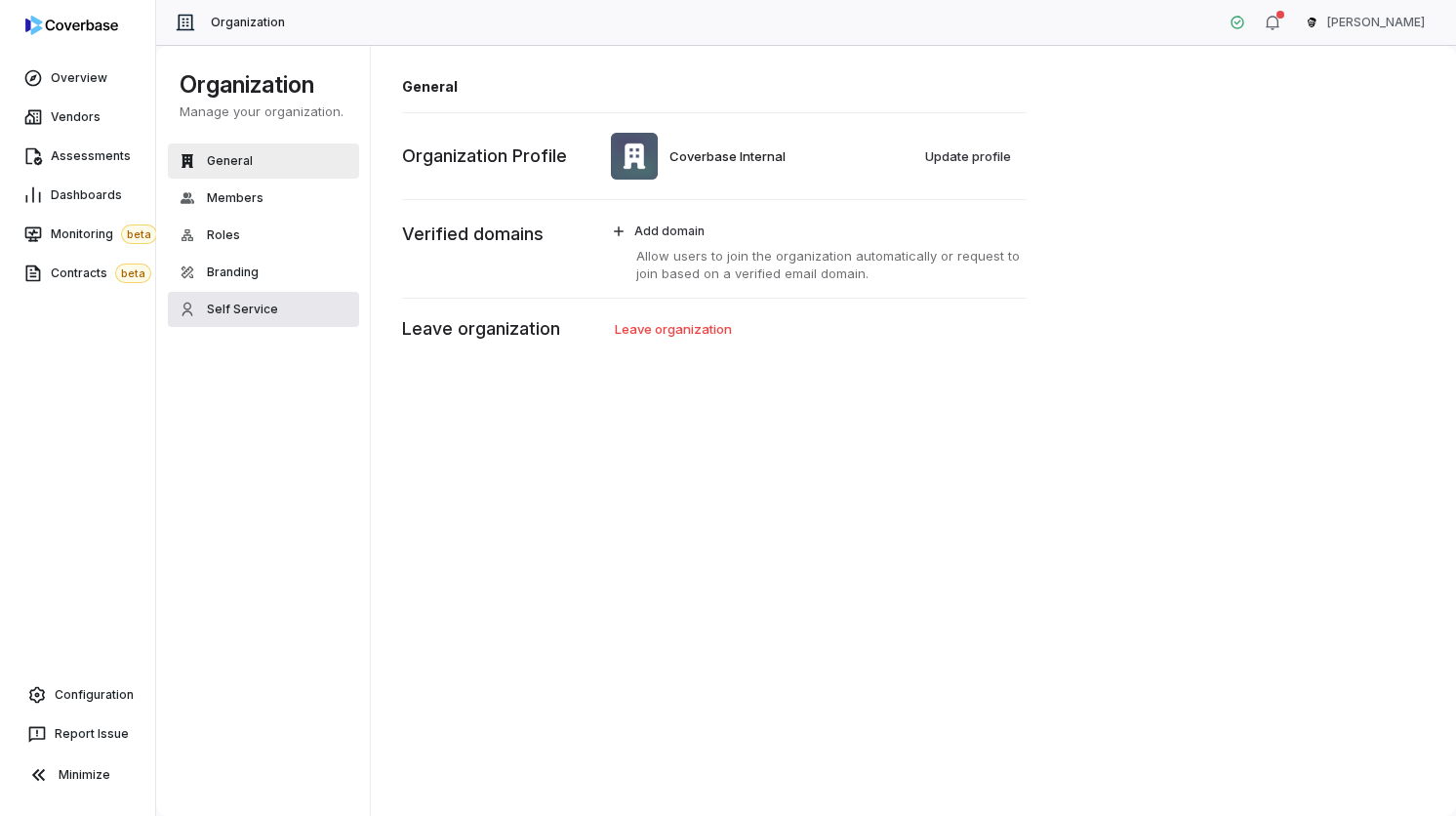
click at [229, 325] on button "Self Service" at bounding box center [263, 309] width 191 height 35
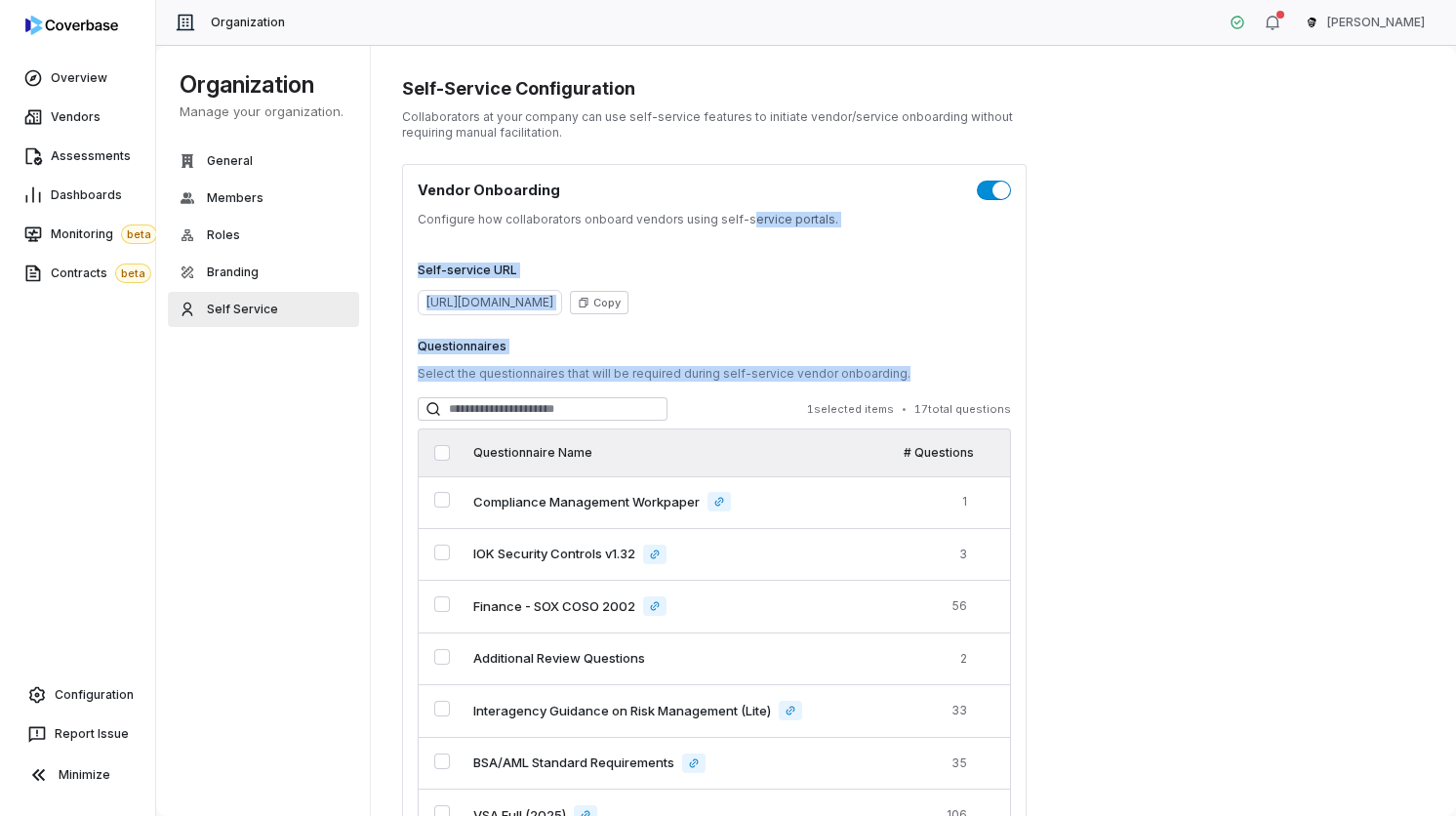
drag, startPoint x: 740, startPoint y: 223, endPoint x: 934, endPoint y: 420, distance: 276.5
click at [927, 415] on div "Vendor Onboarding Configure how collaborators onboard vendors using self-servic…" at bounding box center [714, 604] width 624 height 881
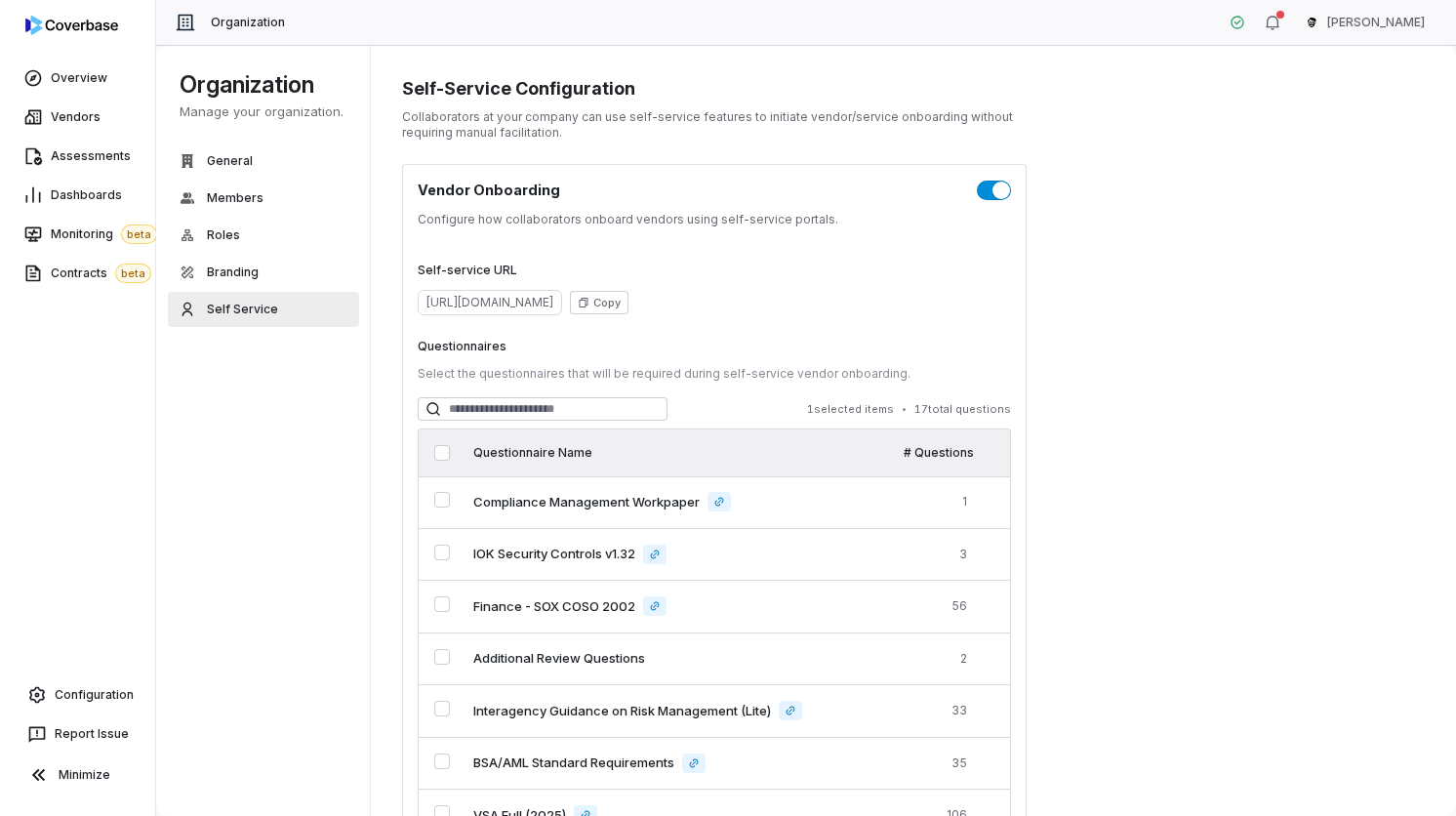
click at [892, 334] on div "Self-service URL [URL][DOMAIN_NAME] Copy Questionnaires Select the questionnair…" at bounding box center [714, 634] width 593 height 790
click at [562, 306] on span "[URL][DOMAIN_NAME]" at bounding box center [490, 302] width 145 height 25
click at [664, 354] on div "Questionnaires Select the questionnaires that will be required during self-serv…" at bounding box center [714, 683] width 593 height 691
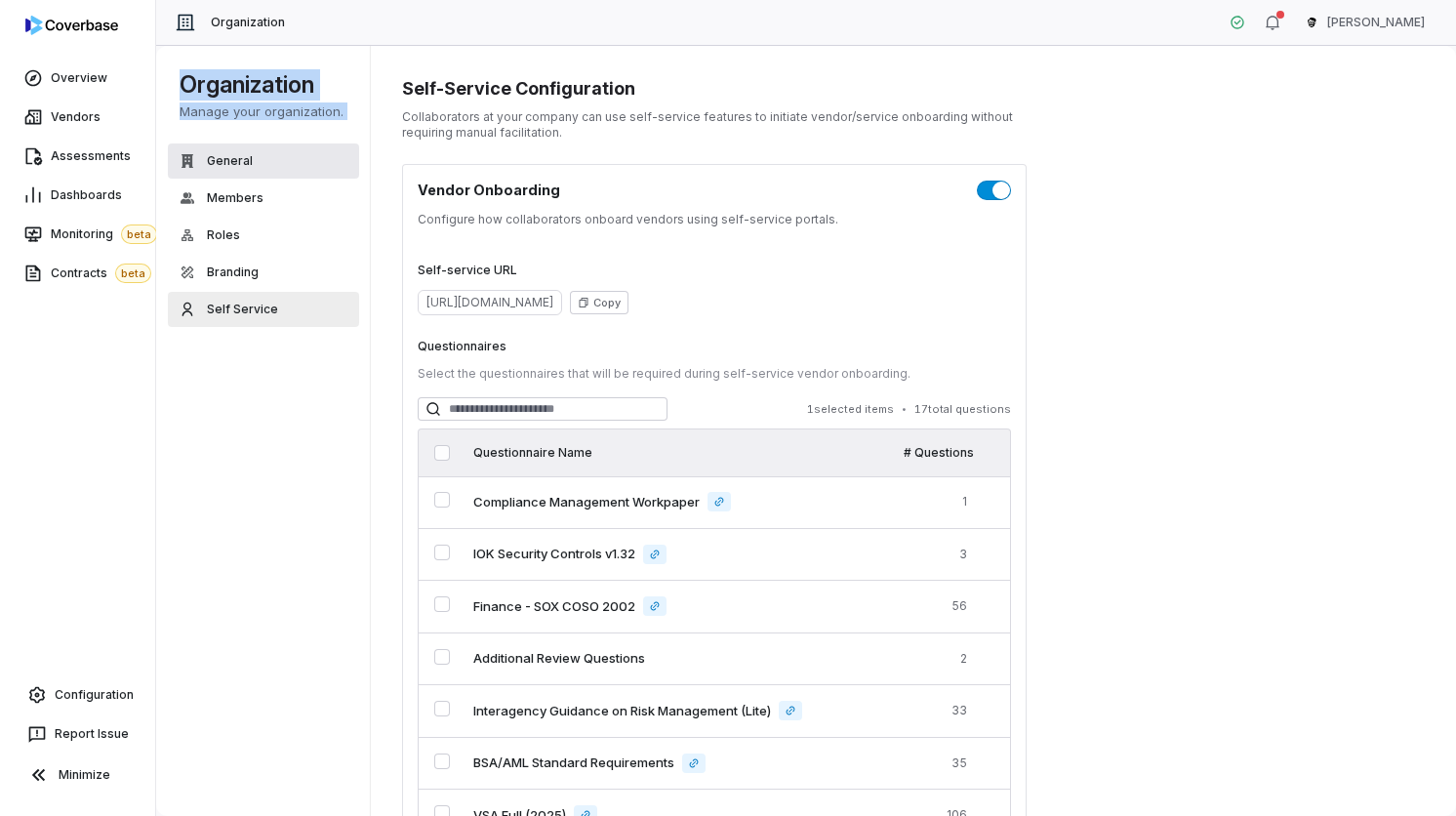
drag, startPoint x: 233, startPoint y: 45, endPoint x: 298, endPoint y: 145, distance: 119.3
click at [298, 145] on div "Organization [PERSON_NAME] Organization Manage your organization. General Membe…" at bounding box center [806, 408] width 1299 height 816
click at [298, 145] on button "General" at bounding box center [263, 161] width 191 height 35
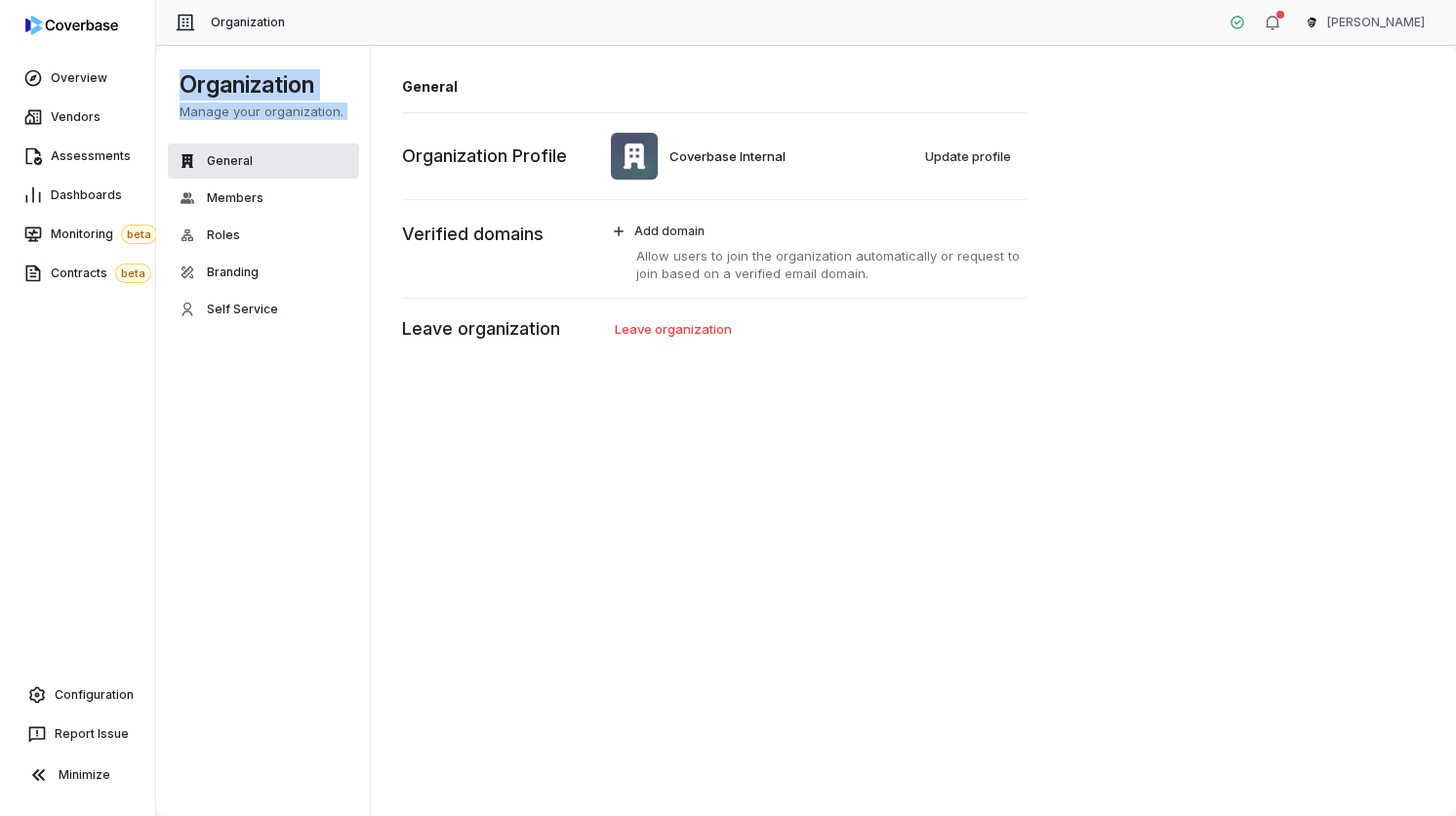
click at [299, 145] on button "General" at bounding box center [263, 161] width 191 height 35
click at [255, 340] on div "Organization Manage your organization. General Members Roles Branding Self Serv…" at bounding box center [267, 431] width 222 height 770
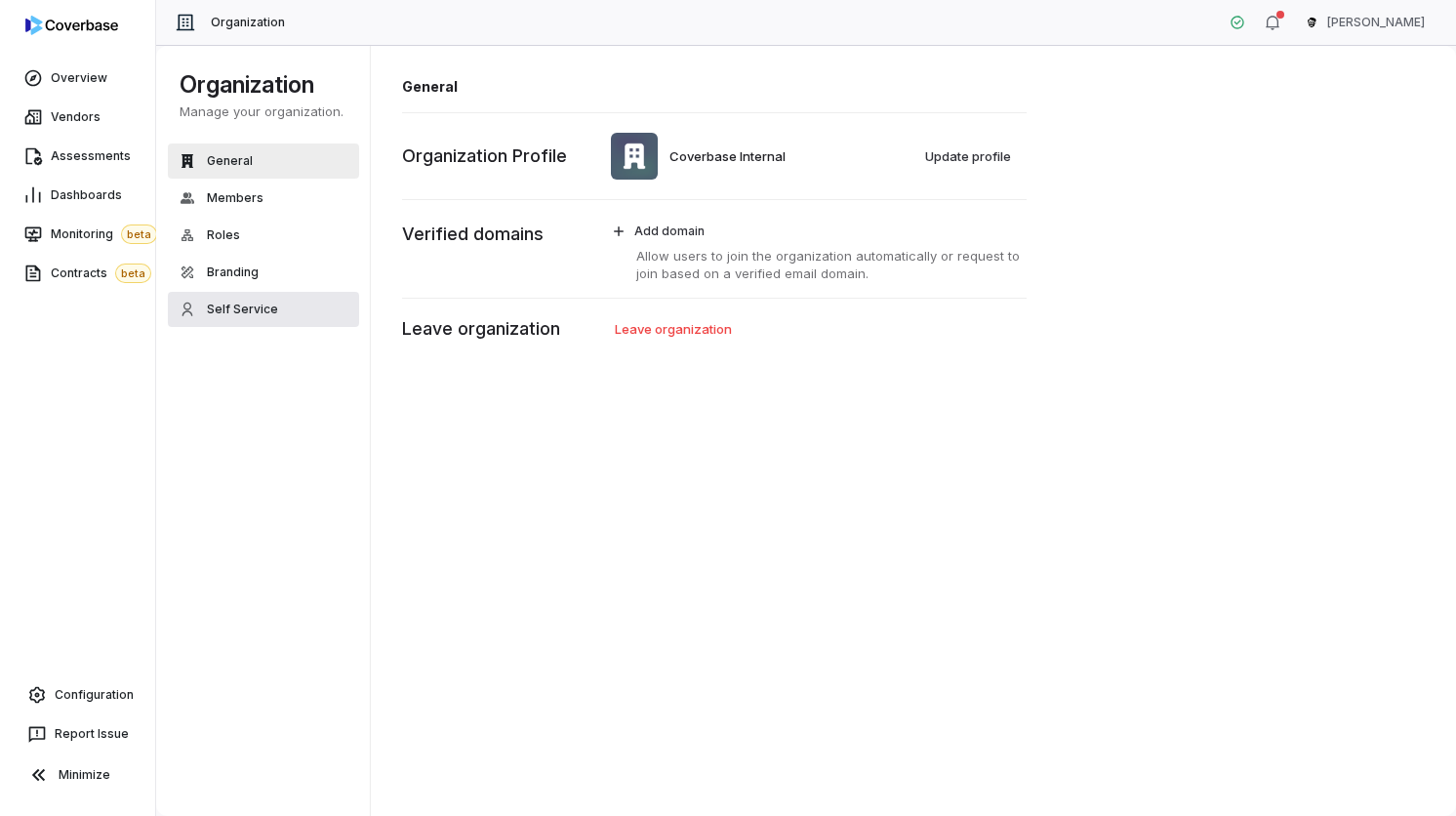
click at [256, 302] on span "Self Service" at bounding box center [241, 309] width 71 height 16
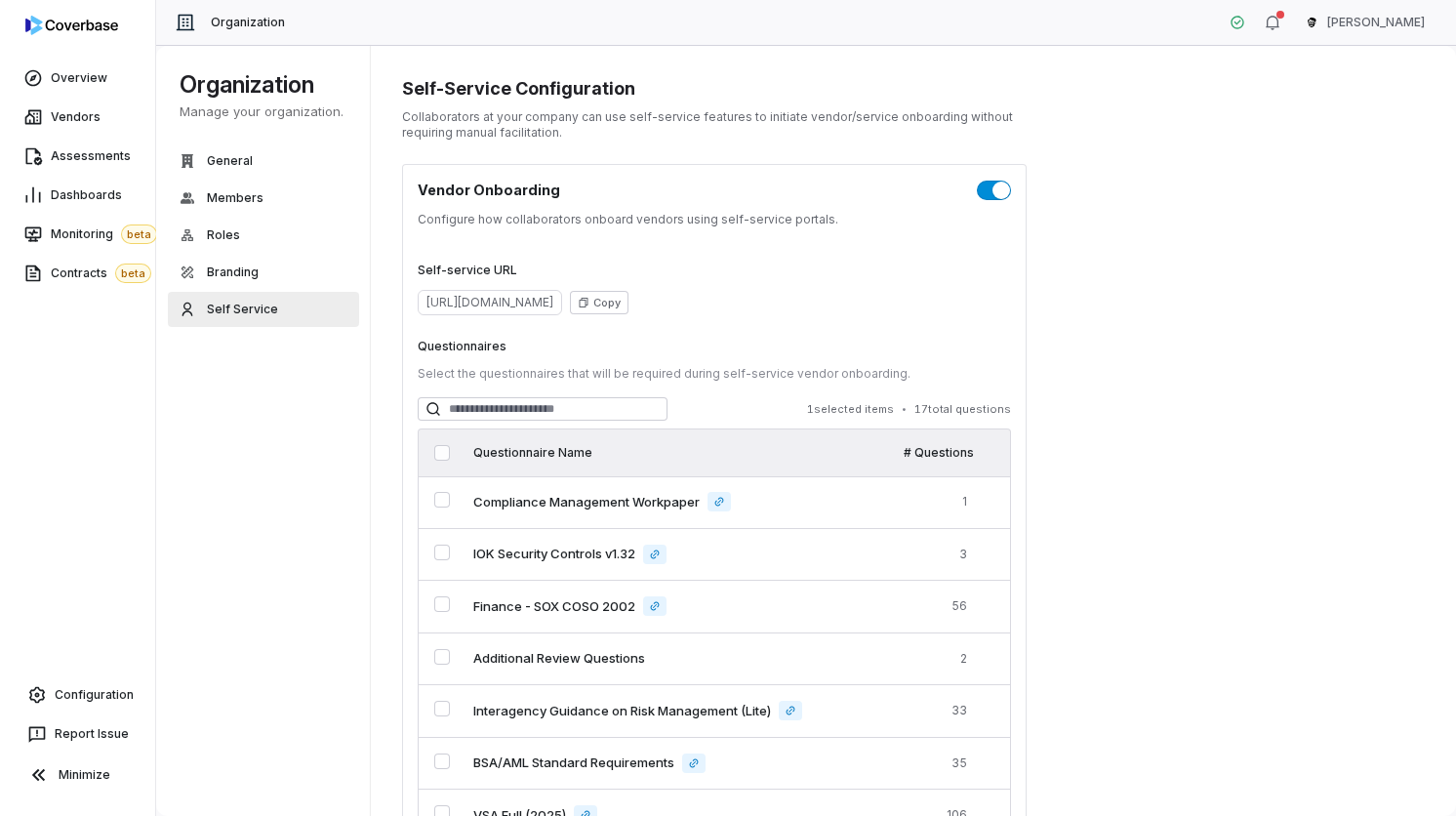
scroll to position [254, 0]
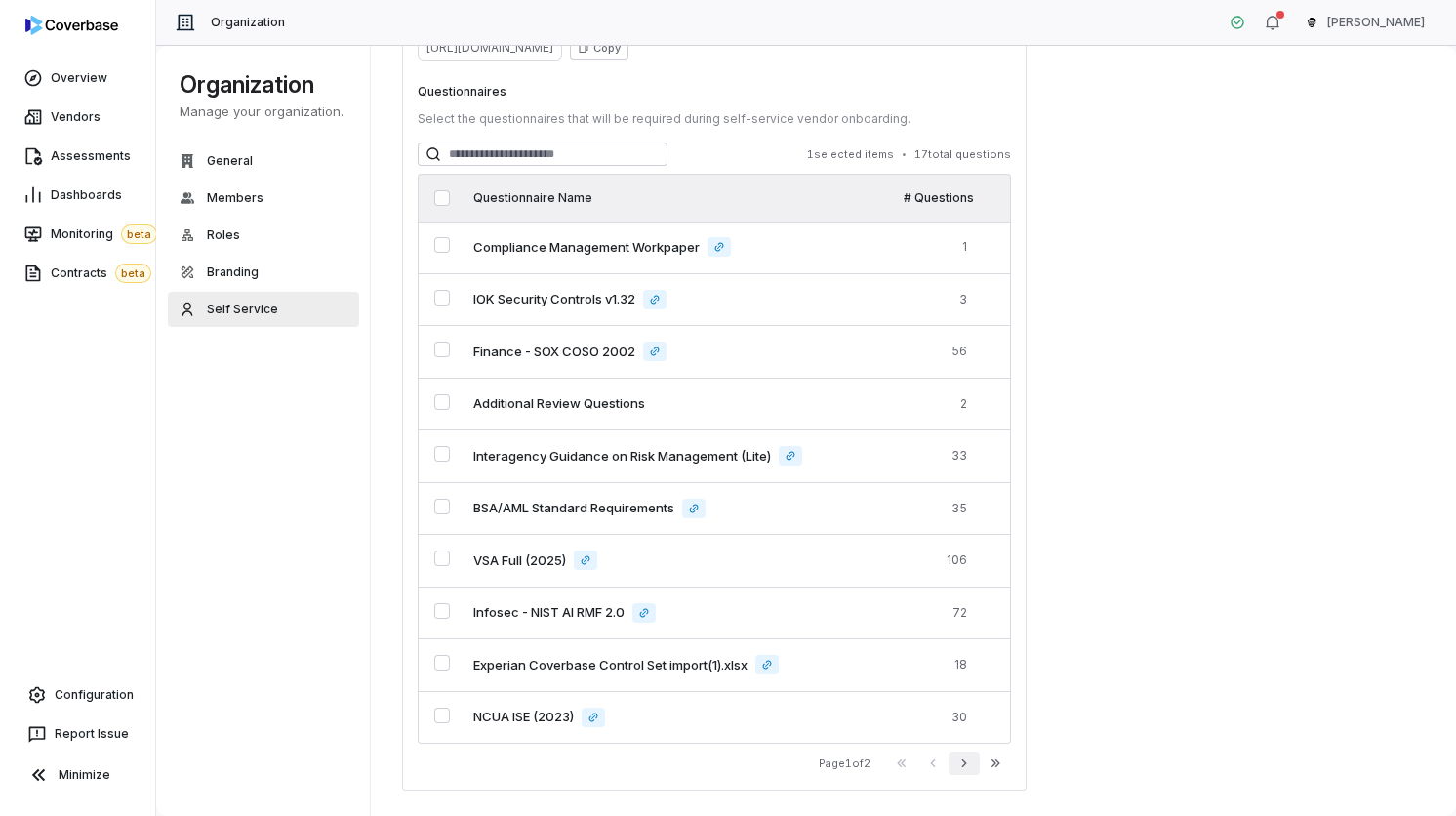
click at [976, 763] on button "Next" at bounding box center [963, 762] width 31 height 23
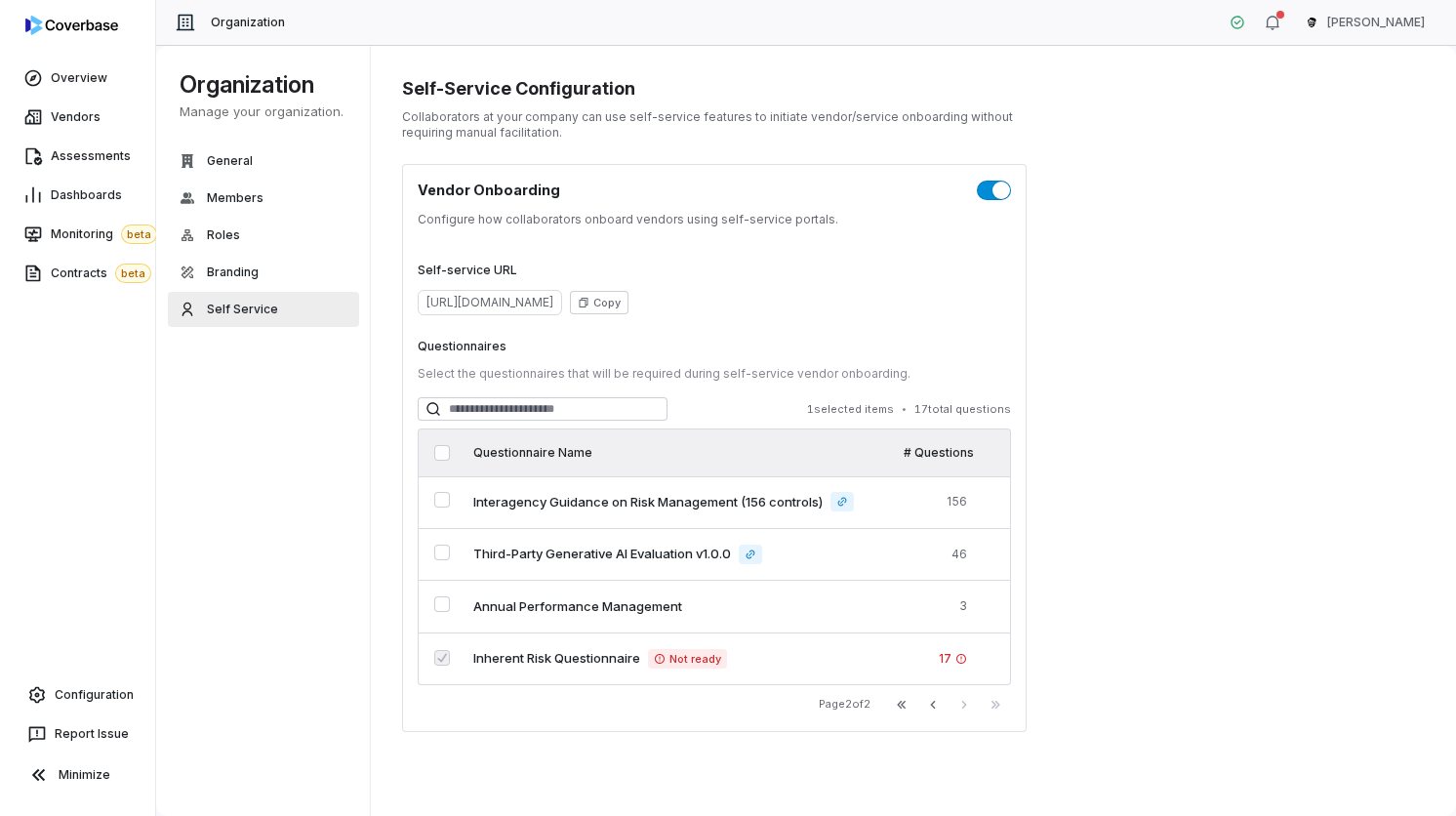
click at [1060, 502] on div "Self-Service Configuration Collaborators at your company can use self-service f…" at bounding box center [913, 431] width 1086 height 772
click at [111, 124] on link "Vendors" at bounding box center [78, 117] width 148 height 35
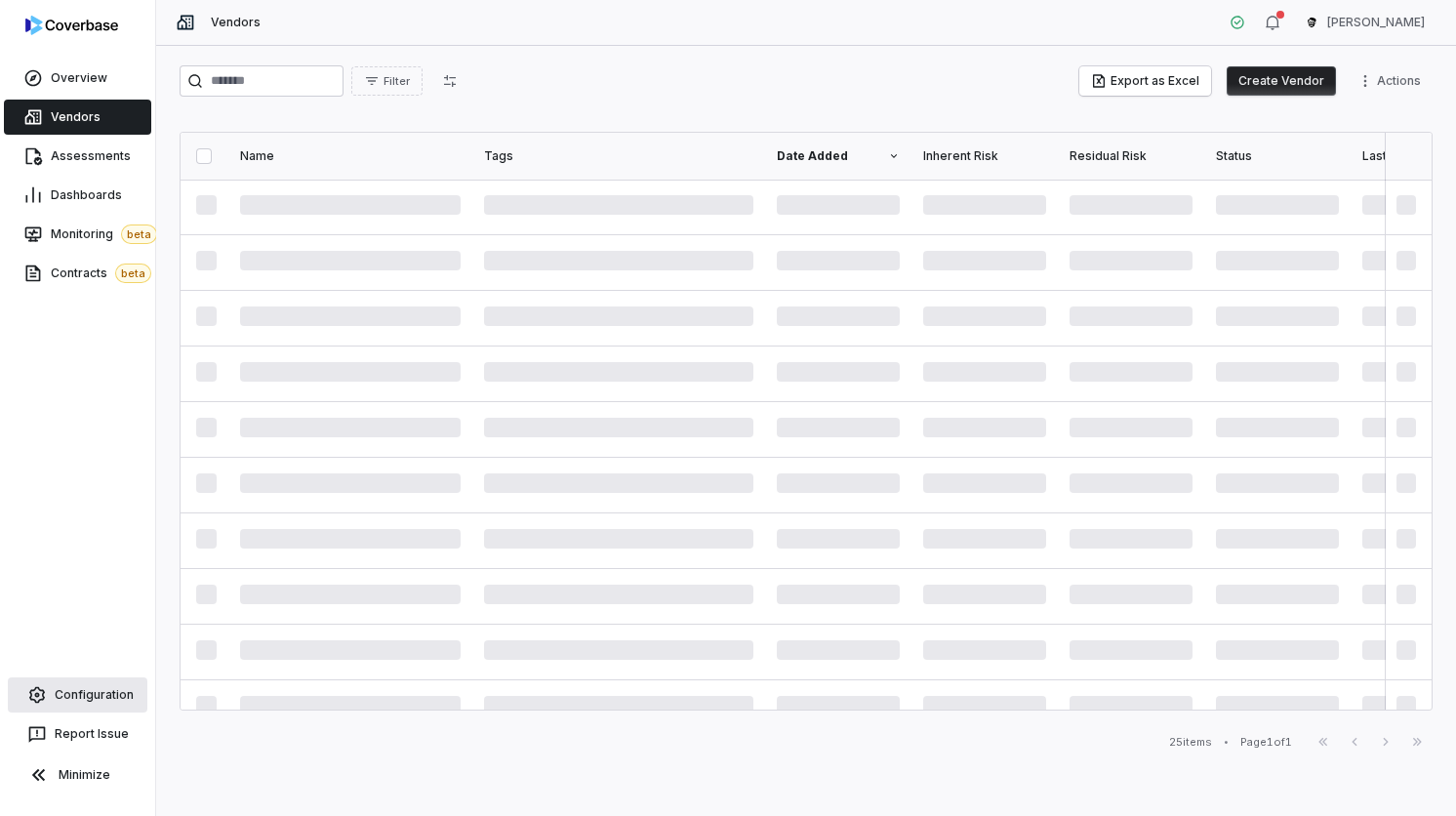
click at [102, 681] on link "Configuration" at bounding box center [78, 694] width 140 height 35
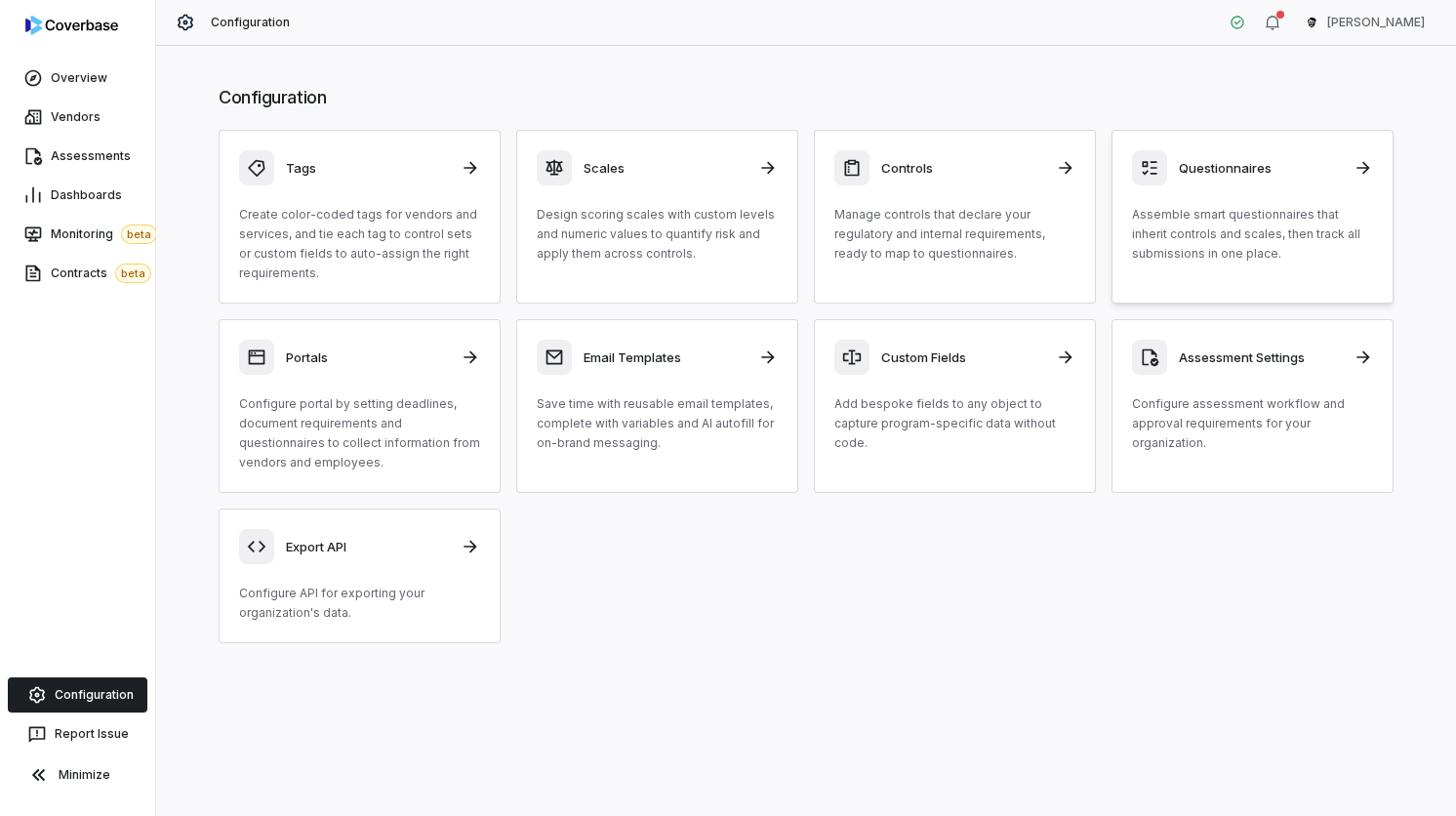
click at [1185, 258] on p "Assemble smart questionnaires that inherit controls and scales, then track all …" at bounding box center [1253, 233] width 241 height 59
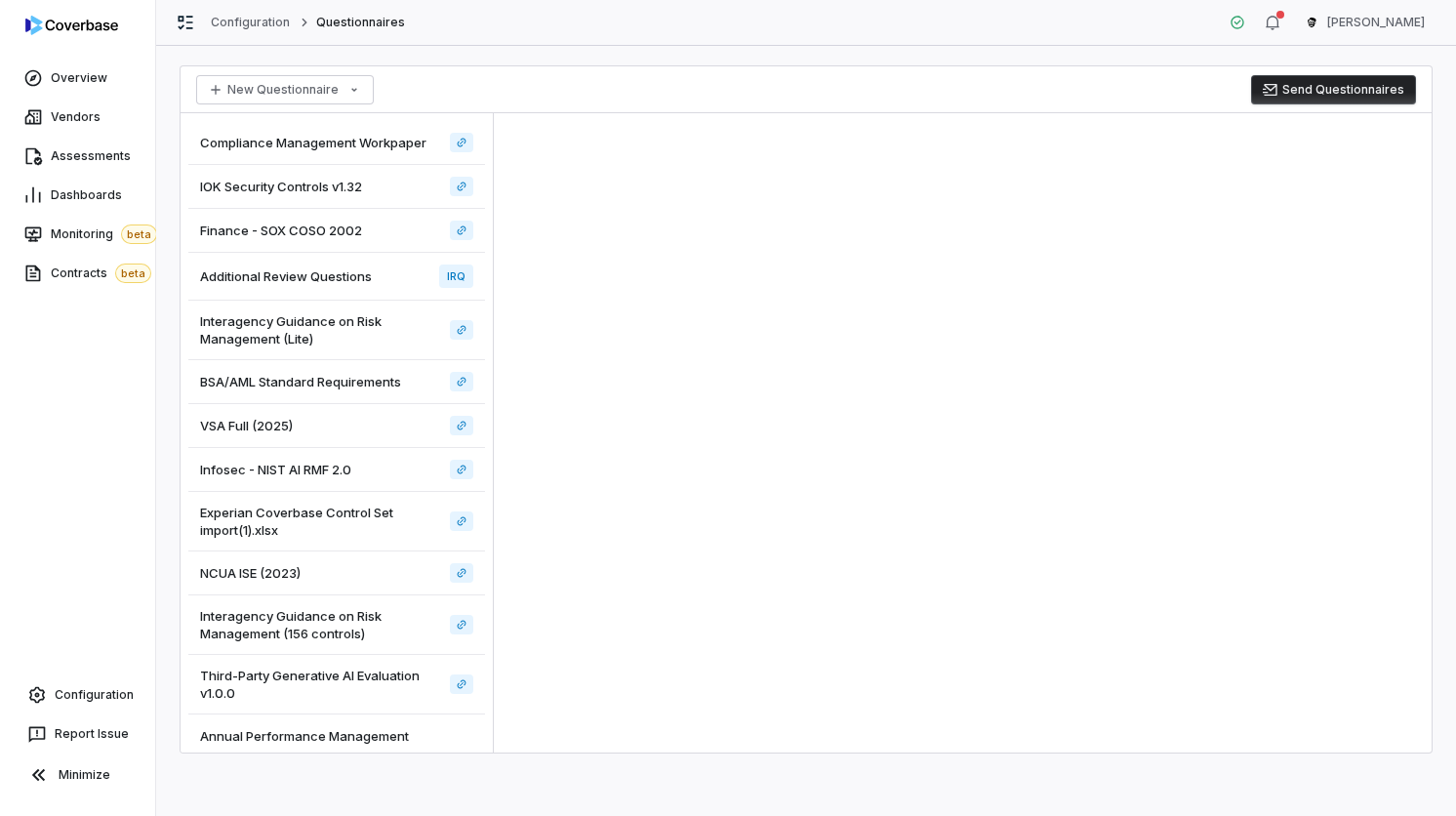
scroll to position [61, 0]
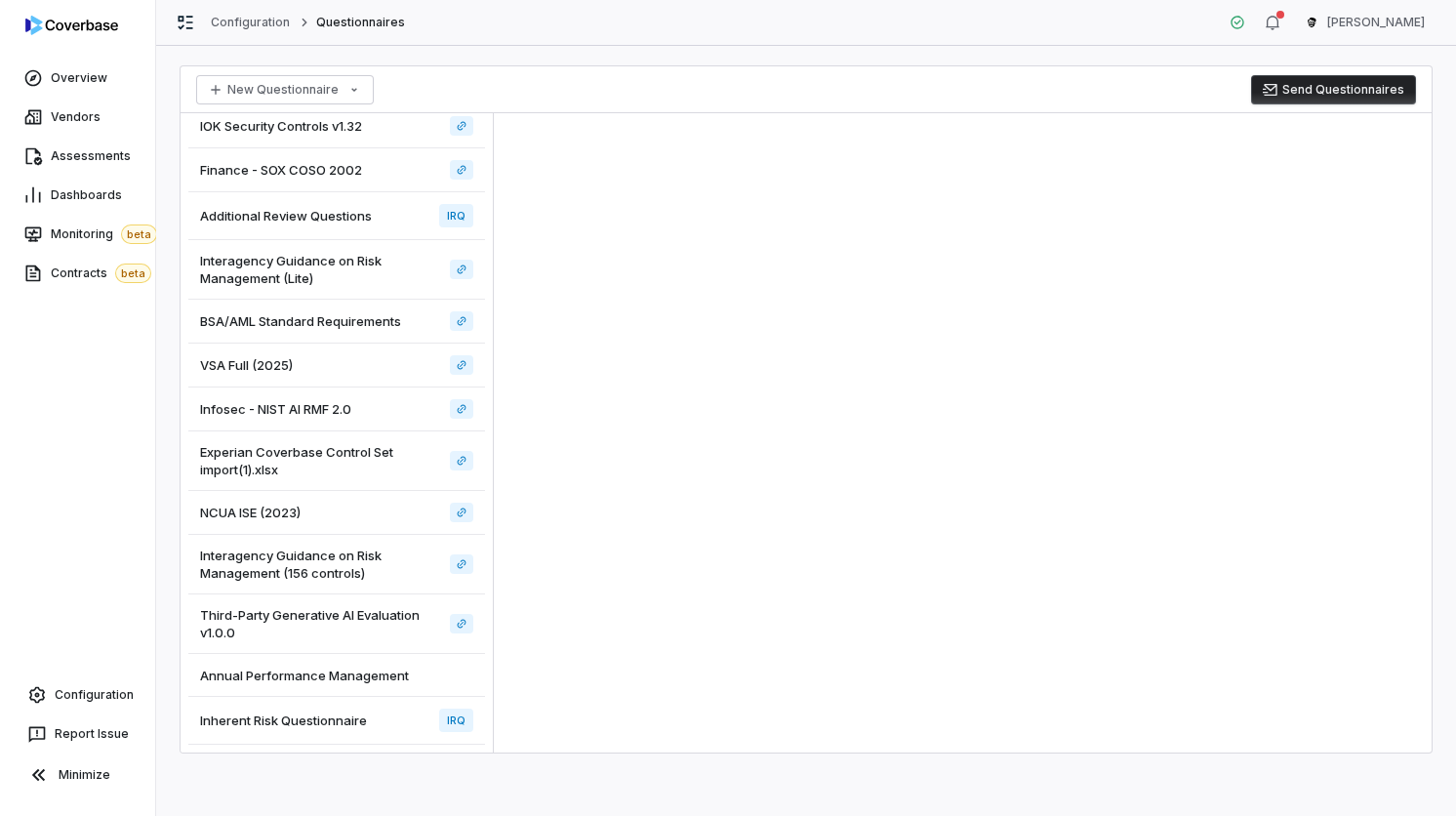
click at [350, 730] on div "Inherent Risk Questionnaire IRQ" at bounding box center [336, 721] width 296 height 48
